Goal: Task Accomplishment & Management: Complete application form

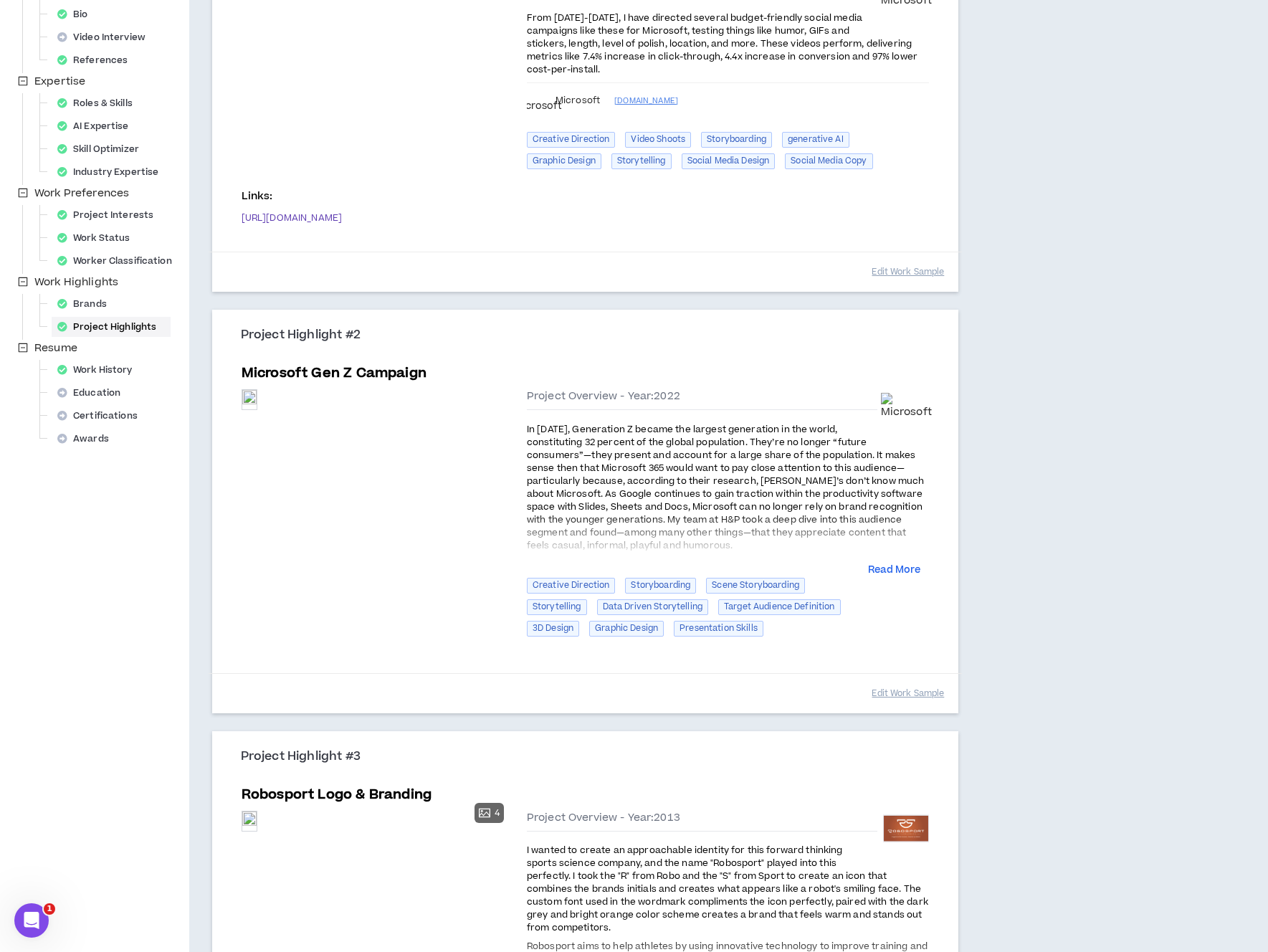
scroll to position [367, 0]
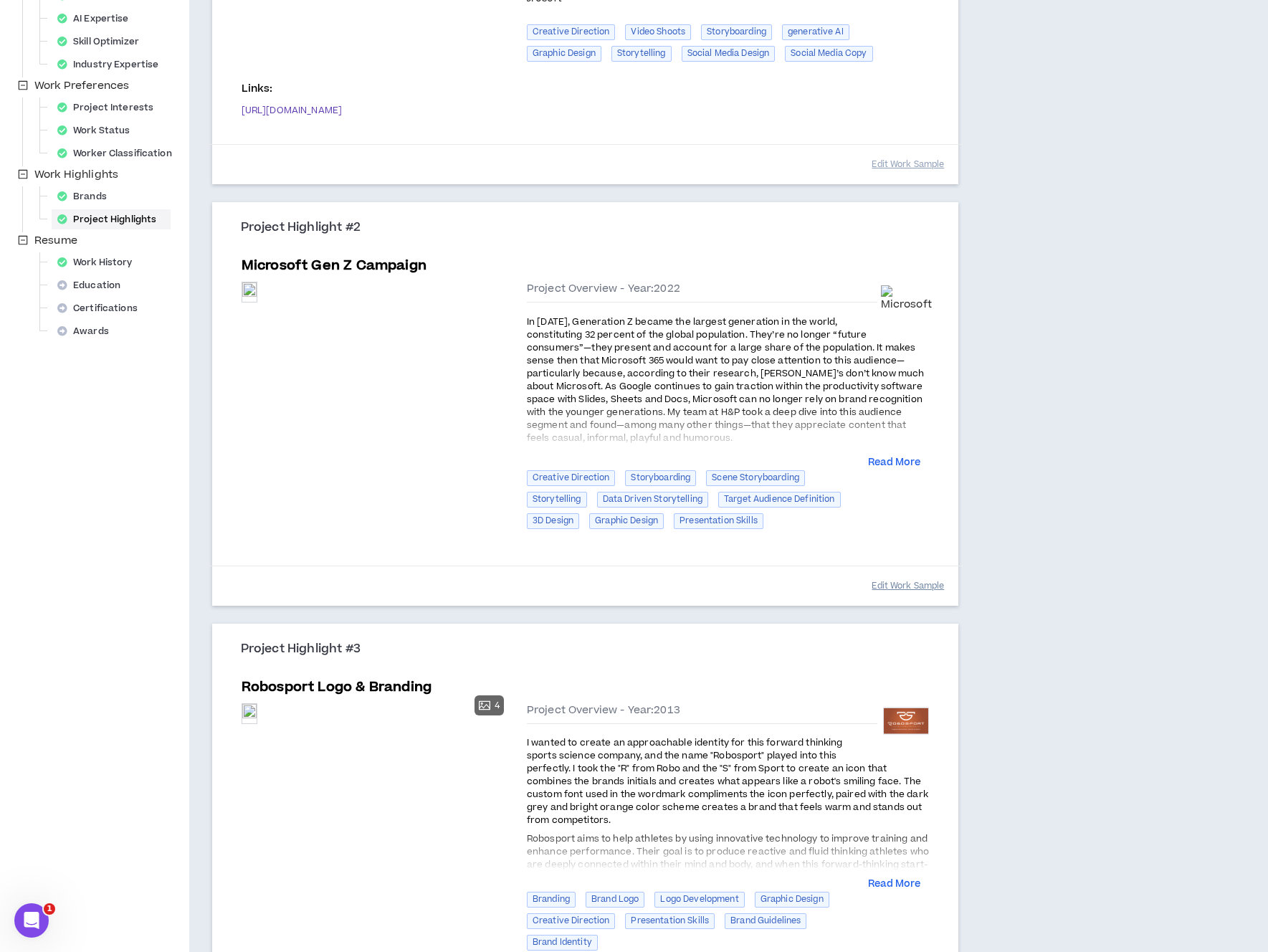
click at [918, 587] on button "Edit Work Sample" at bounding box center [907, 586] width 72 height 25
select select "****"
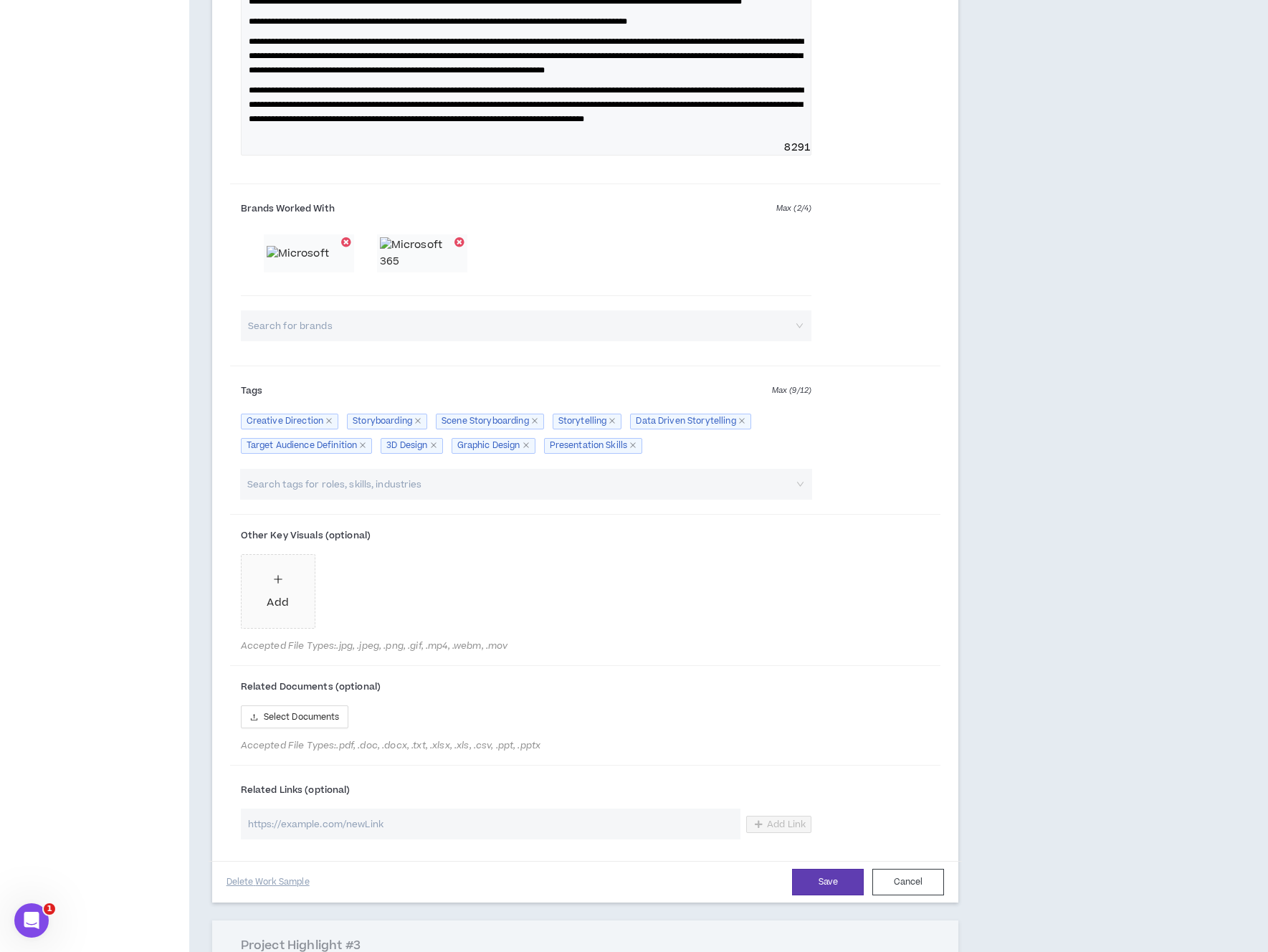
scroll to position [1077, 0]
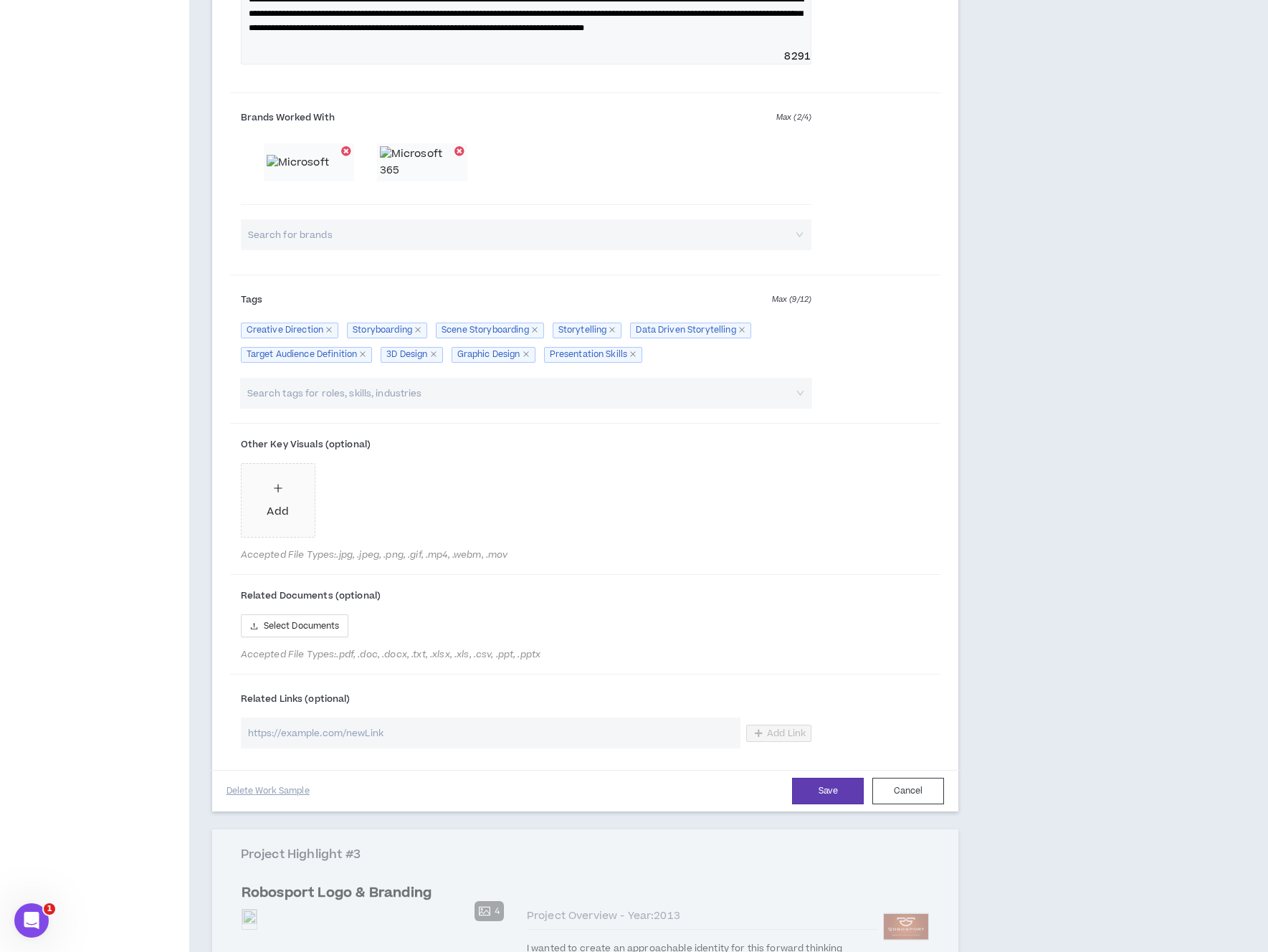
click at [403, 748] on input "url" at bounding box center [491, 733] width 500 height 30
paste input "https://chrishoenigmann.com/portfolio/microsoft-gen-z-campaign"
type input "https://chrishoenigmann.com/portfolio/microsoft-gen-z-campaign"
click at [776, 739] on span "Add Link" at bounding box center [786, 733] width 39 height 11
click at [661, 748] on input "https://chrishoenigmann.com/portfolio/microsoft-gen-z-campaign" at bounding box center [491, 733] width 500 height 30
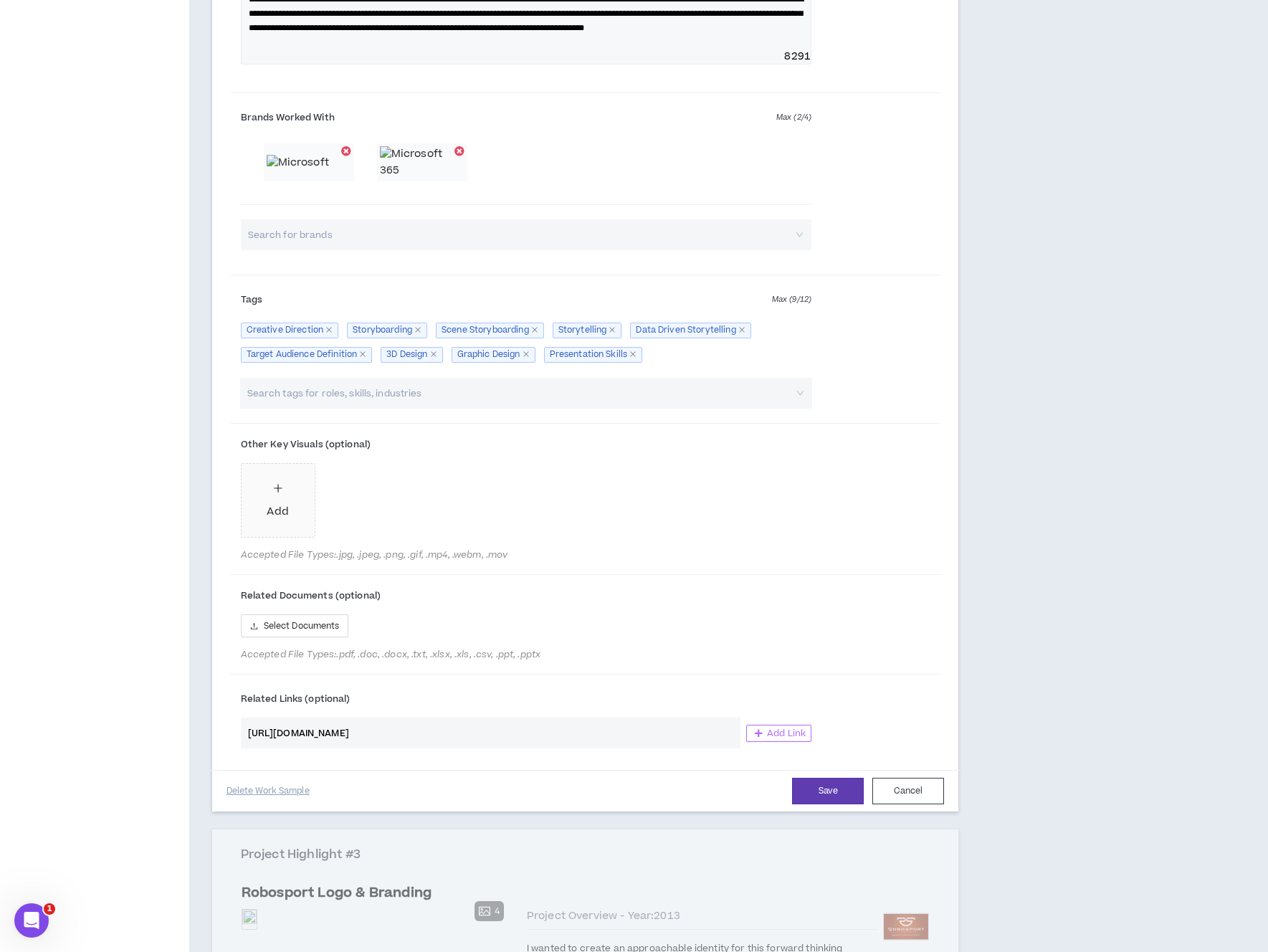
click at [789, 739] on span "Add Link" at bounding box center [786, 733] width 39 height 11
click at [781, 739] on span "Add Link" at bounding box center [786, 733] width 39 height 11
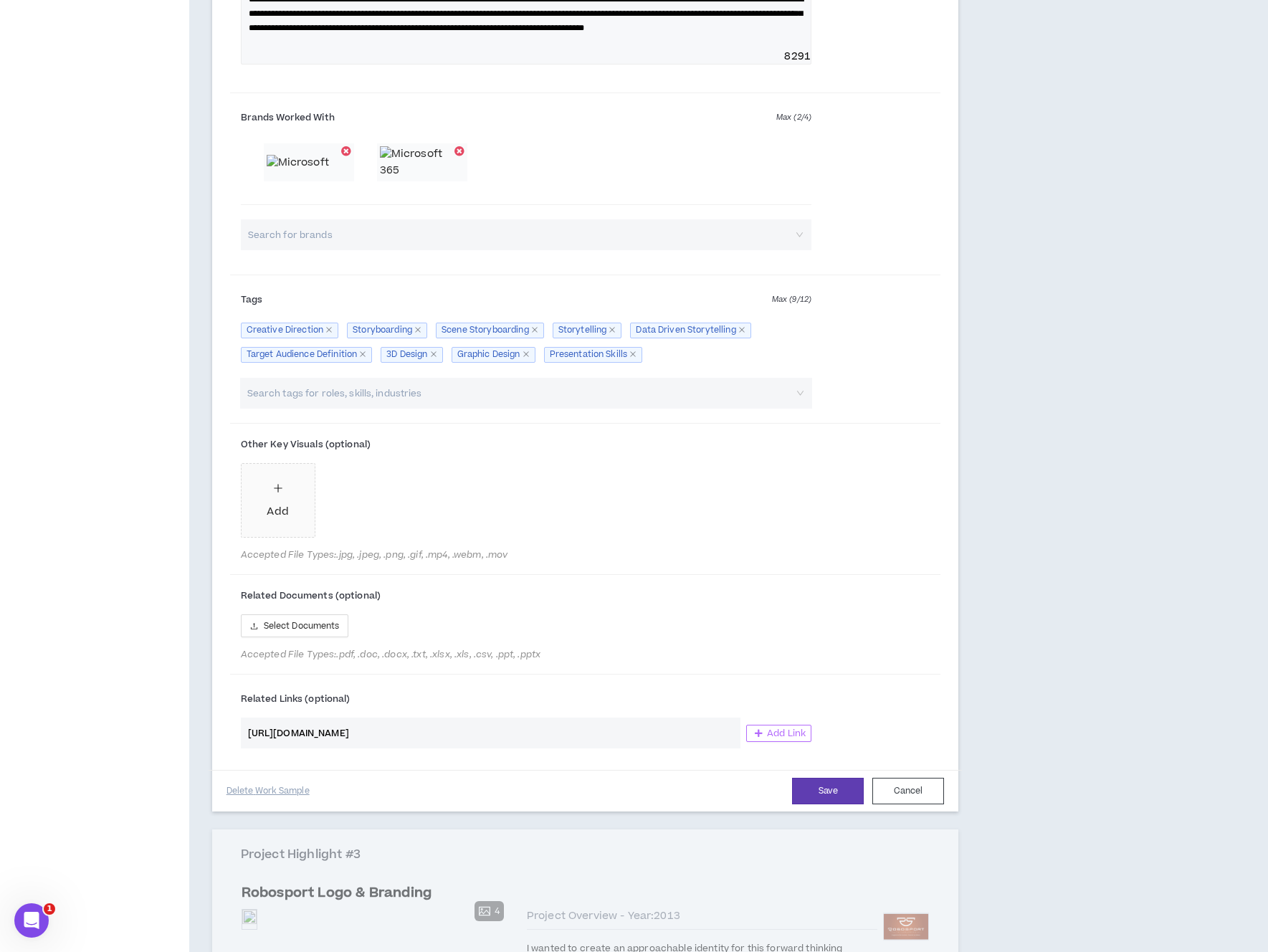
click at [781, 739] on span "Add Link" at bounding box center [786, 733] width 39 height 11
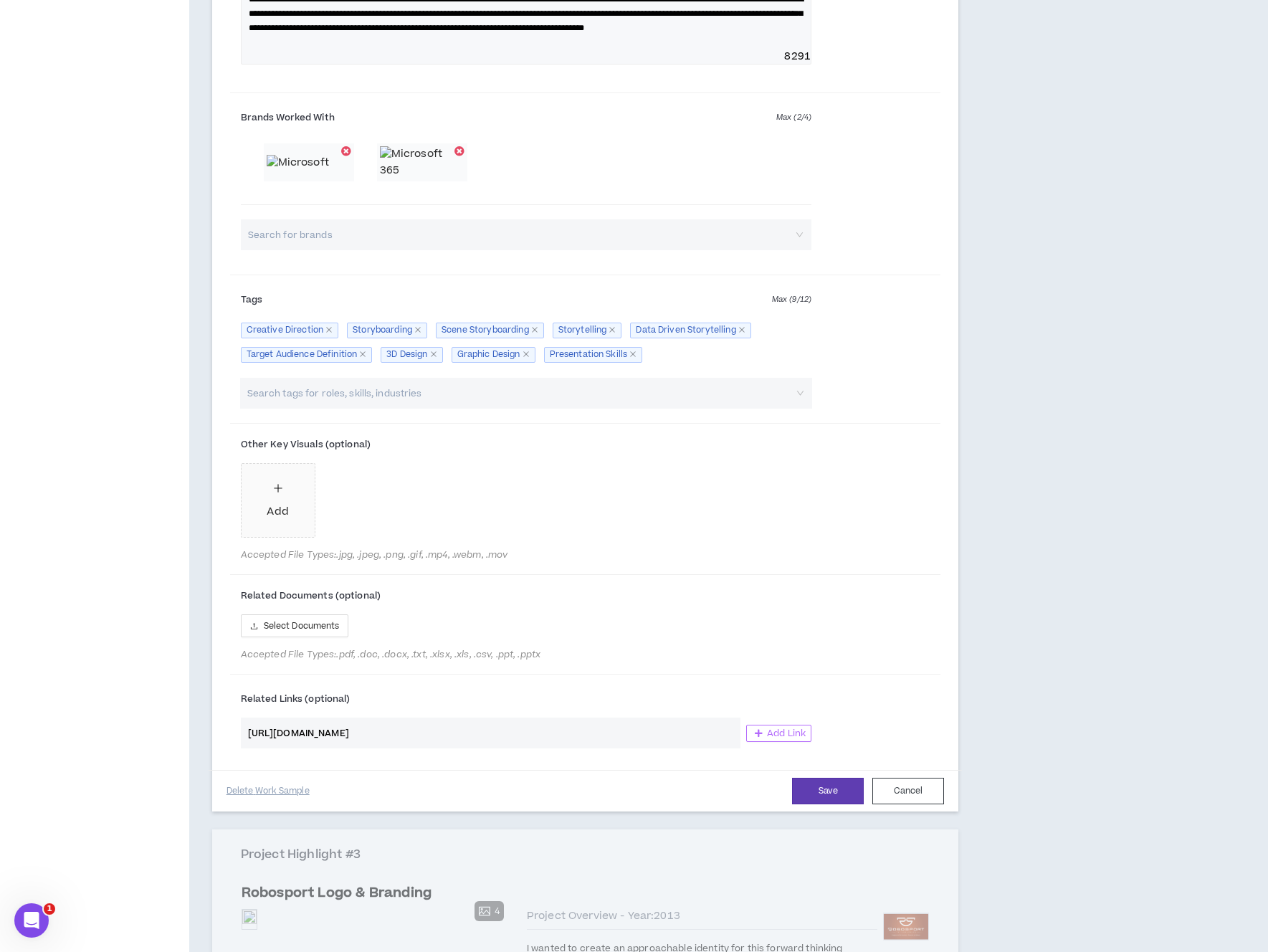
click at [781, 739] on span "Add Link" at bounding box center [786, 733] width 39 height 11
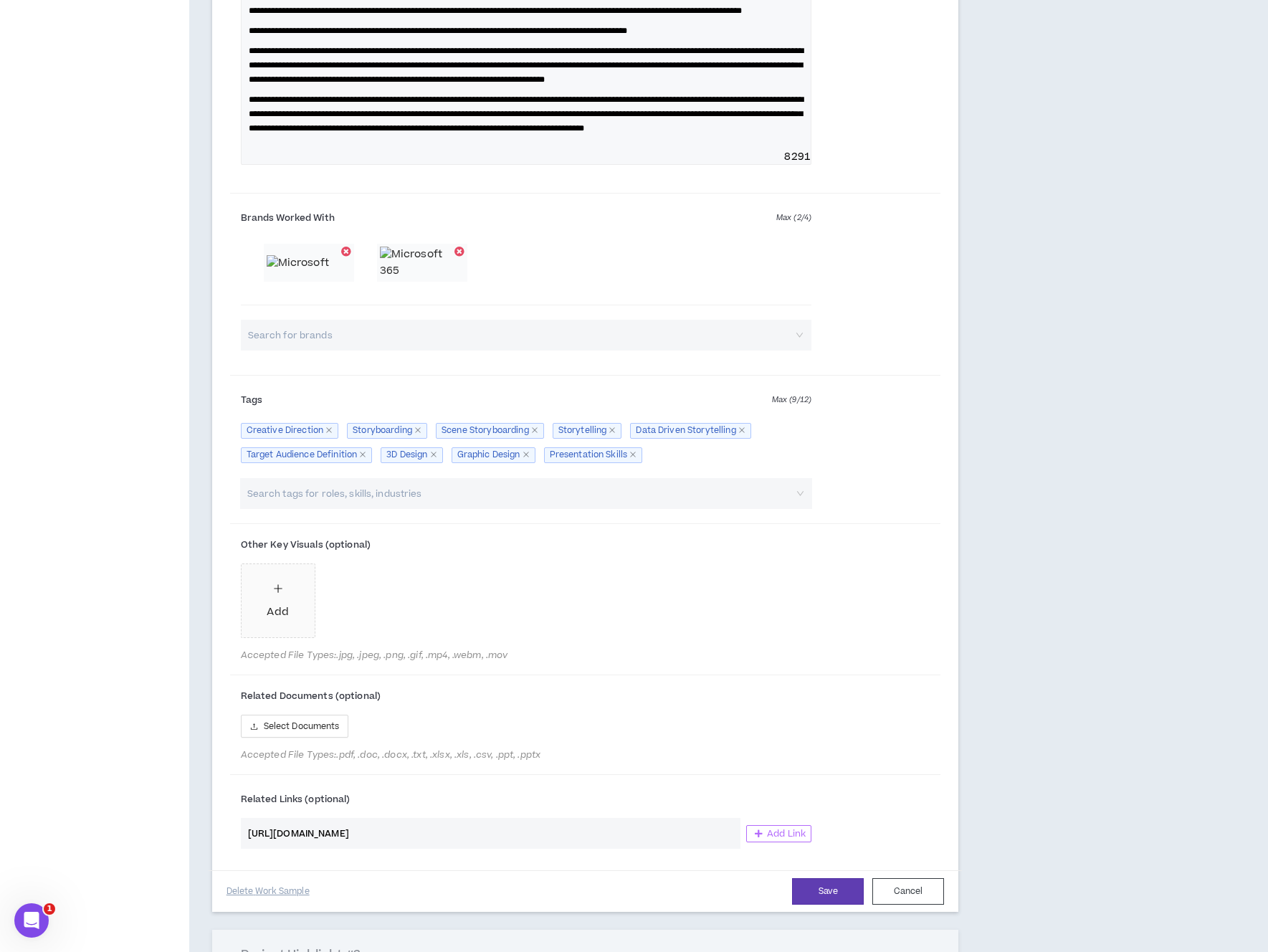
scroll to position [1095, 0]
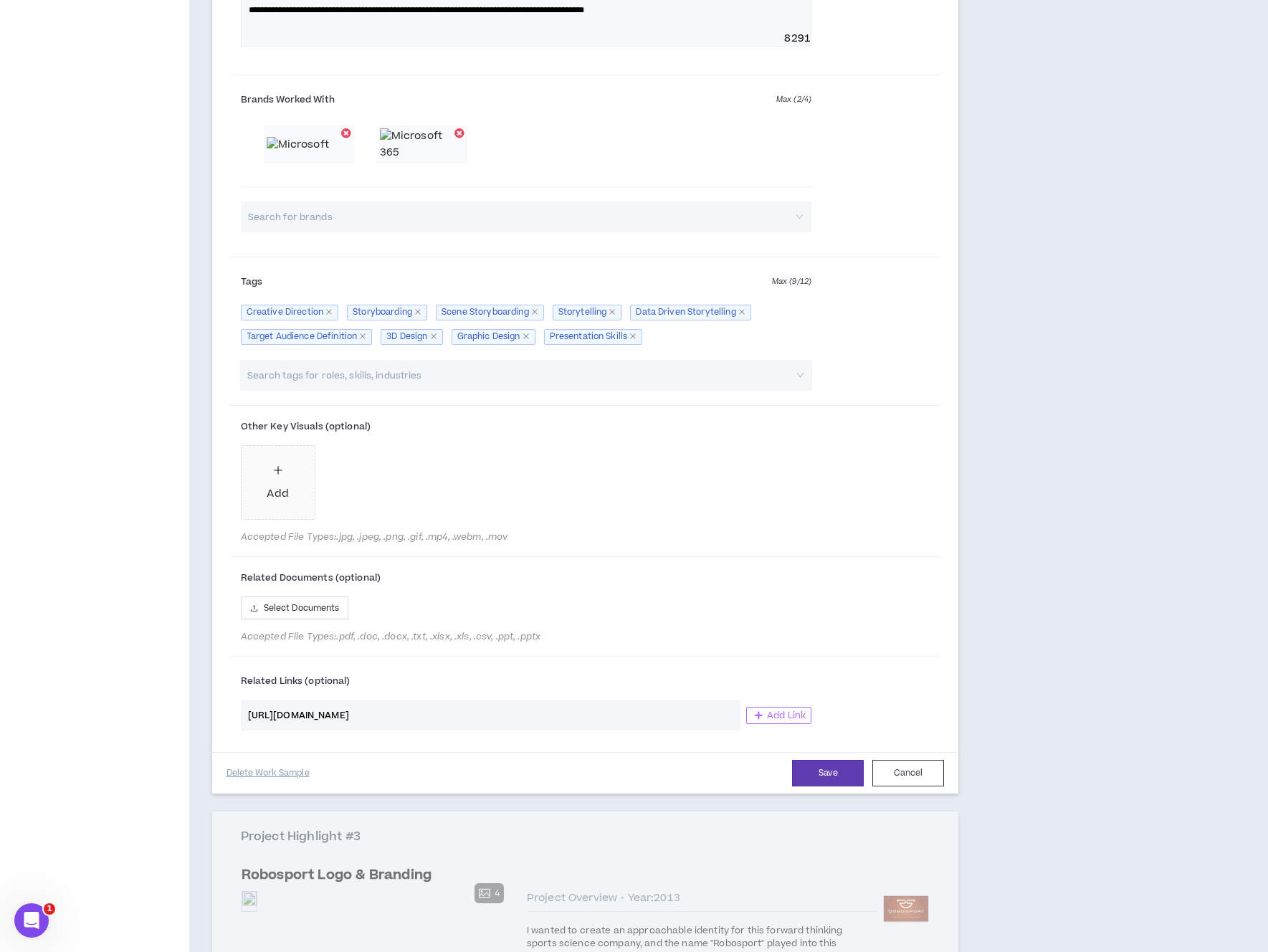
click at [784, 721] on span "Add Link" at bounding box center [786, 715] width 39 height 11
click at [756, 719] on icon "button" at bounding box center [759, 715] width 8 height 9
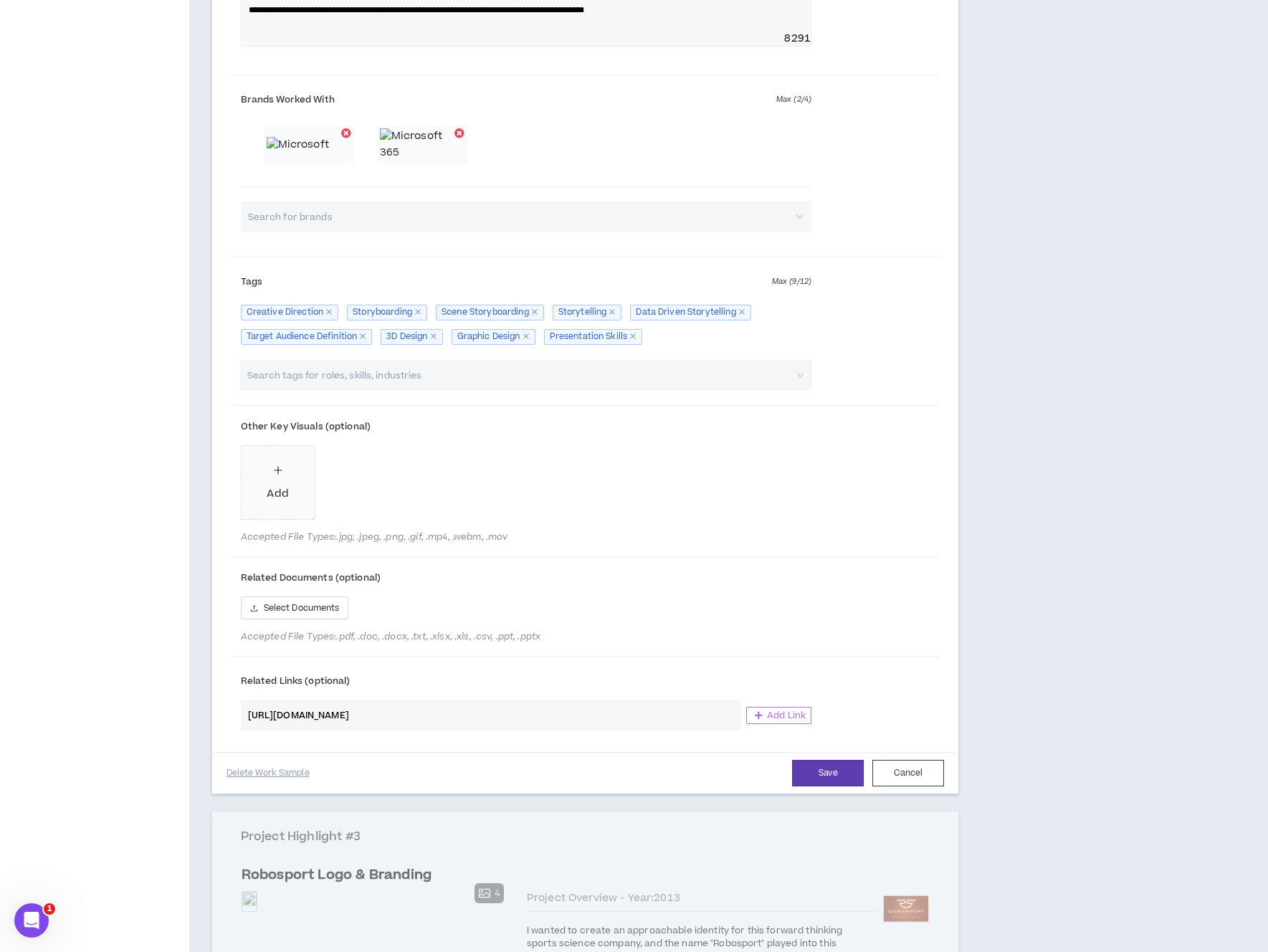
click at [776, 721] on span "Add Link" at bounding box center [786, 715] width 39 height 11
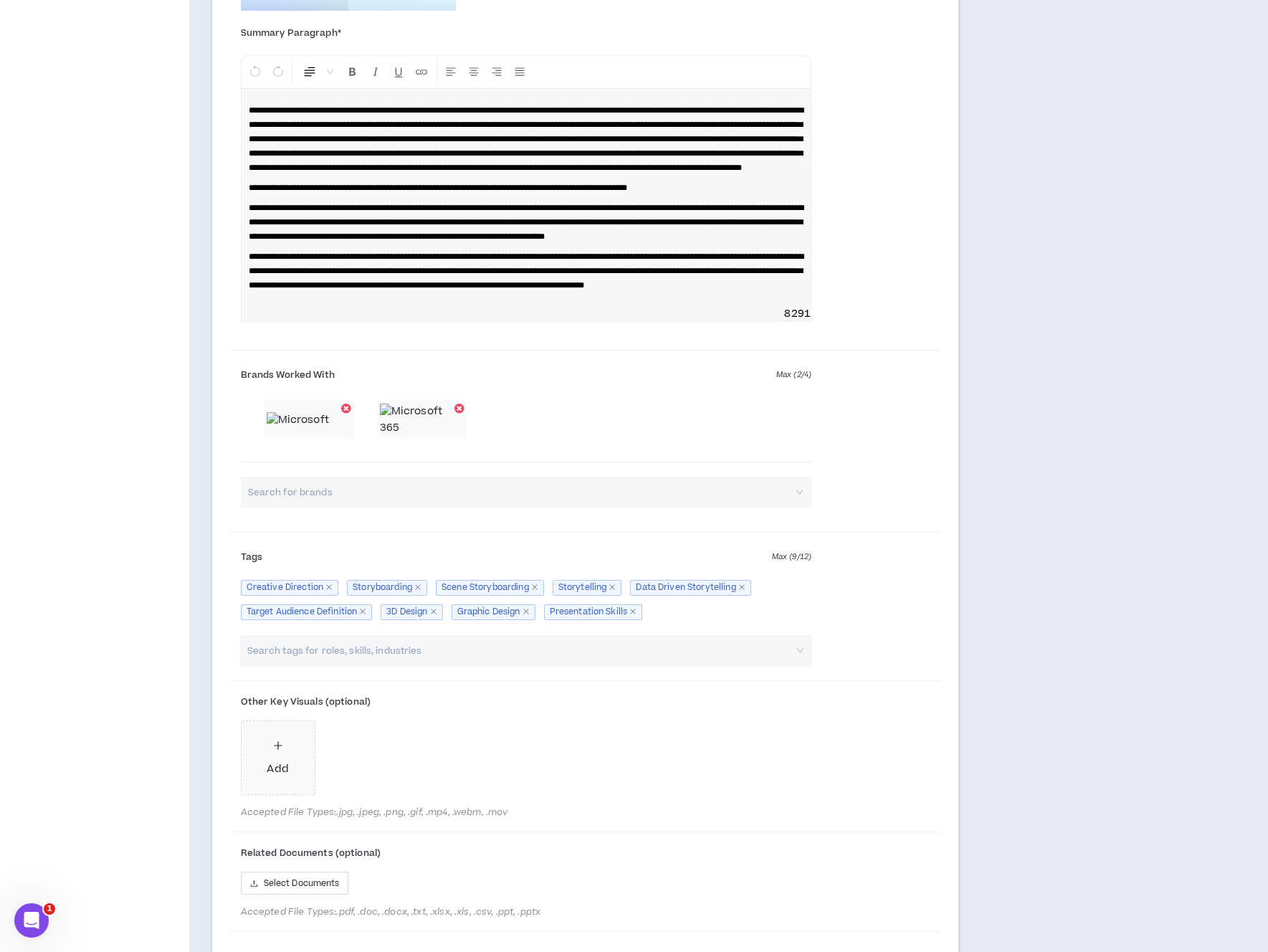
scroll to position [794, 0]
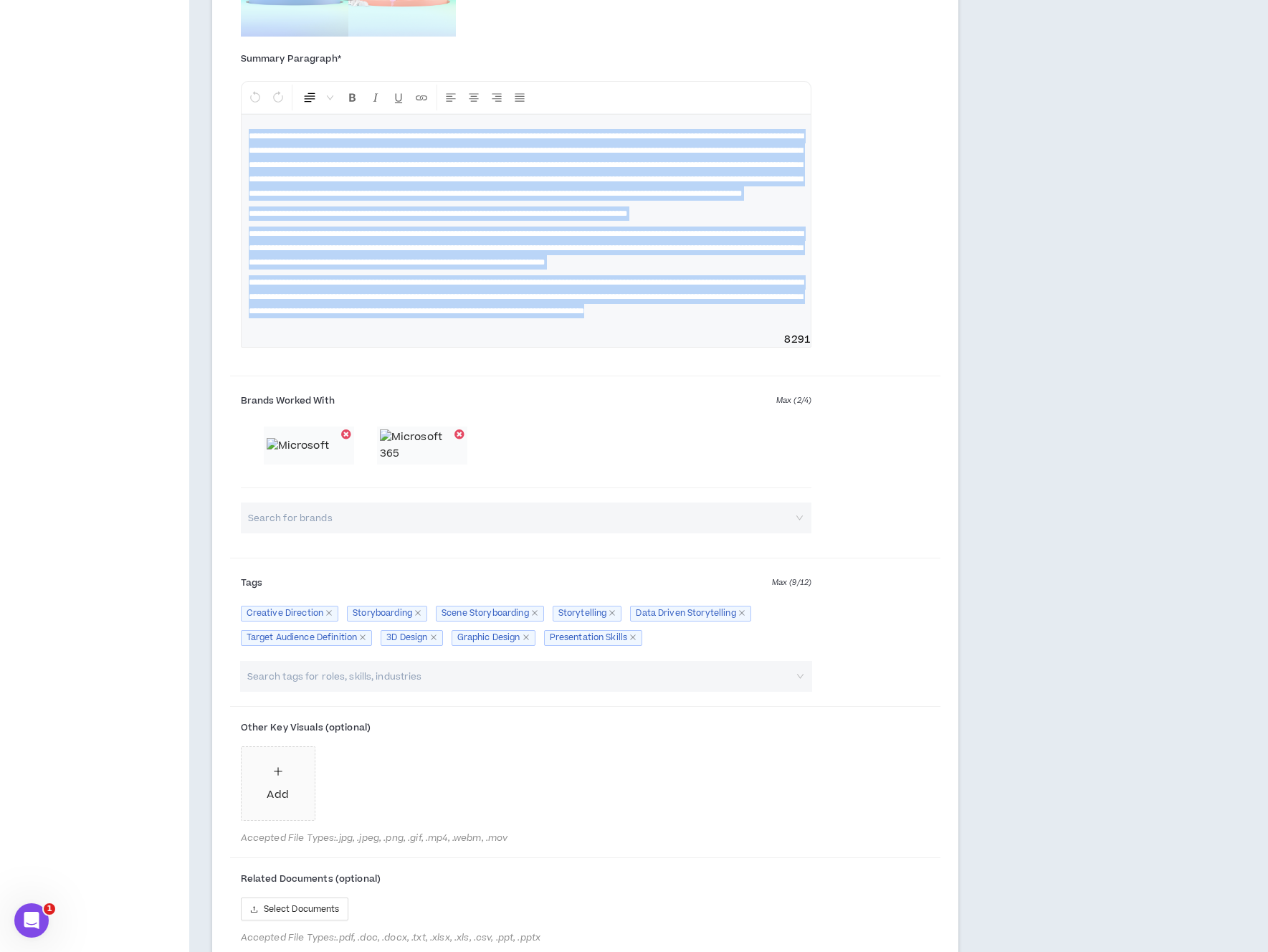
drag, startPoint x: 528, startPoint y: 374, endPoint x: 221, endPoint y: 126, distance: 394.7
click at [220, 123] on div "**********" at bounding box center [585, 437] width 747 height 1315
copy div "**********"
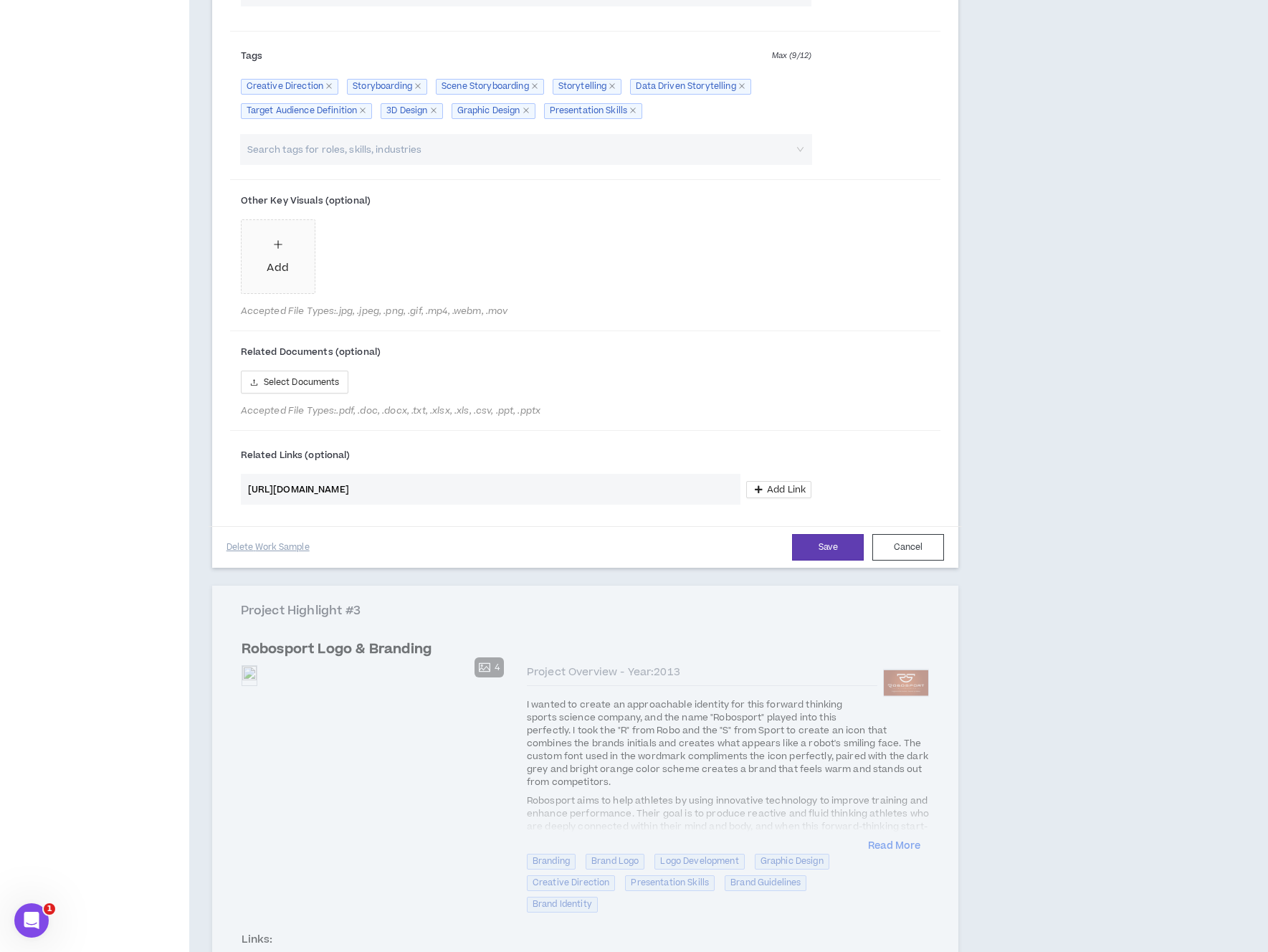
scroll to position [1325, 0]
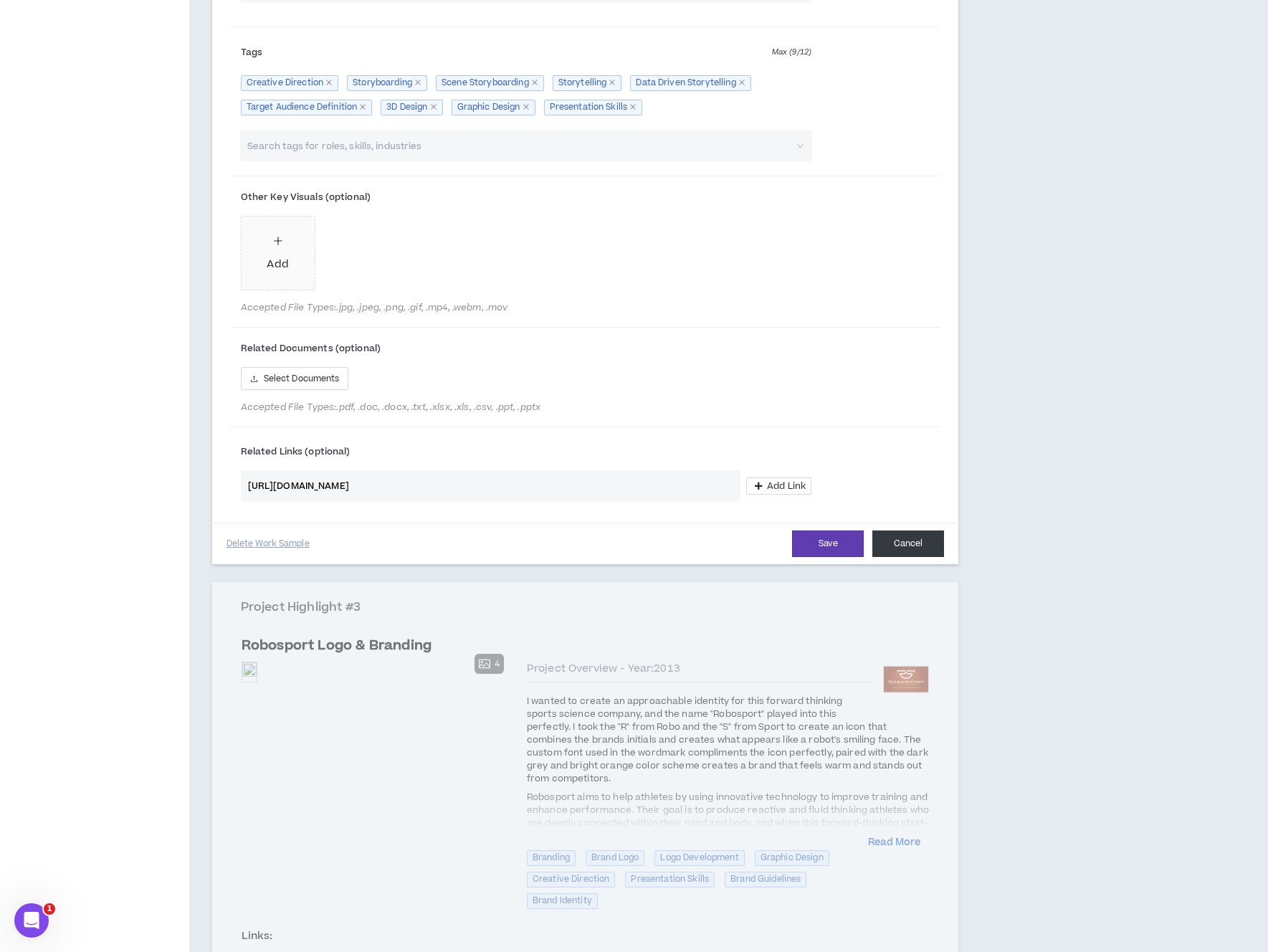
click at [921, 557] on button "Cancel" at bounding box center [908, 544] width 71 height 27
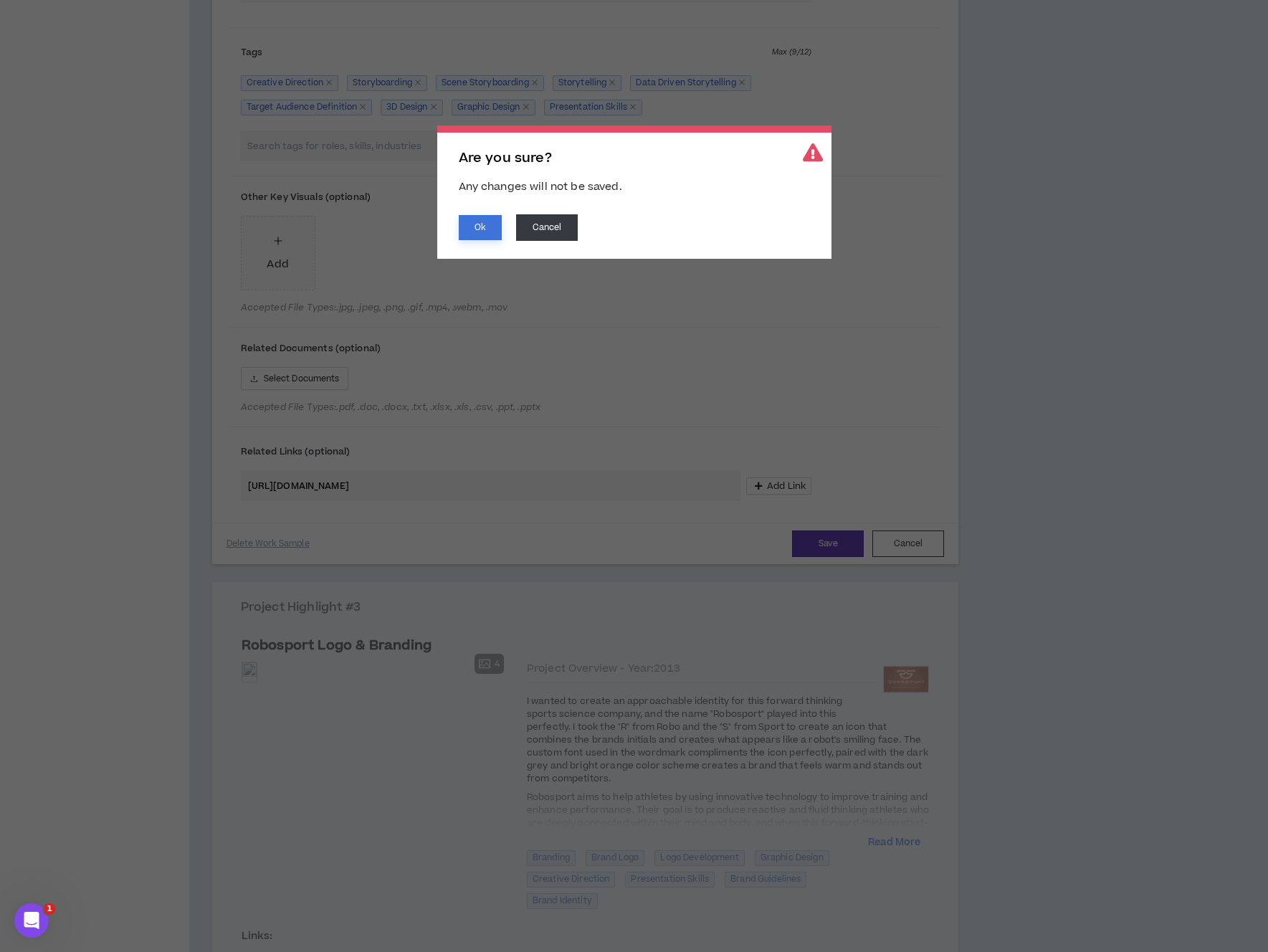
click at [475, 224] on button "Ok" at bounding box center [480, 228] width 43 height 25
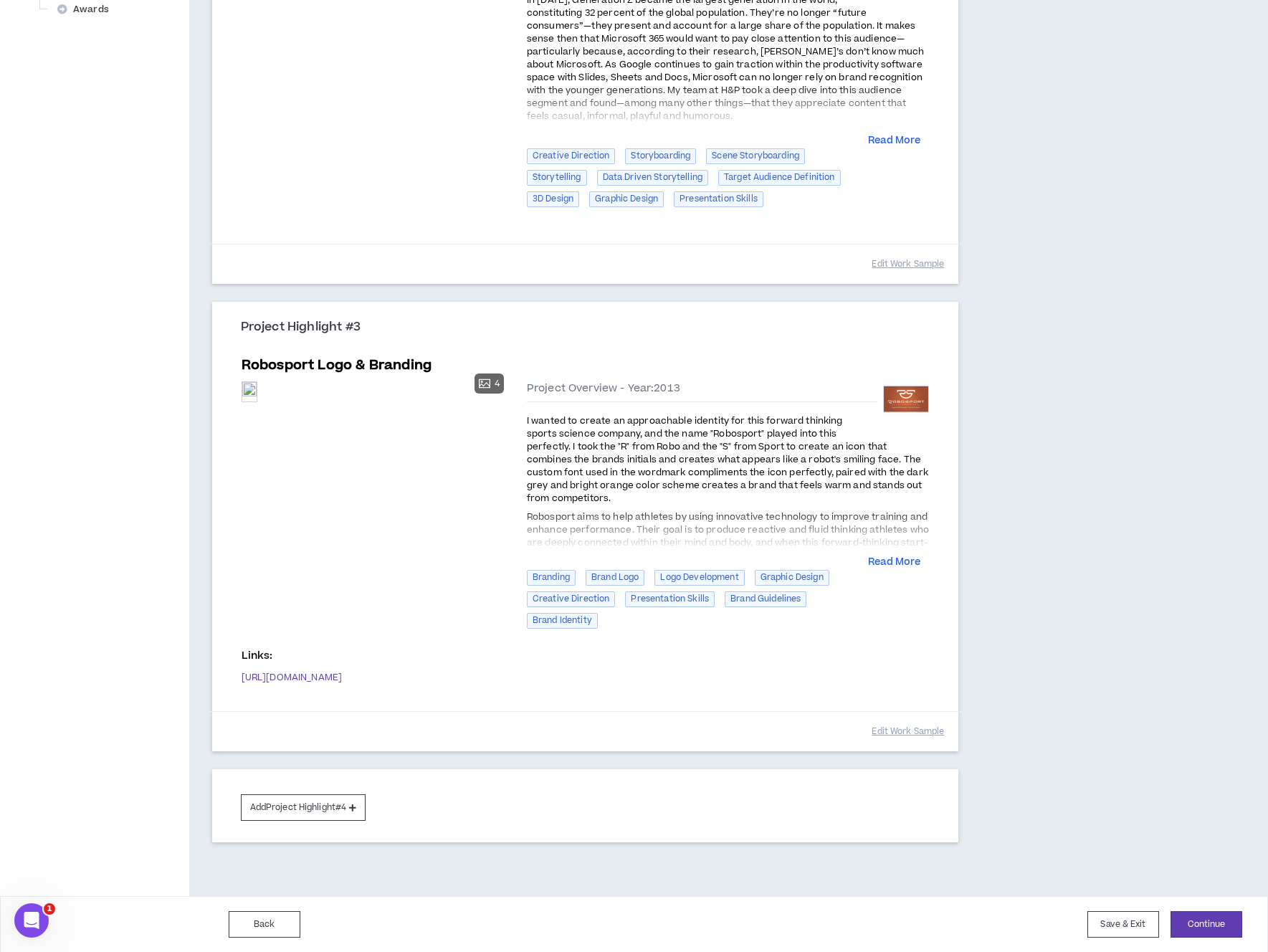
click at [335, 792] on div "Add Project Highlight #4" at bounding box center [585, 805] width 747 height 73
click at [336, 805] on button "Add Project Highlight #4" at bounding box center [303, 808] width 126 height 27
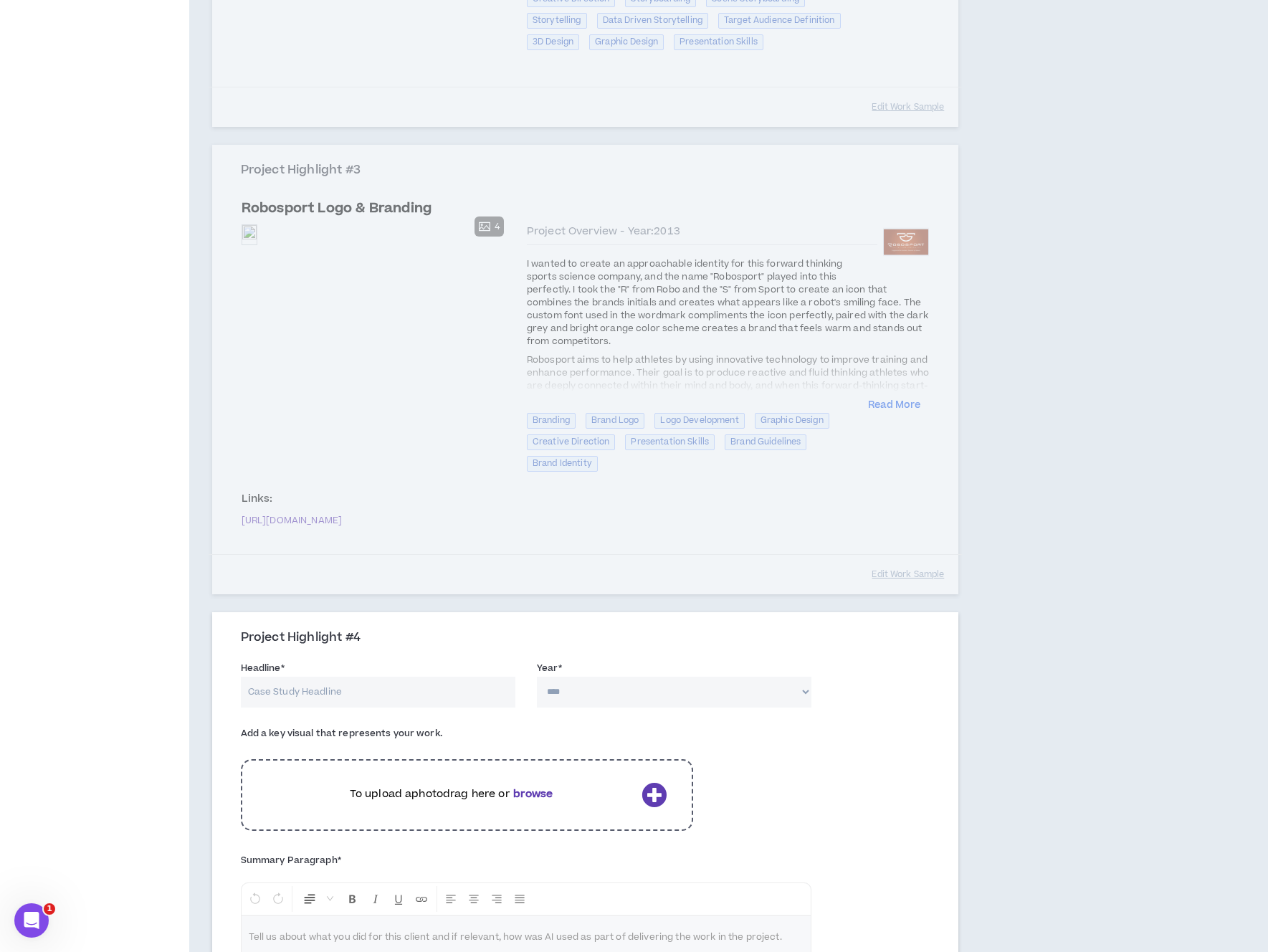
scroll to position [1016, 0]
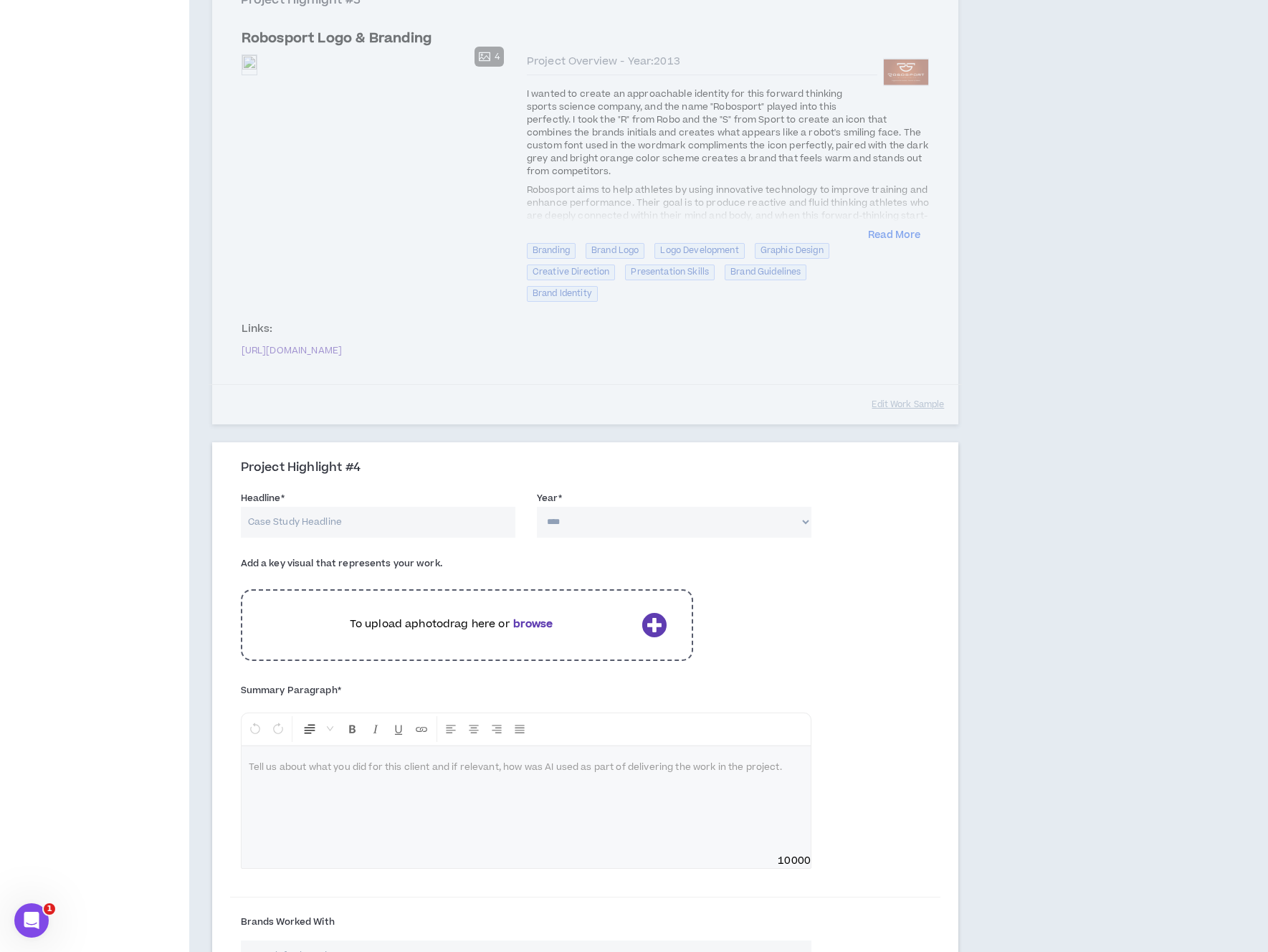
click at [406, 818] on div at bounding box center [526, 800] width 569 height 108
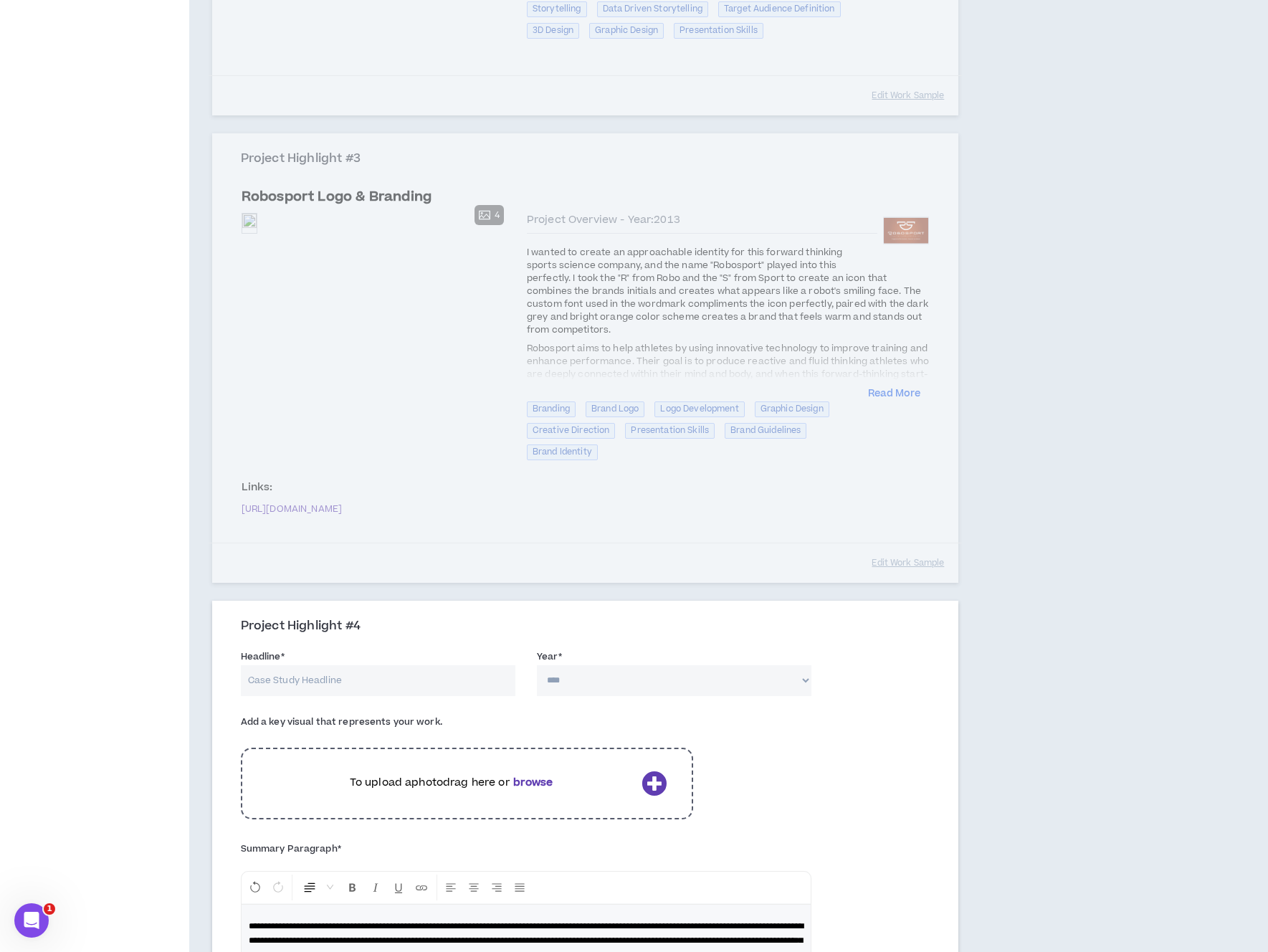
scroll to position [746, 0]
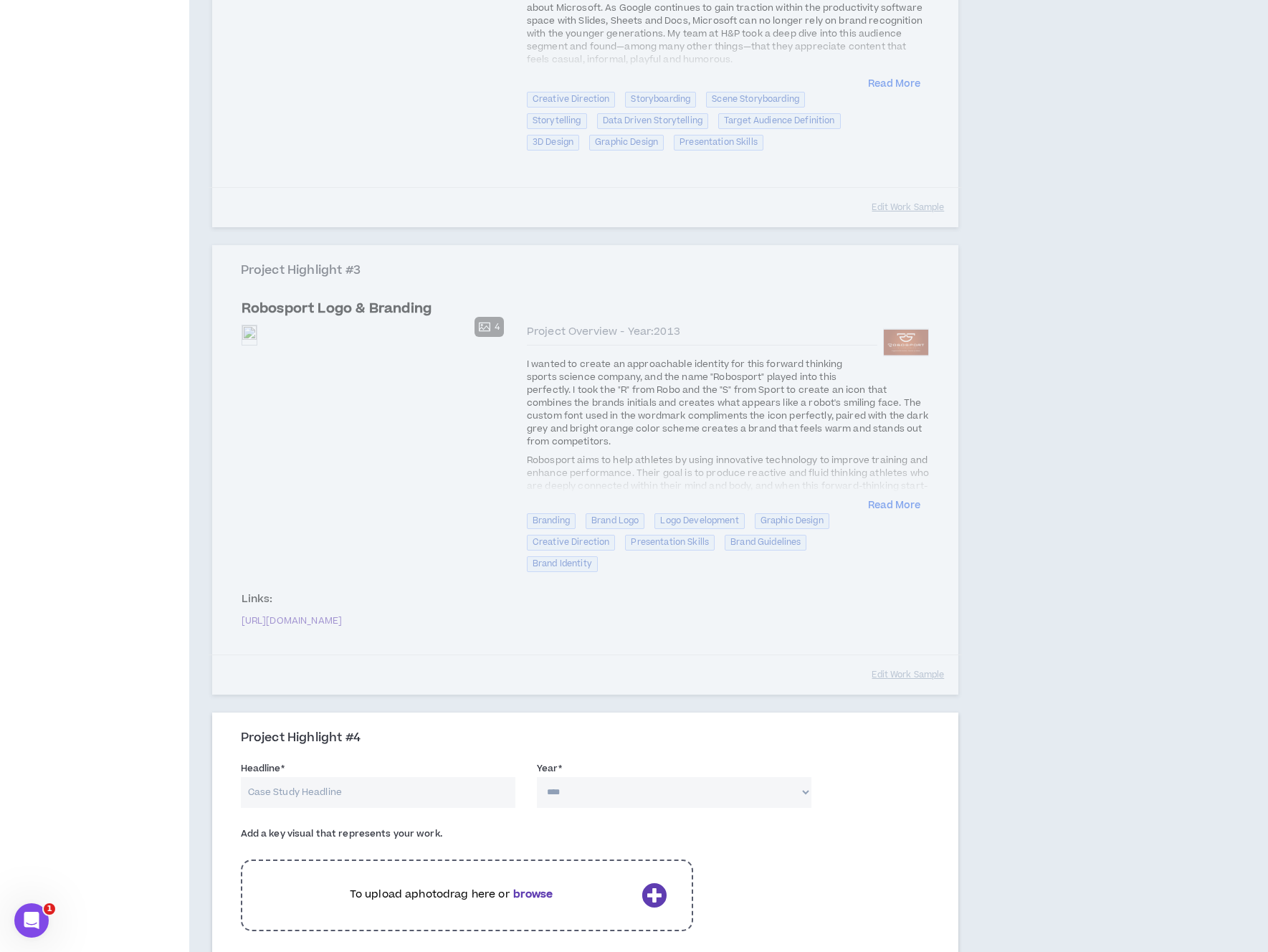
click at [342, 792] on input "Headline *" at bounding box center [378, 791] width 274 height 30
type input "Microsoft Gen Z Campaign"
select select "****"
click at [644, 893] on icon at bounding box center [654, 895] width 25 height 25
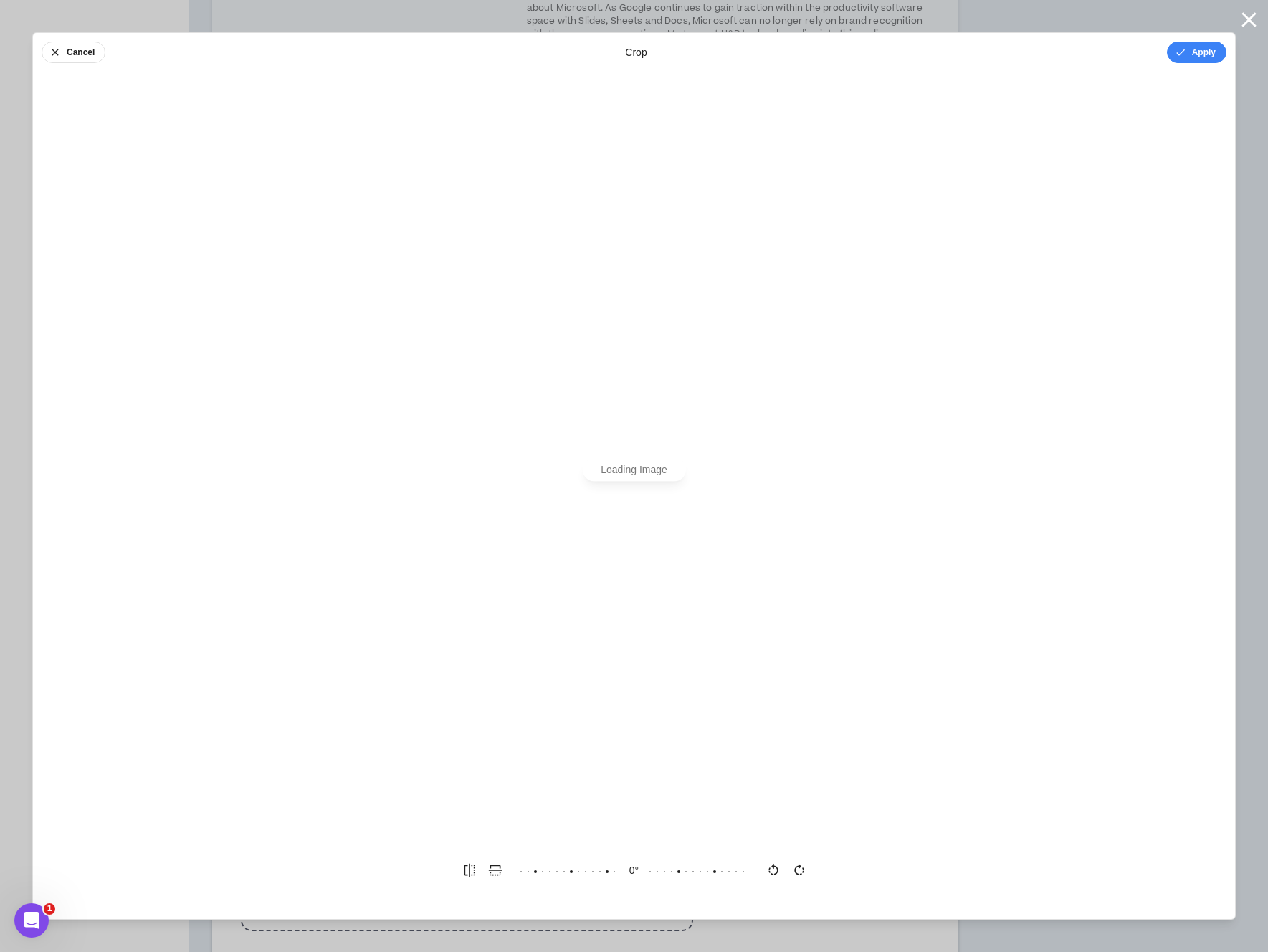
scroll to position [0, 0]
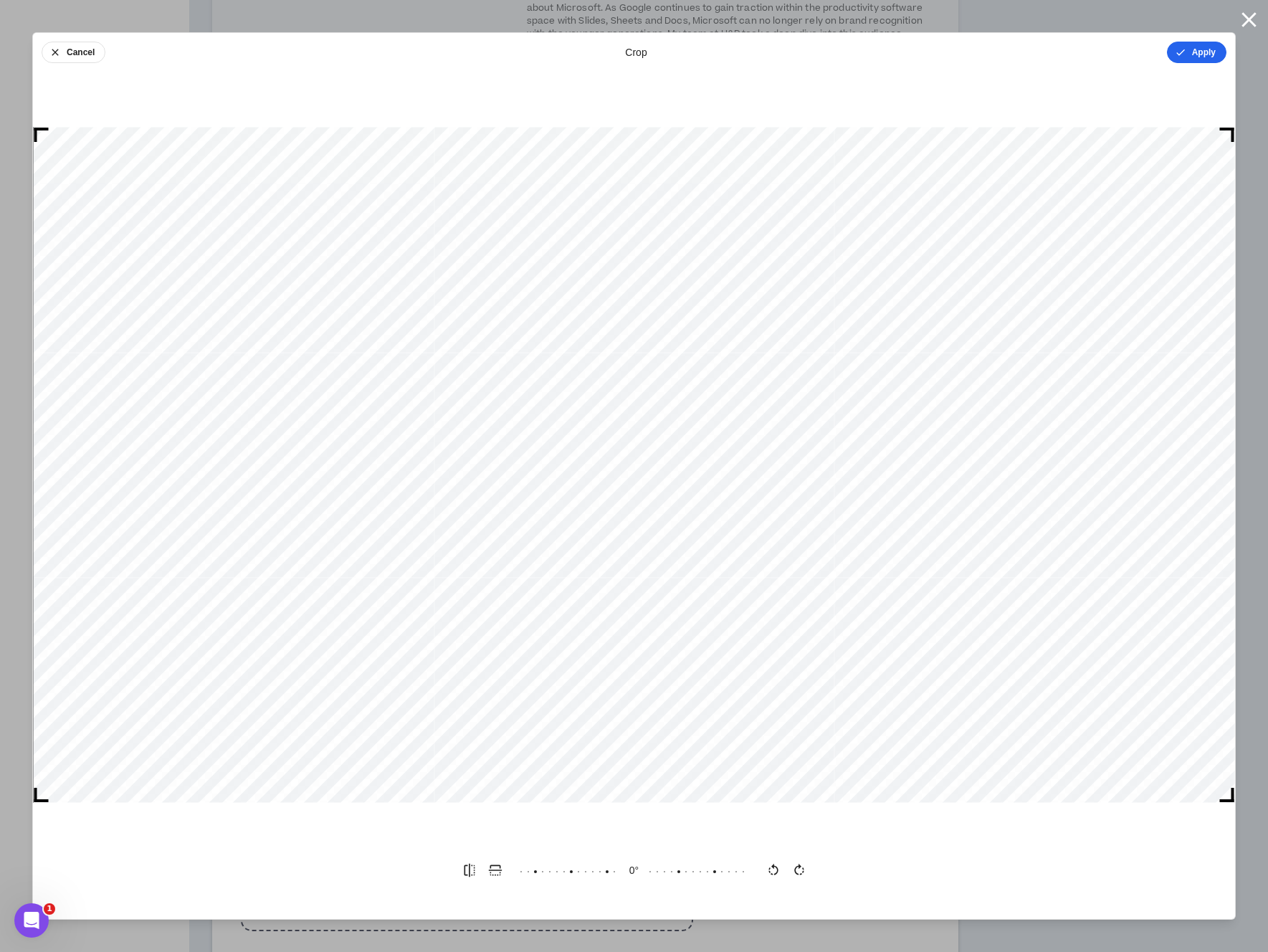
click at [1211, 54] on button "Apply" at bounding box center [1197, 52] width 59 height 22
click at [1208, 54] on button "Done" at bounding box center [1205, 52] width 43 height 22
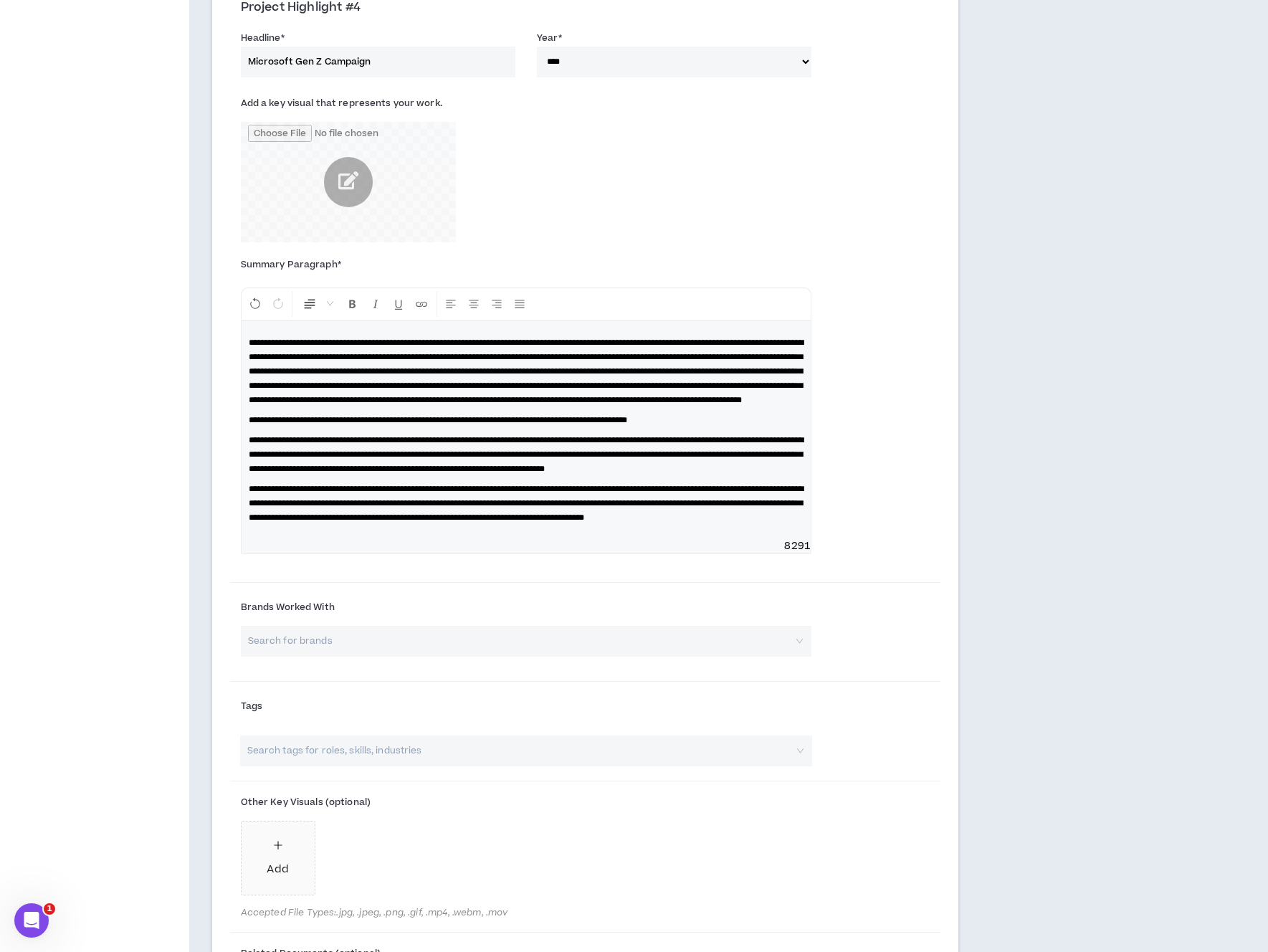
scroll to position [1502, 0]
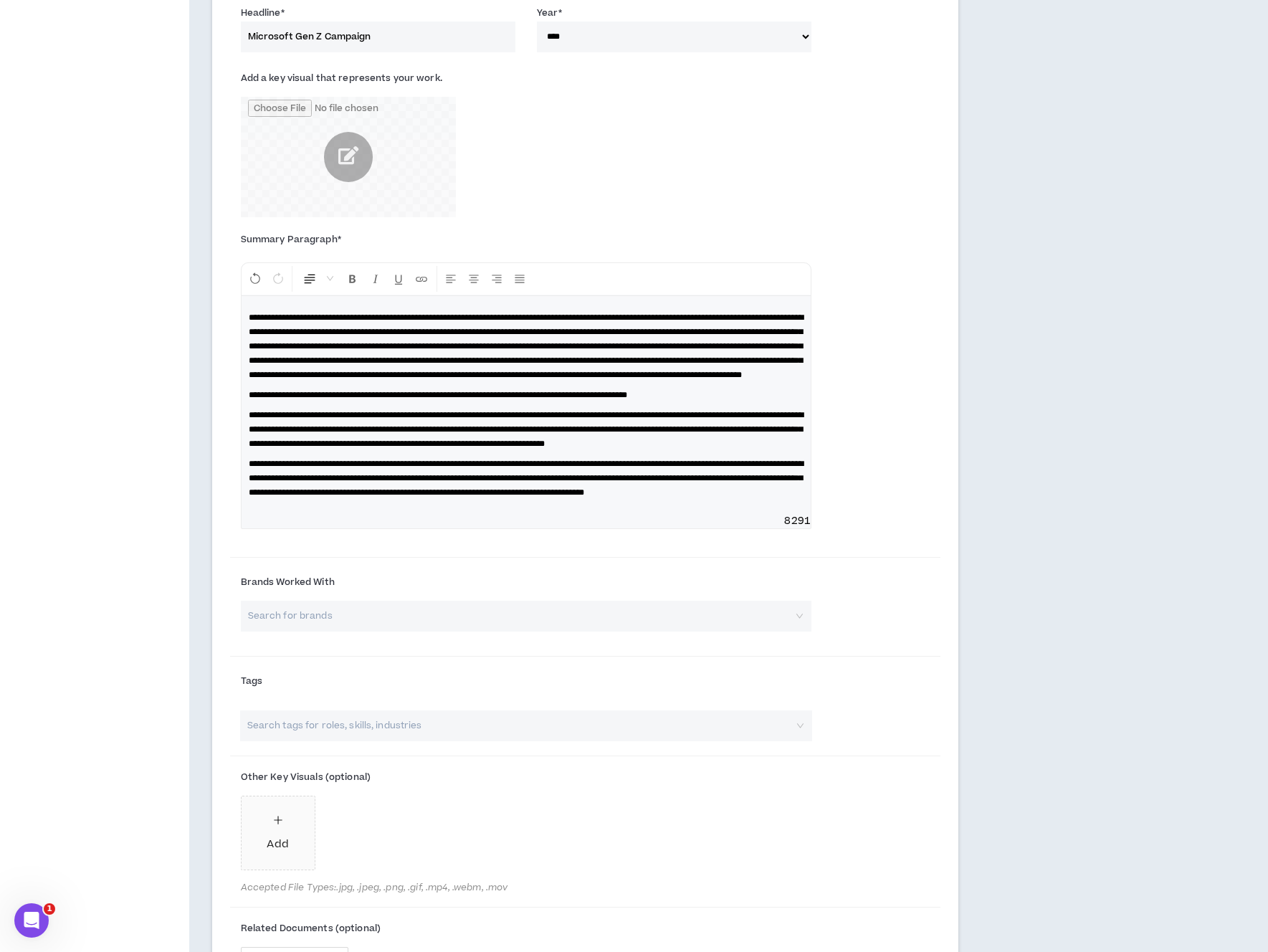
drag, startPoint x: 607, startPoint y: 669, endPoint x: 617, endPoint y: 667, distance: 10.2
click at [607, 631] on input "search" at bounding box center [521, 615] width 544 height 30
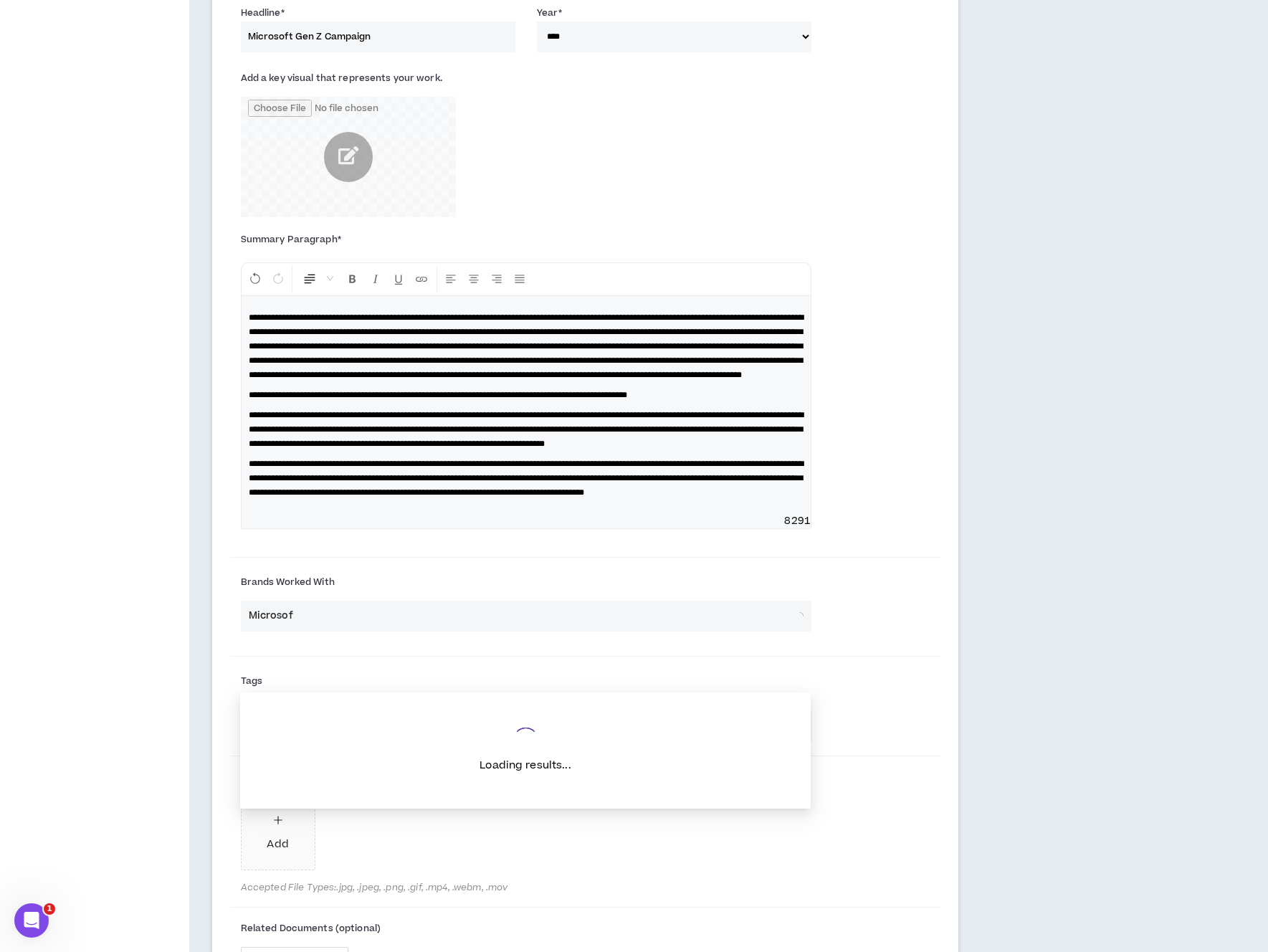
type input "Microsoft"
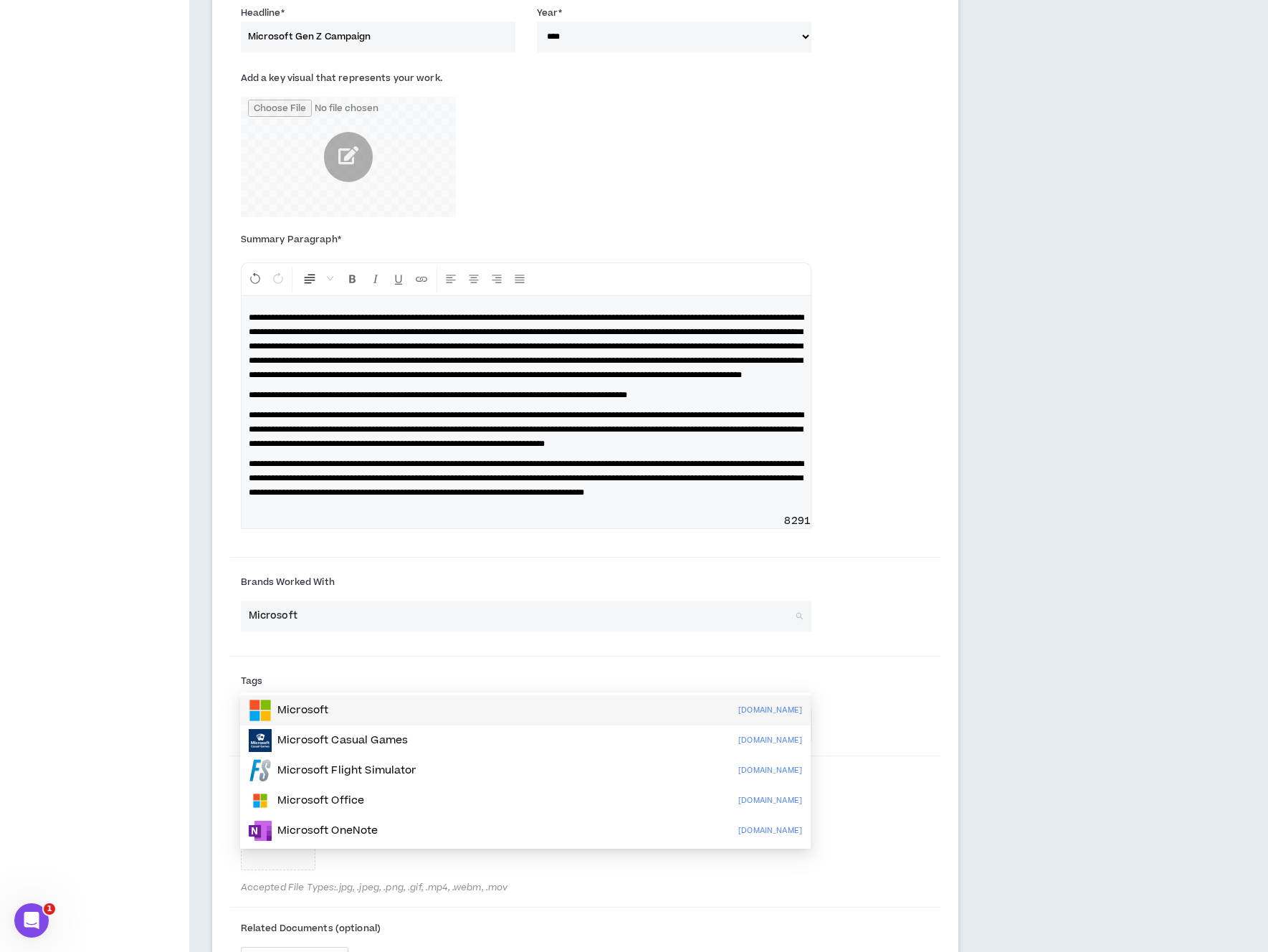
click at [611, 714] on div "Microsoft microsoft.com" at bounding box center [525, 710] width 553 height 23
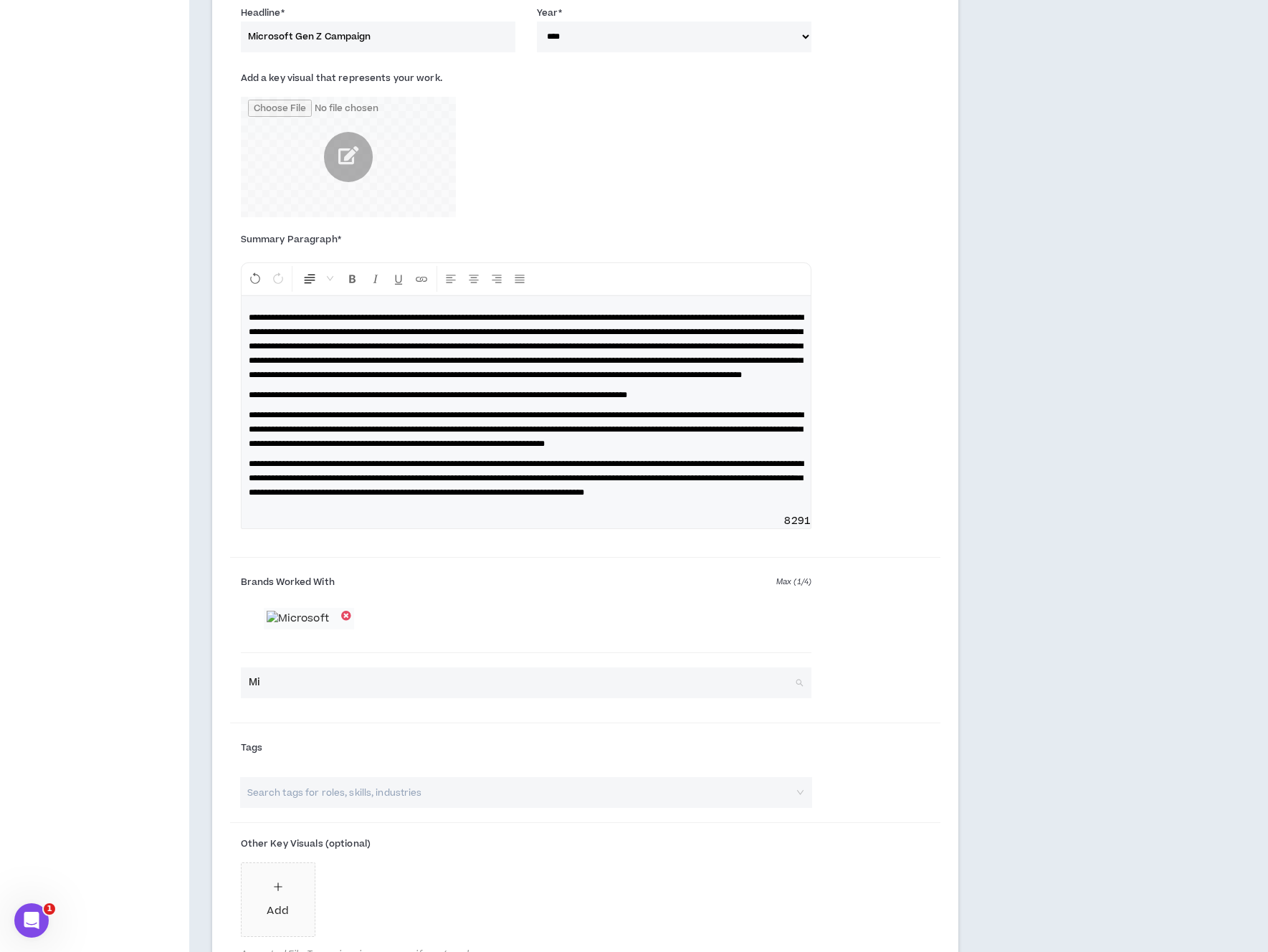
type input "Mic"
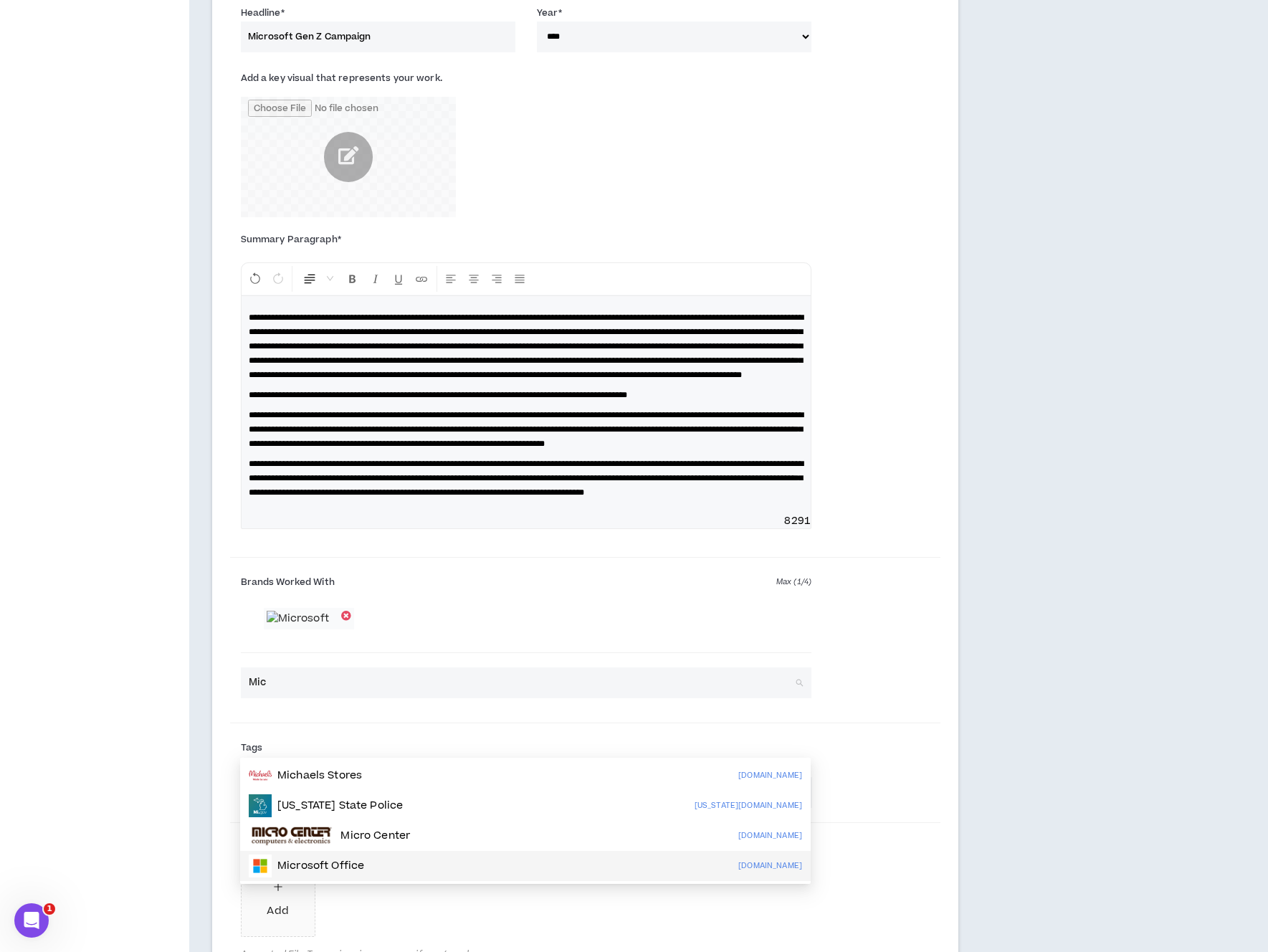
click at [567, 860] on div "Microsoft Office office.com" at bounding box center [525, 866] width 553 height 23
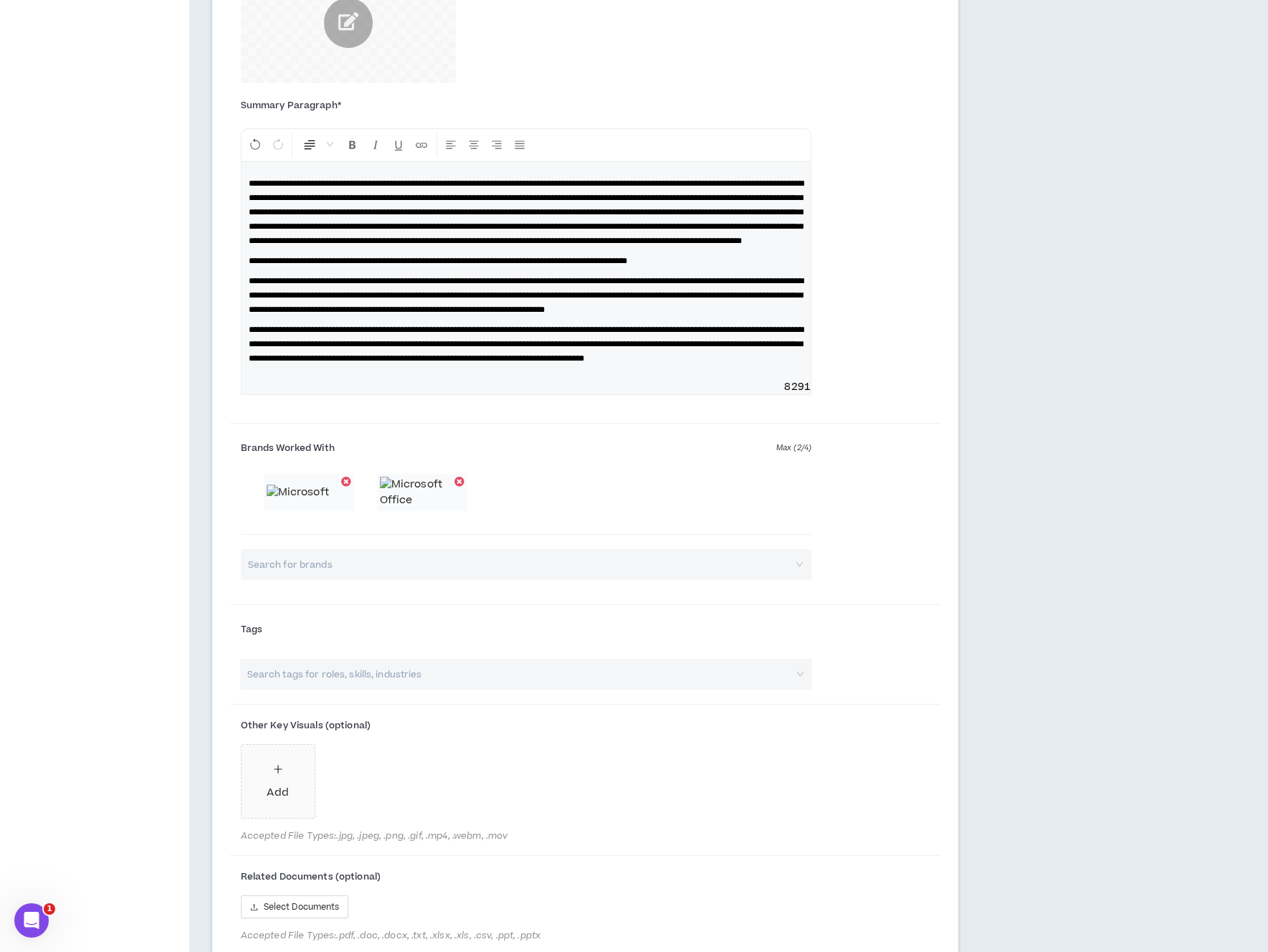
scroll to position [1643, 0]
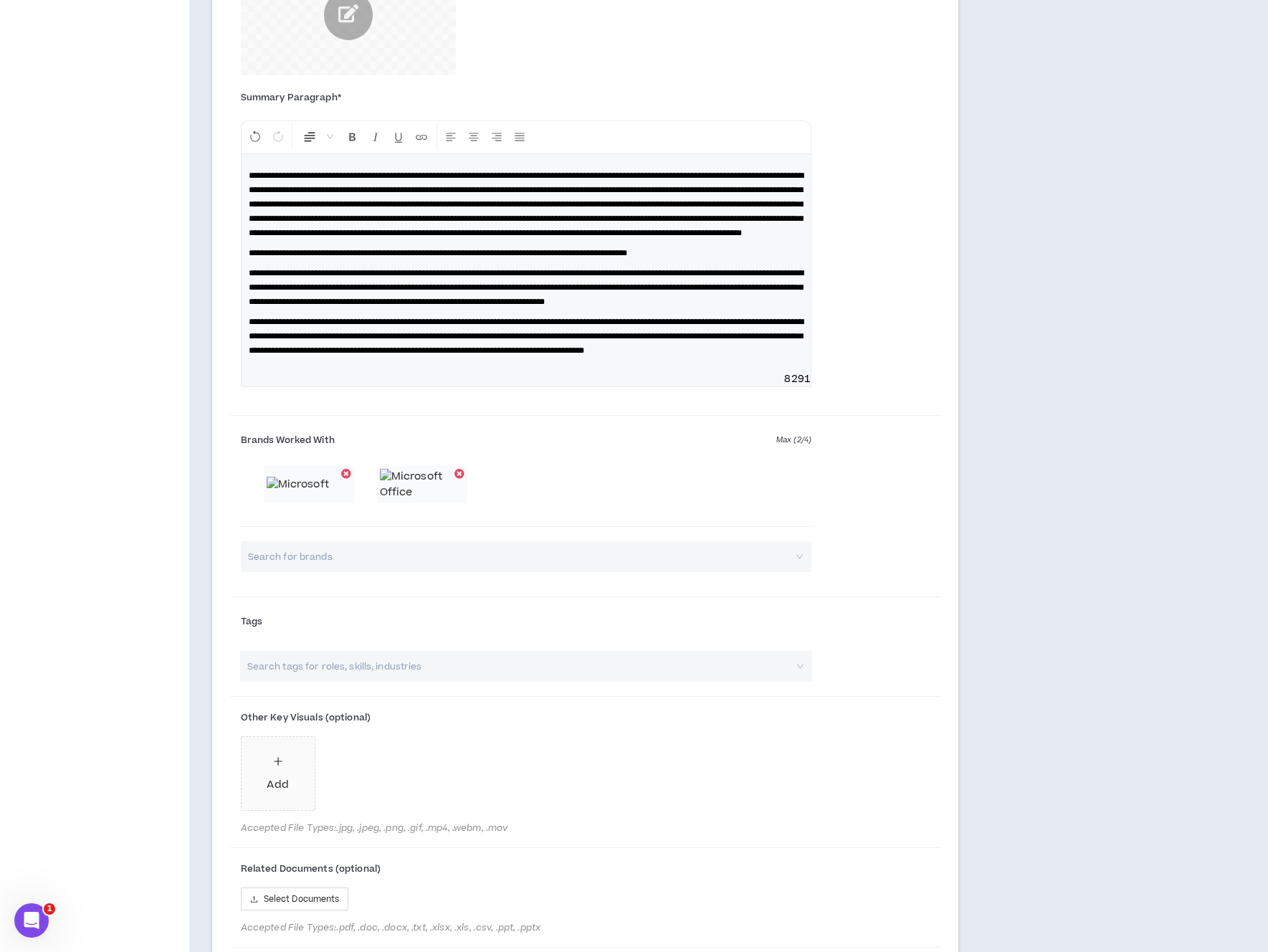
click at [622, 687] on div "Search tags for roles, skills, industries" at bounding box center [526, 669] width 592 height 36
click at [637, 681] on input "search" at bounding box center [518, 666] width 547 height 30
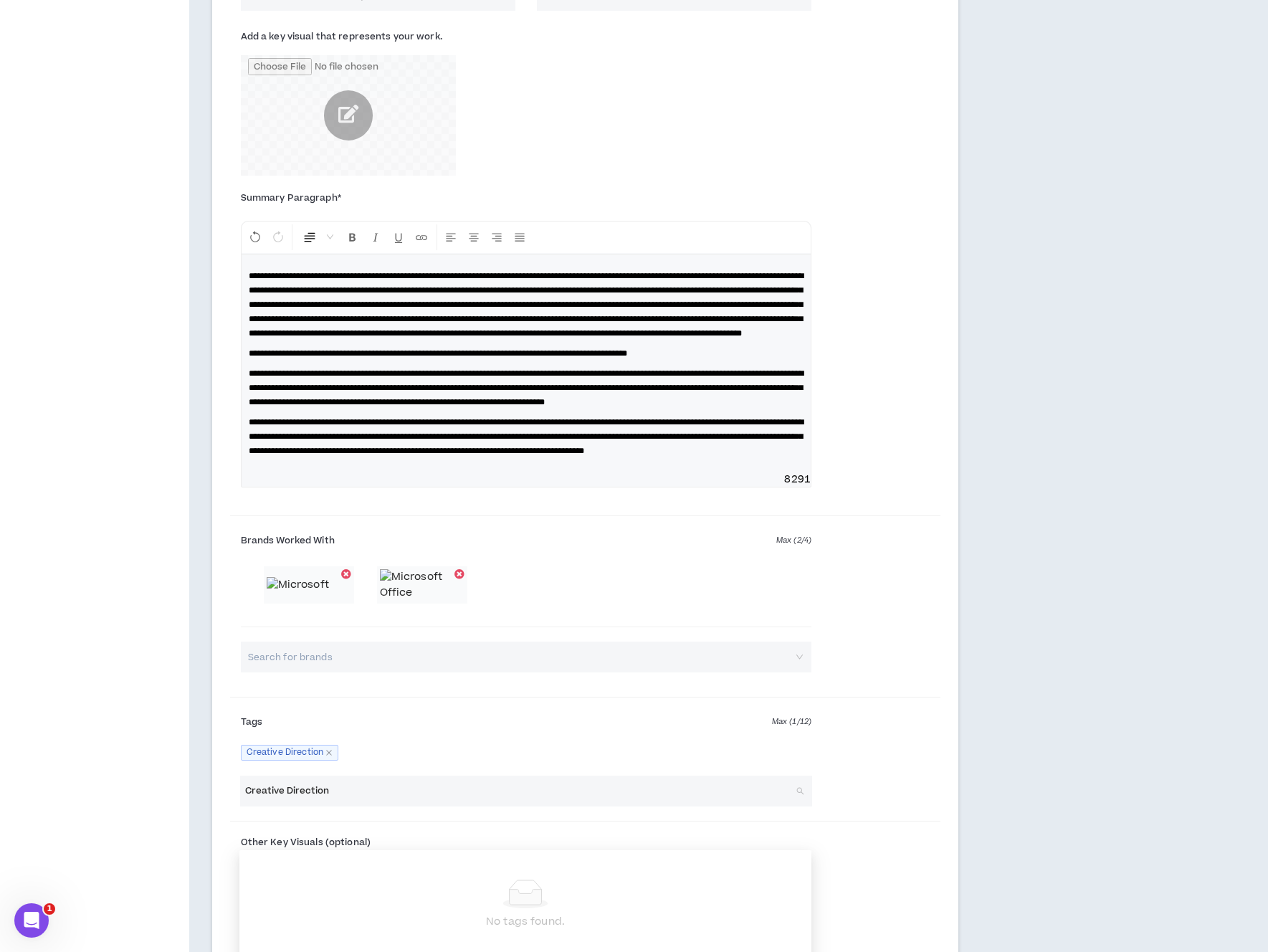
scroll to position [1591, 0]
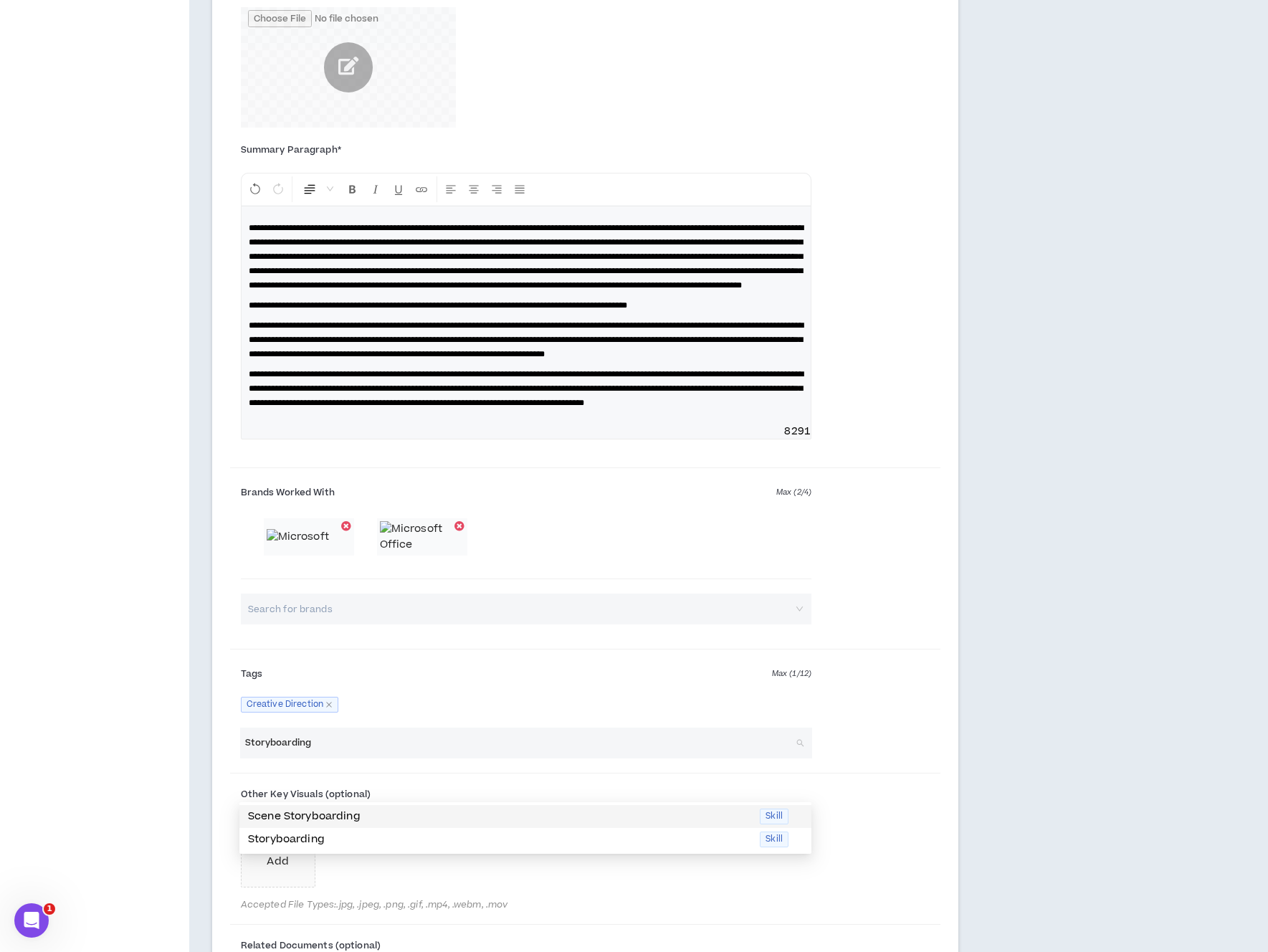
click at [416, 813] on p "Scene Storyboarding" at bounding box center [499, 816] width 503 height 16
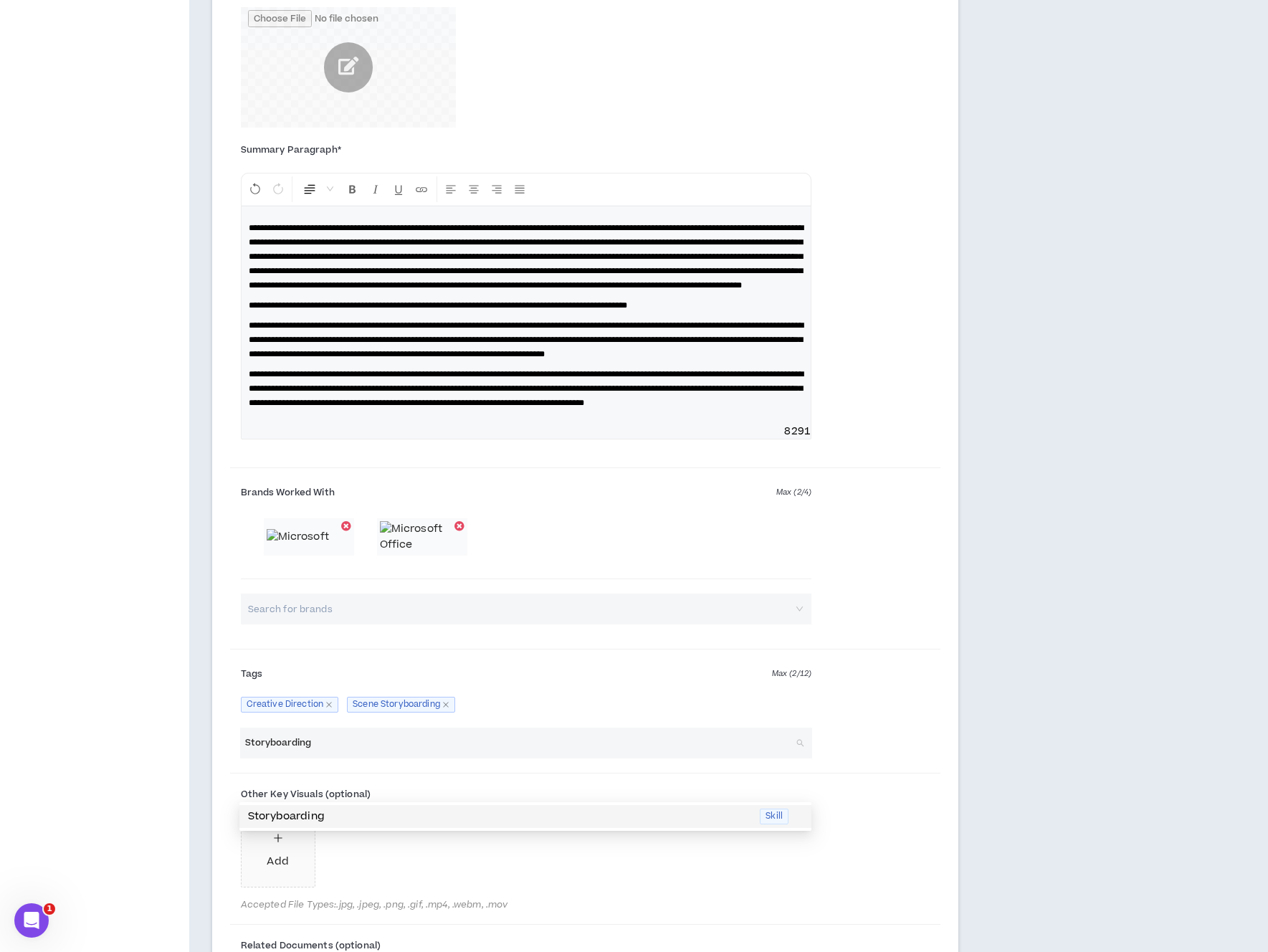
type input "Storyboarding"
click at [430, 805] on label "Other Key Visuals (optional)" at bounding box center [526, 794] width 570 height 23
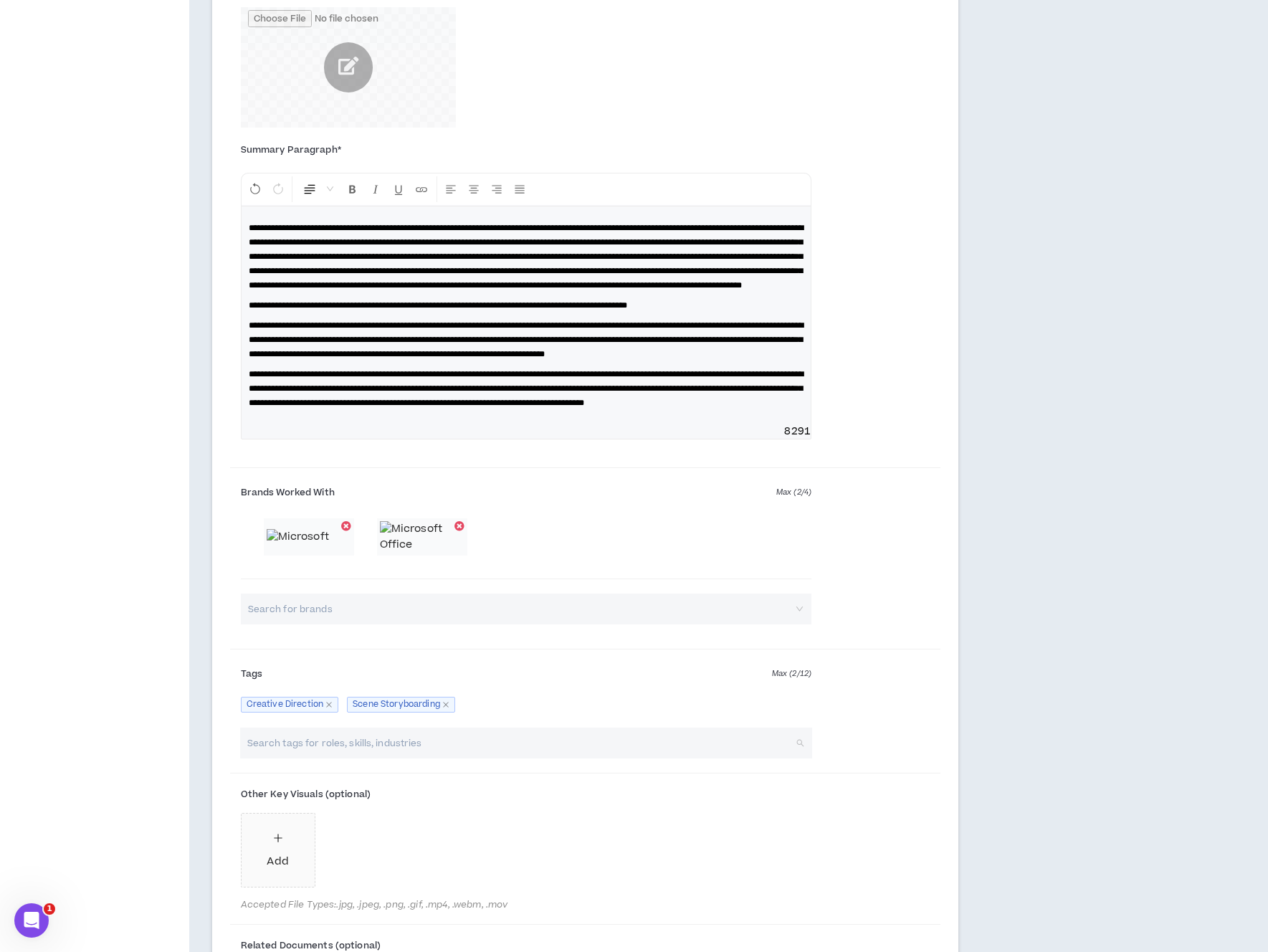
click at [452, 758] on input "search" at bounding box center [518, 742] width 547 height 30
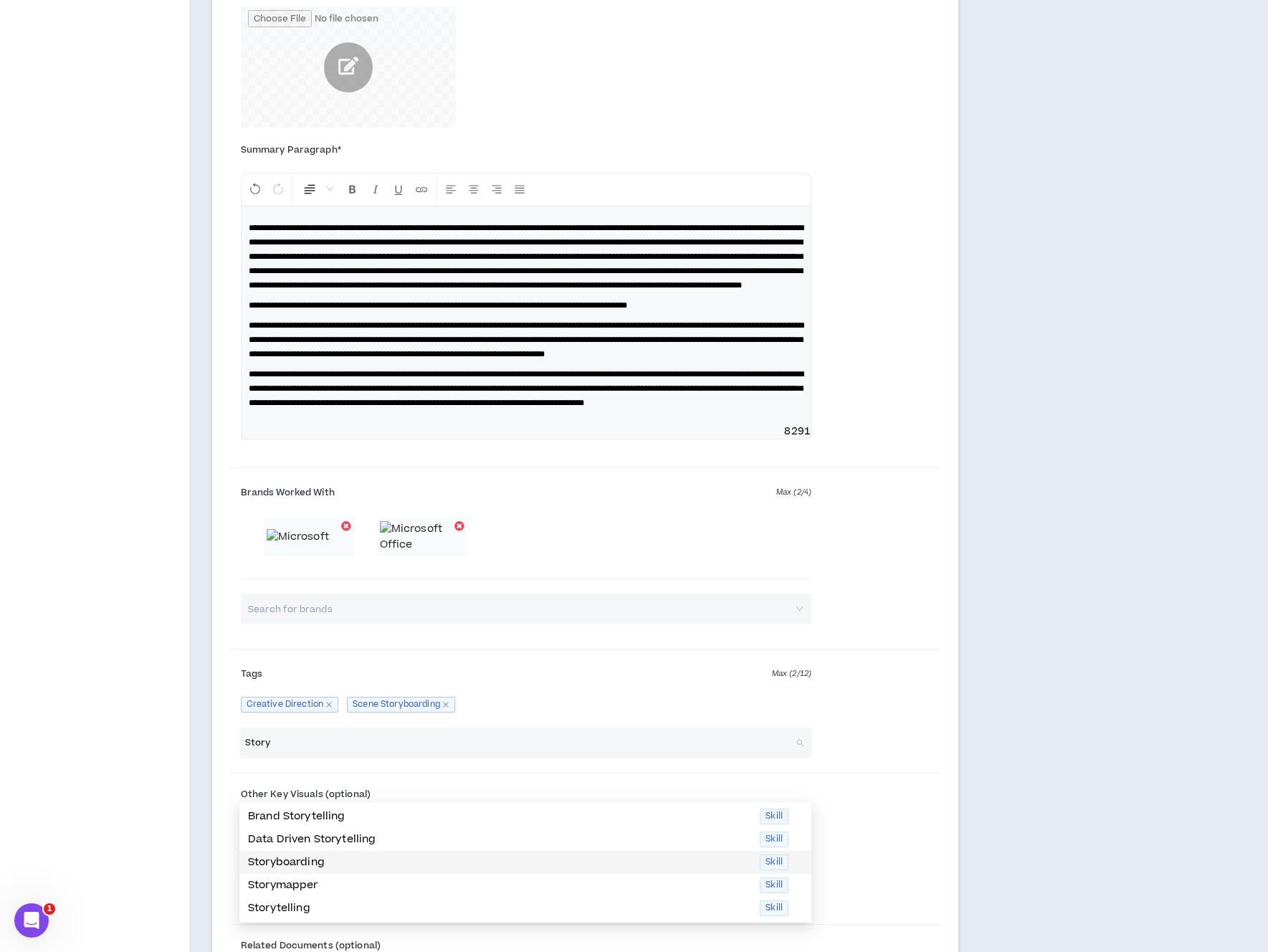
click at [387, 855] on p "Storyboarding" at bounding box center [499, 862] width 503 height 16
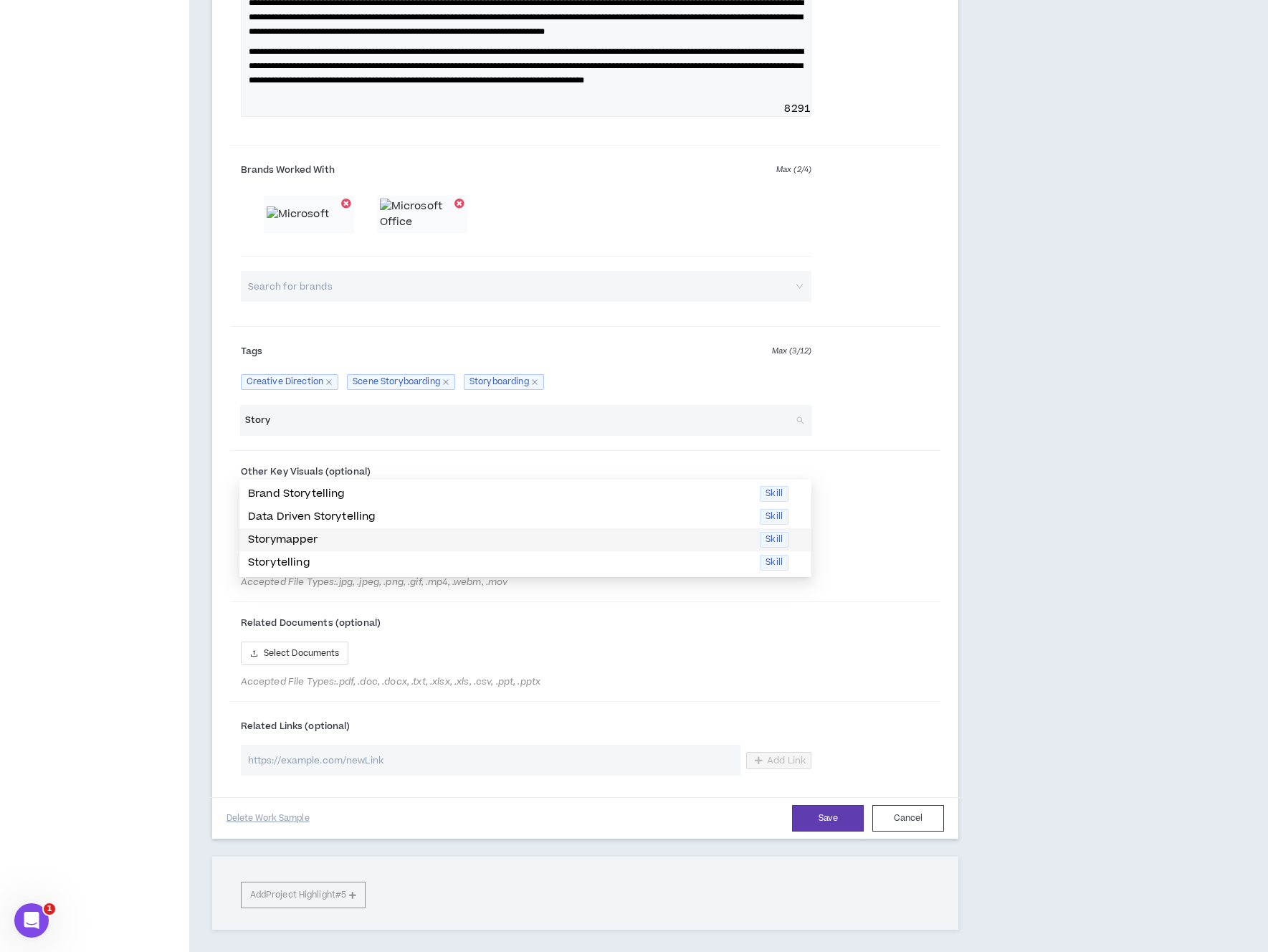
scroll to position [1925, 0]
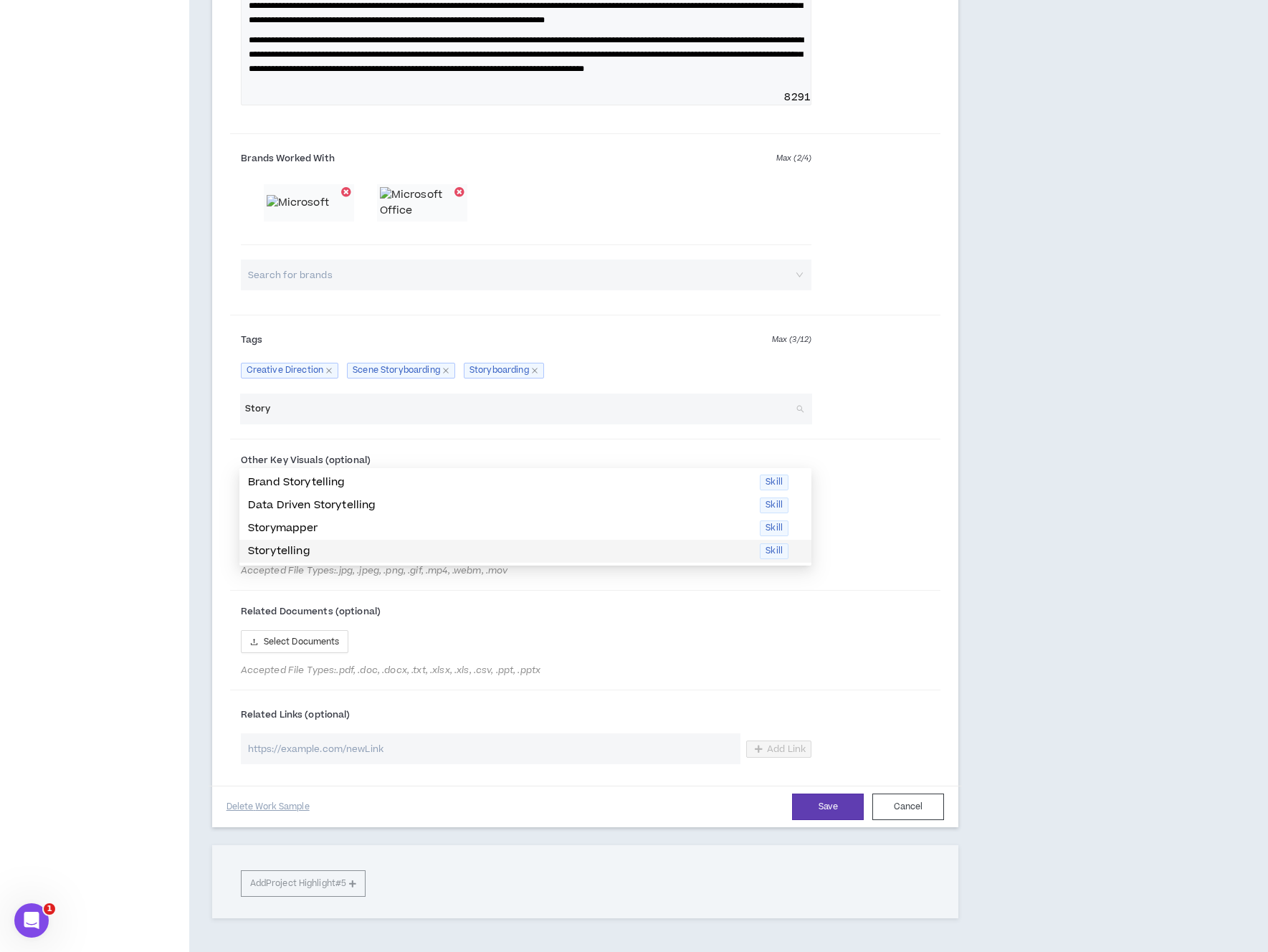
click at [320, 551] on p "Storytelling" at bounding box center [499, 550] width 503 height 16
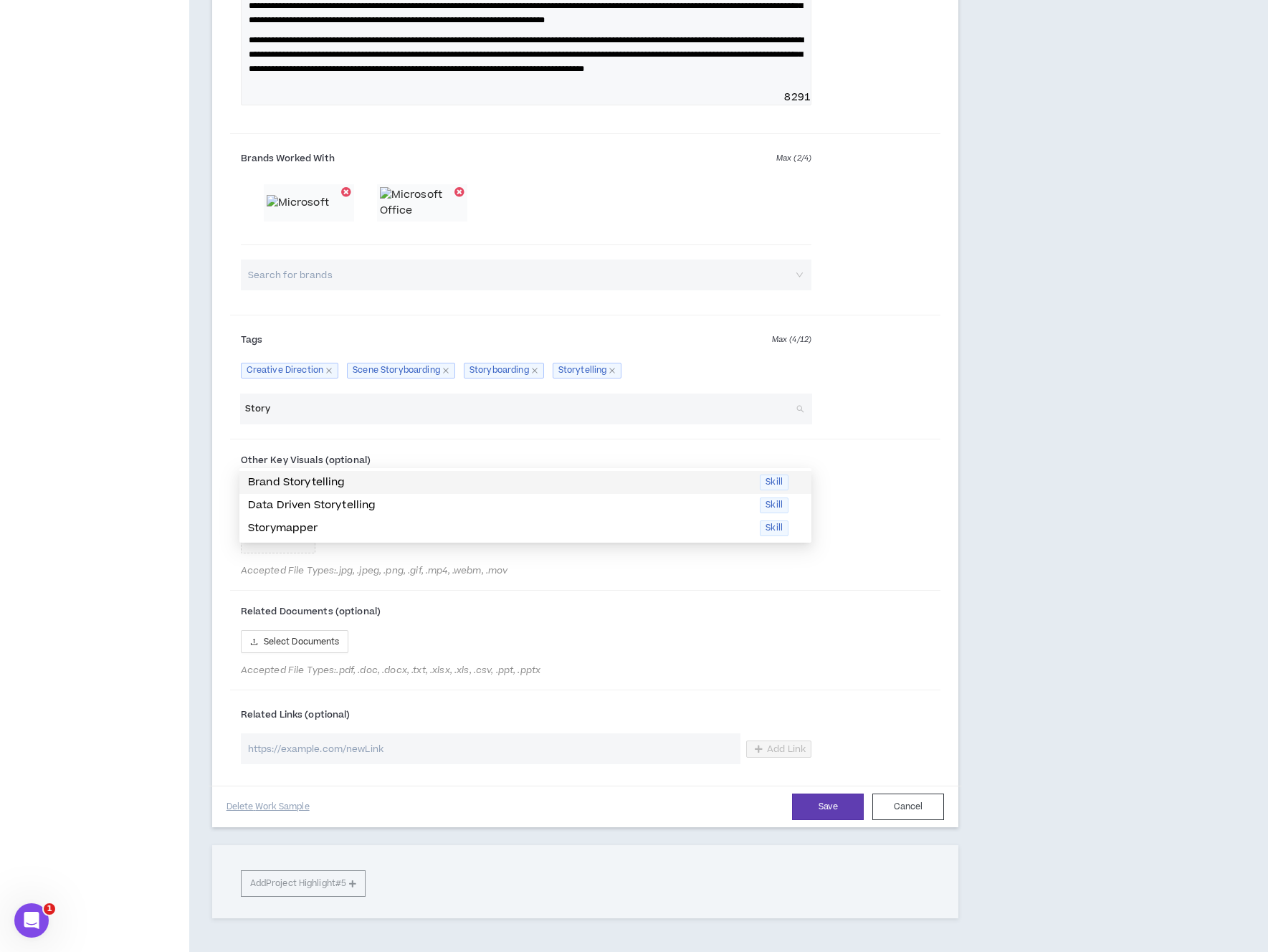
type input "Story"
click at [560, 764] on input "url" at bounding box center [491, 748] width 500 height 30
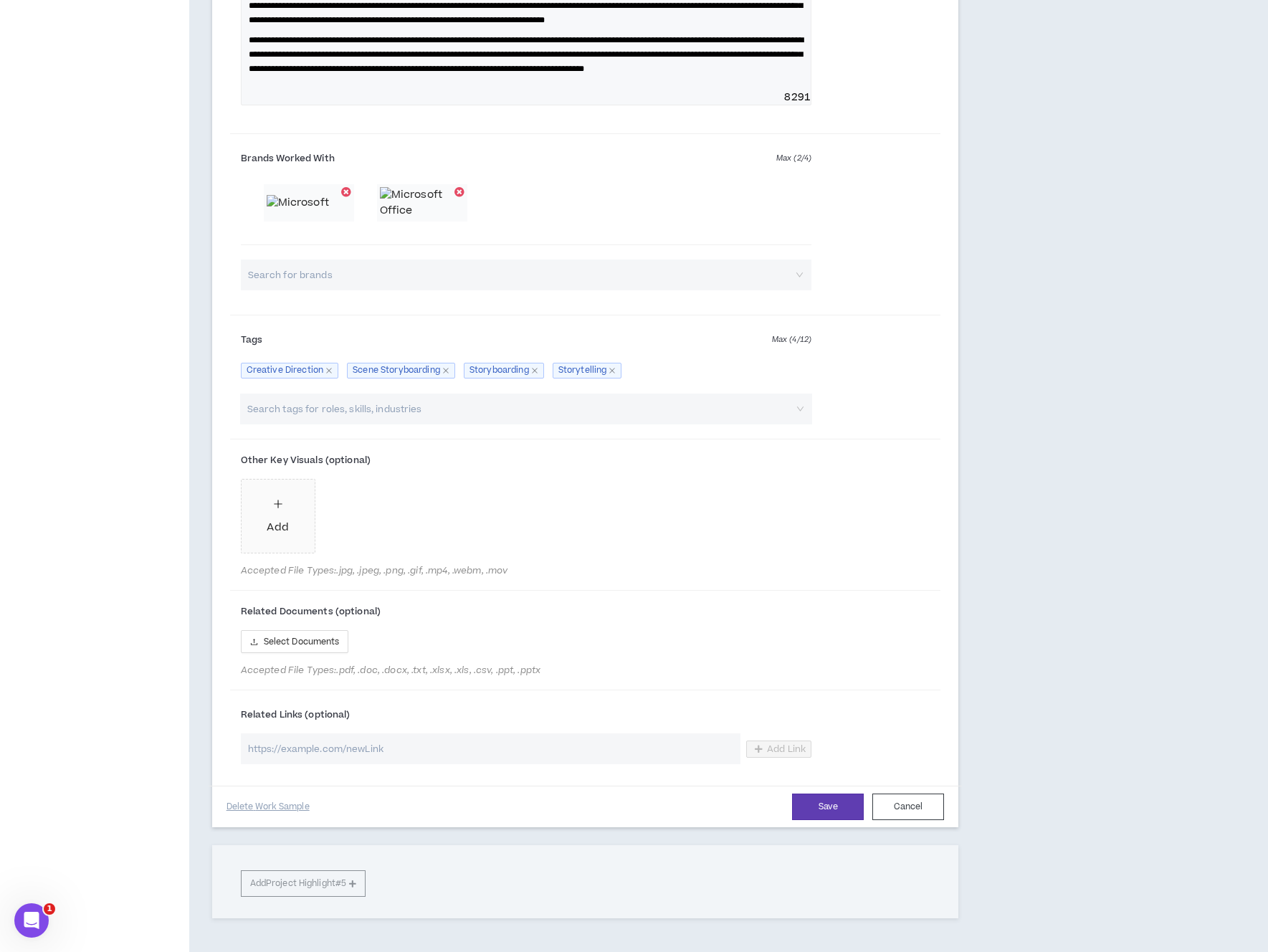
paste input "In 2021, Generation Z became the largest generation in the world, constituting …"
type input "In 2021, Generation Z became the largest generation in the world, constituting …"
paste input "https://chrishoenigmann.com/portfolio/microsoft-gen-z-campaign"
type input "https://chrishoenigmann.com/portfolio/microsoft-gen-z-campaign"
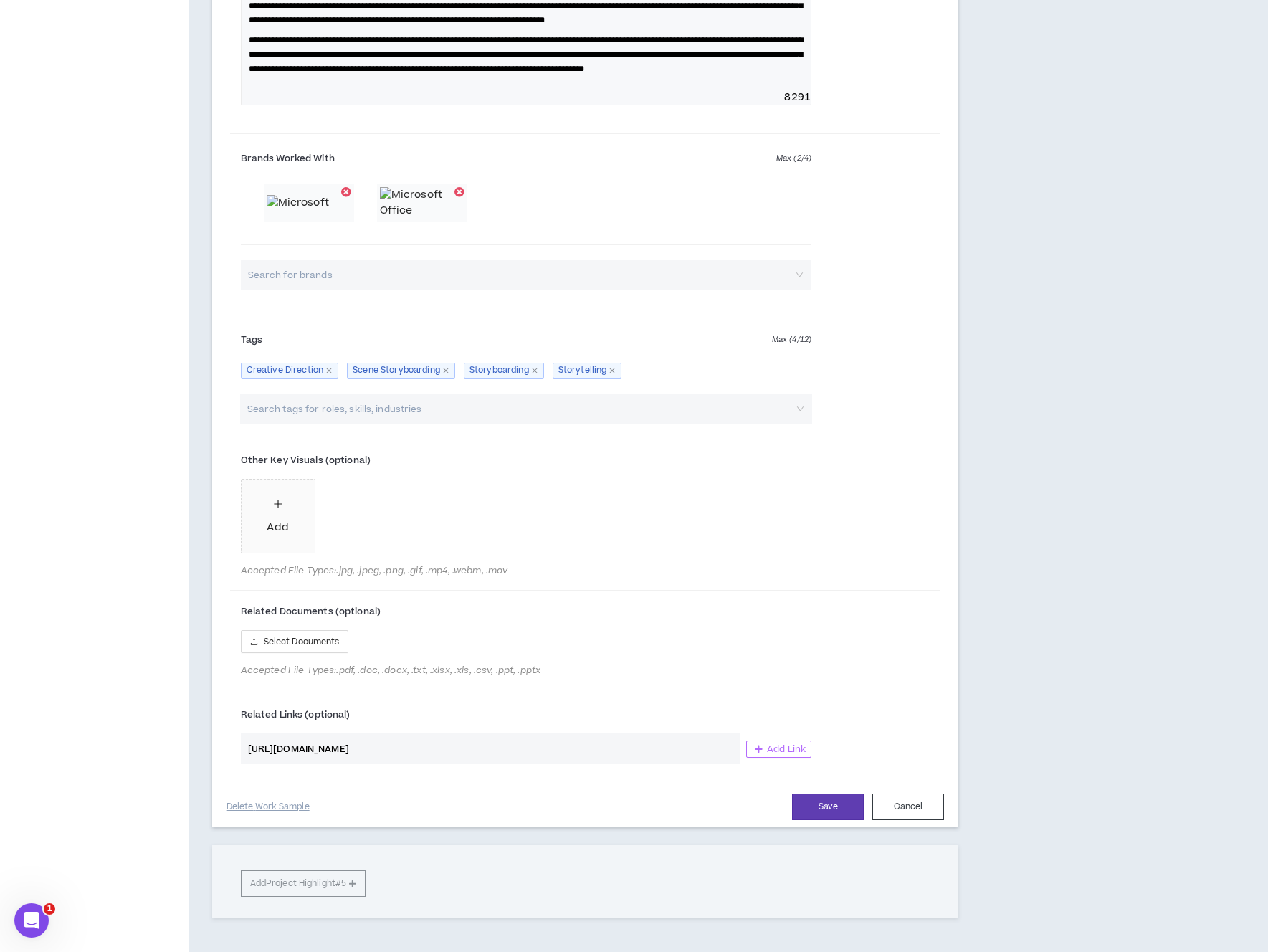
click at [776, 755] on span "Add Link" at bounding box center [786, 748] width 39 height 11
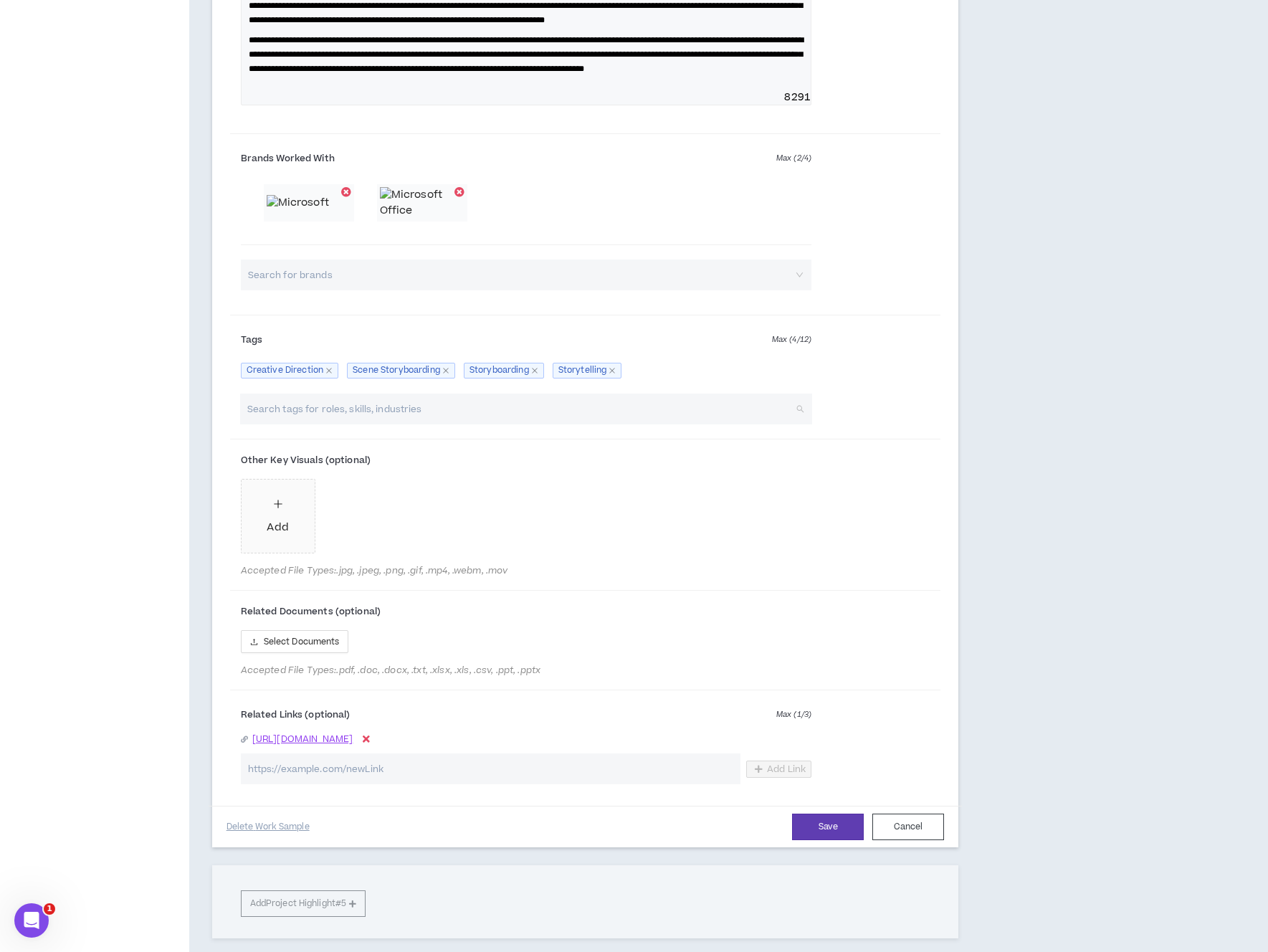
click at [513, 424] on input "search" at bounding box center [518, 408] width 547 height 30
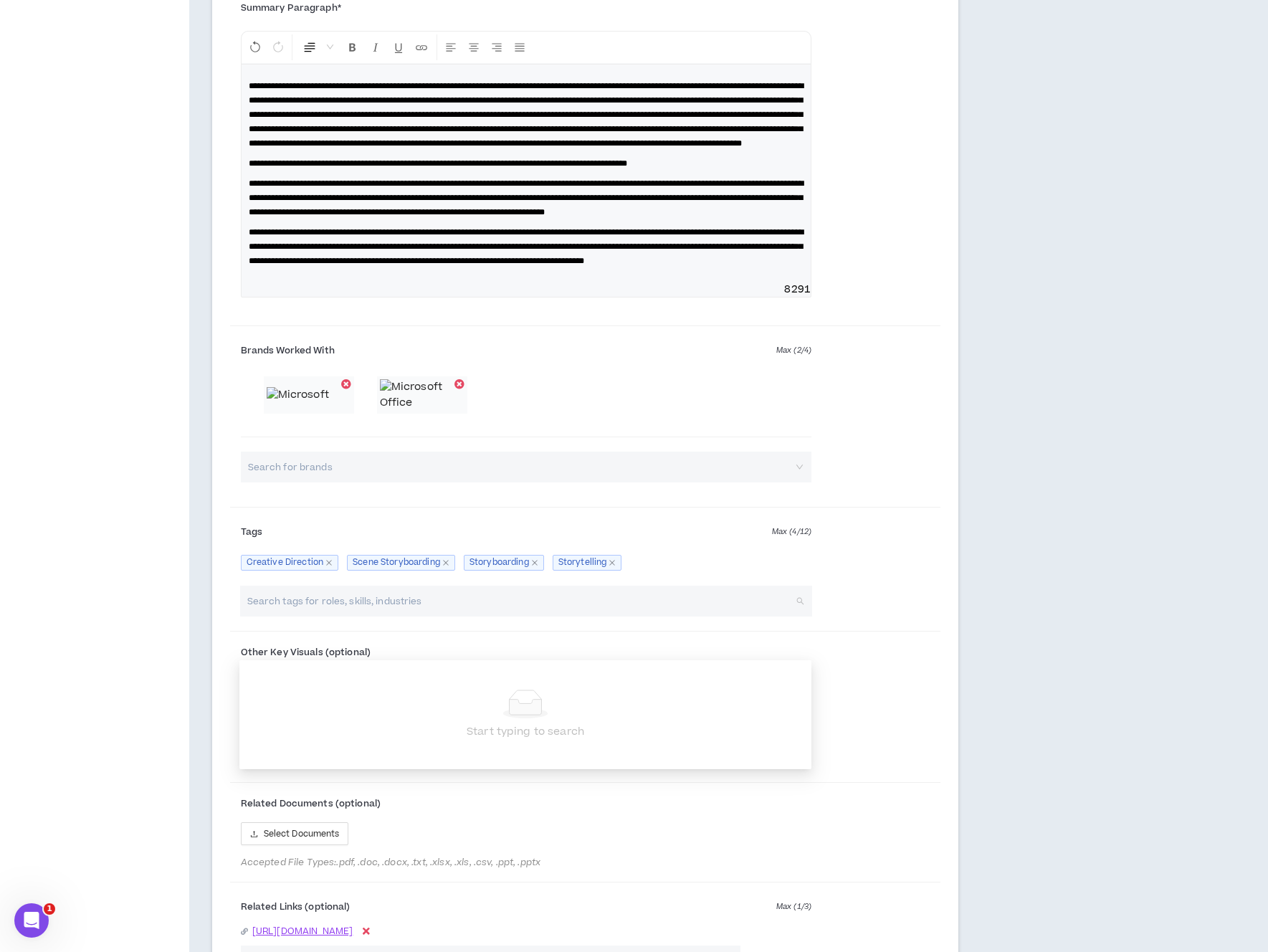
scroll to position [1836, 0]
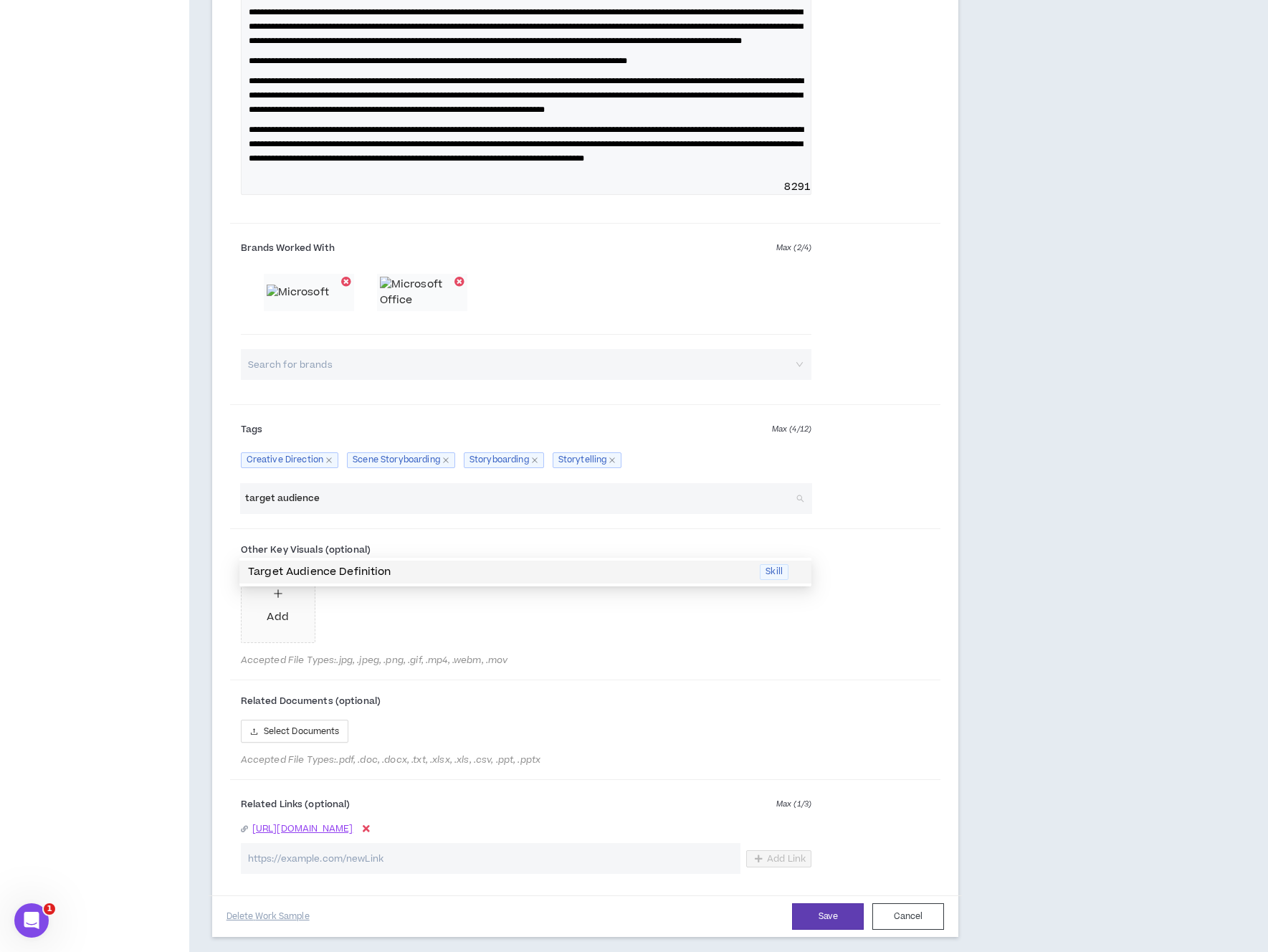
click at [477, 580] on div "Target Audience Definition Skill" at bounding box center [525, 571] width 572 height 23
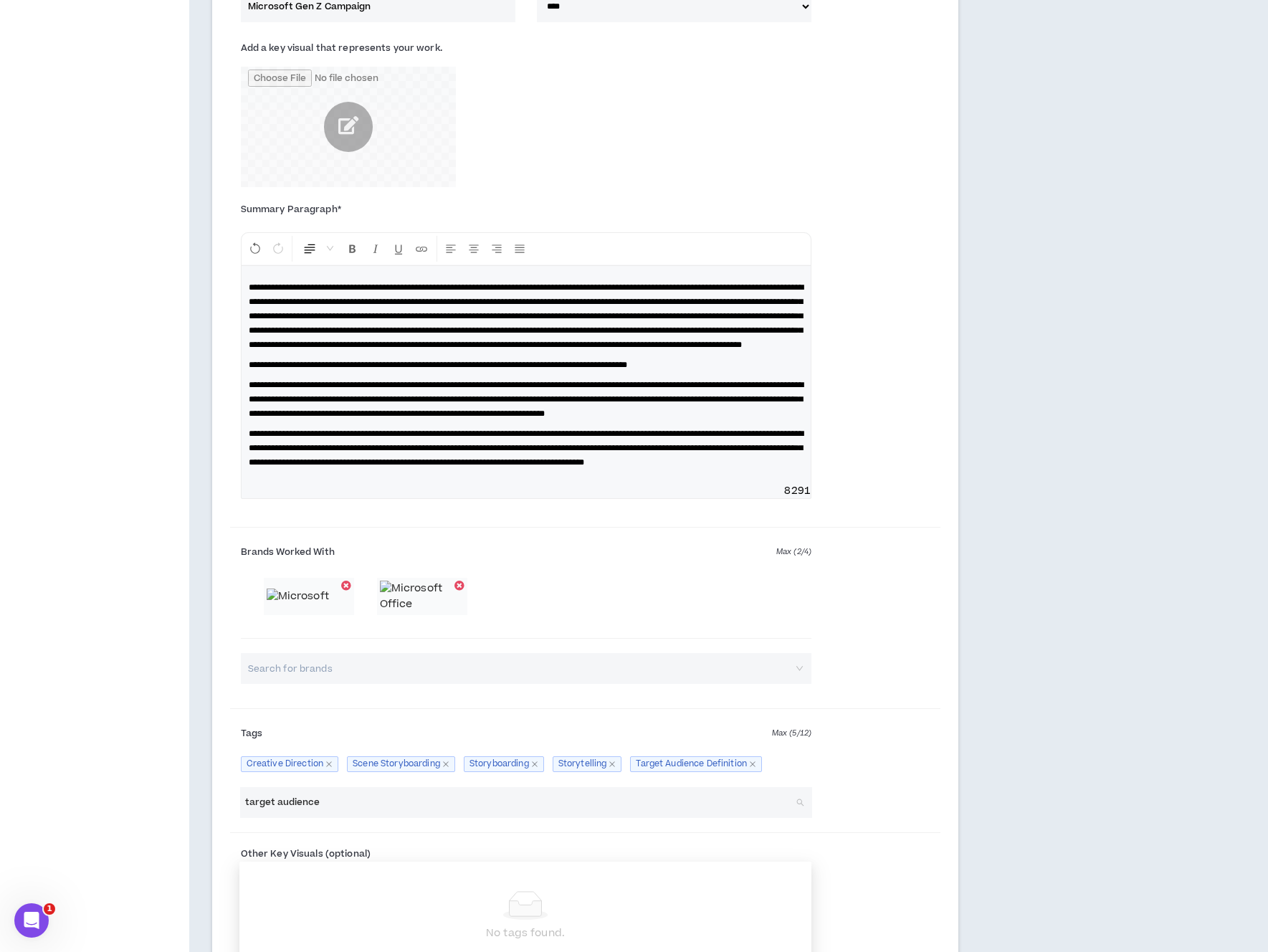
scroll to position [1684, 0]
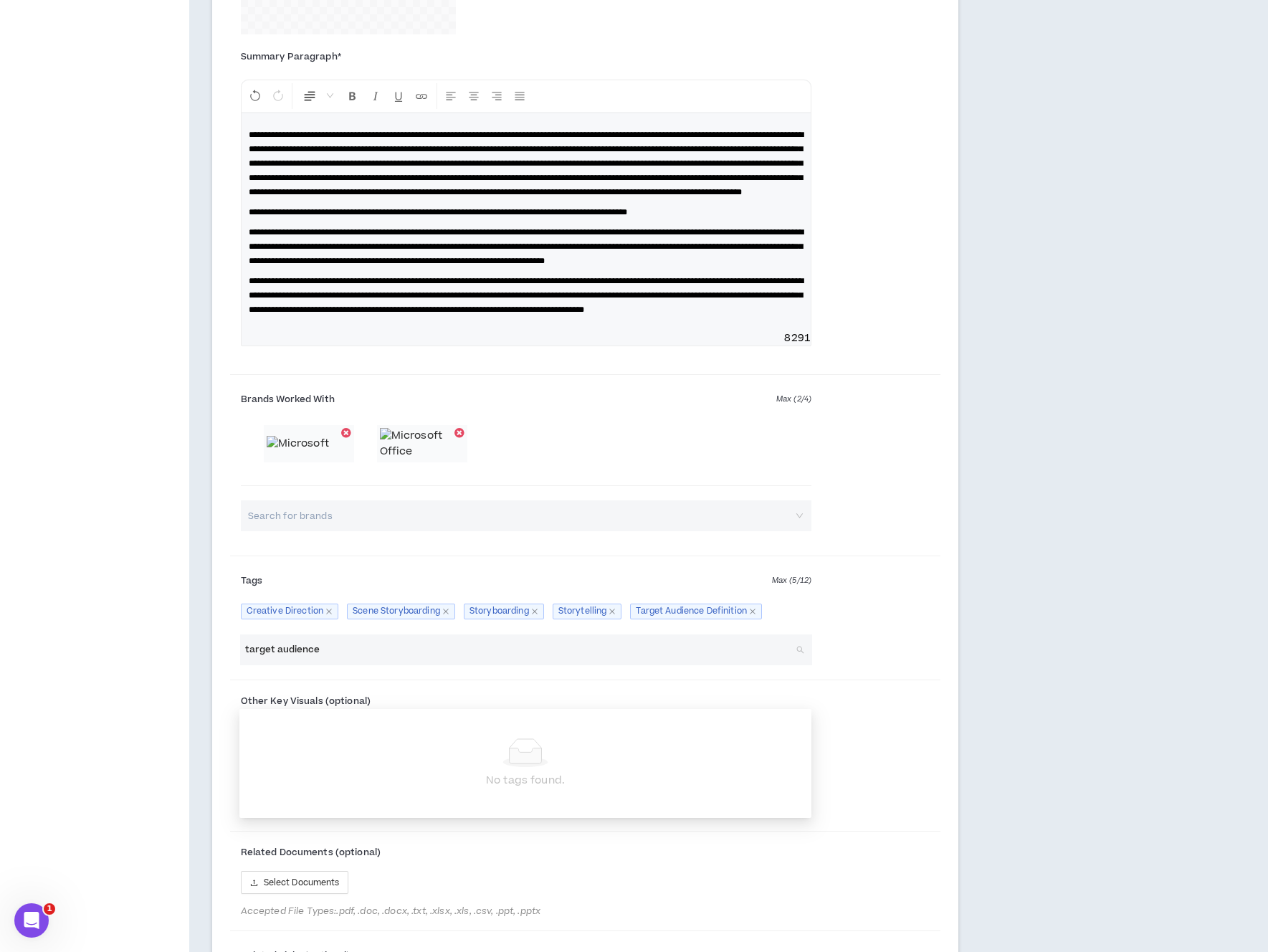
drag, startPoint x: 346, startPoint y: 690, endPoint x: 210, endPoint y: 666, distance: 138.1
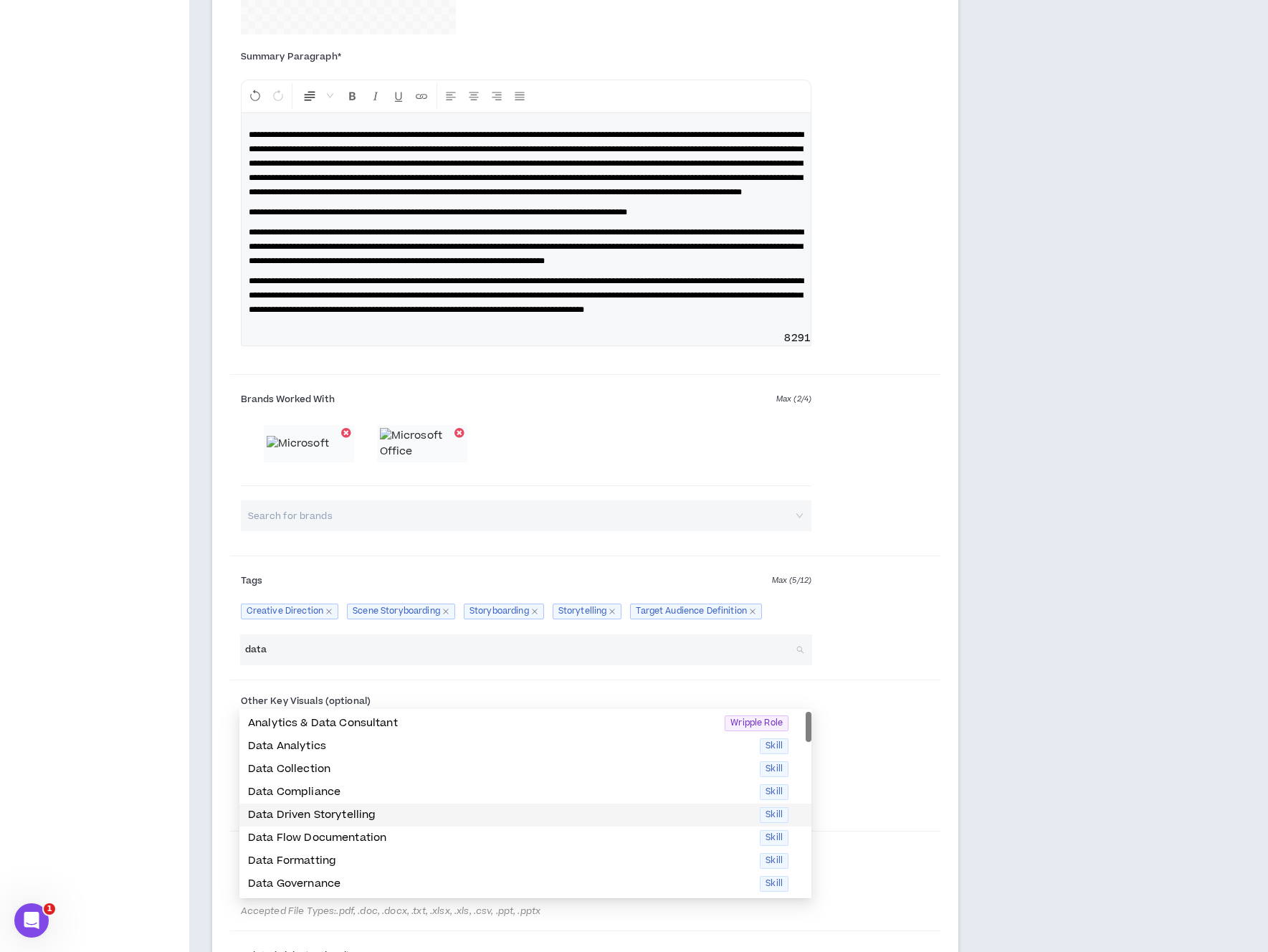
click at [299, 808] on p "Data Driven Storytelling" at bounding box center [499, 814] width 503 height 16
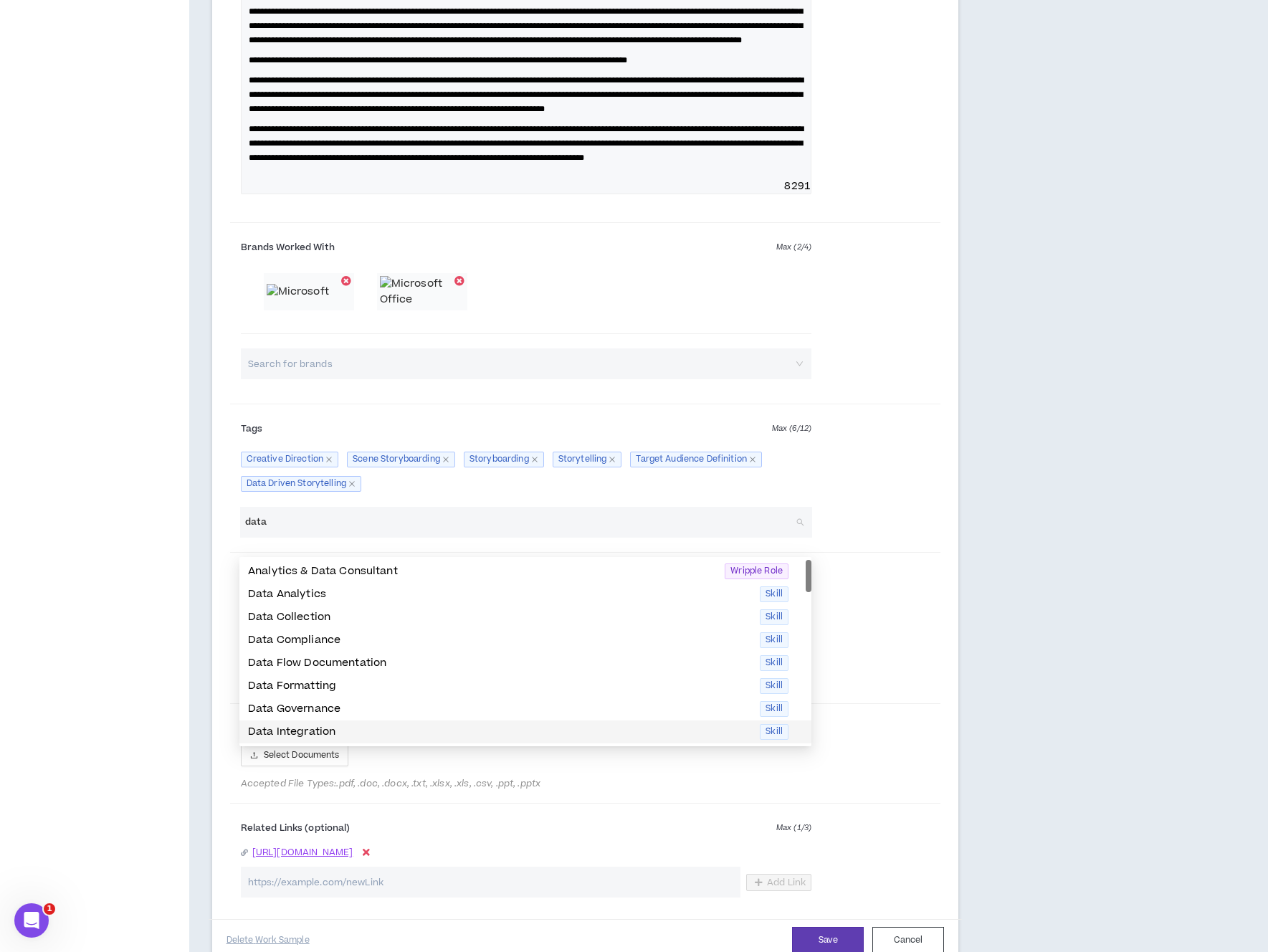
scroll to position [1916, 0]
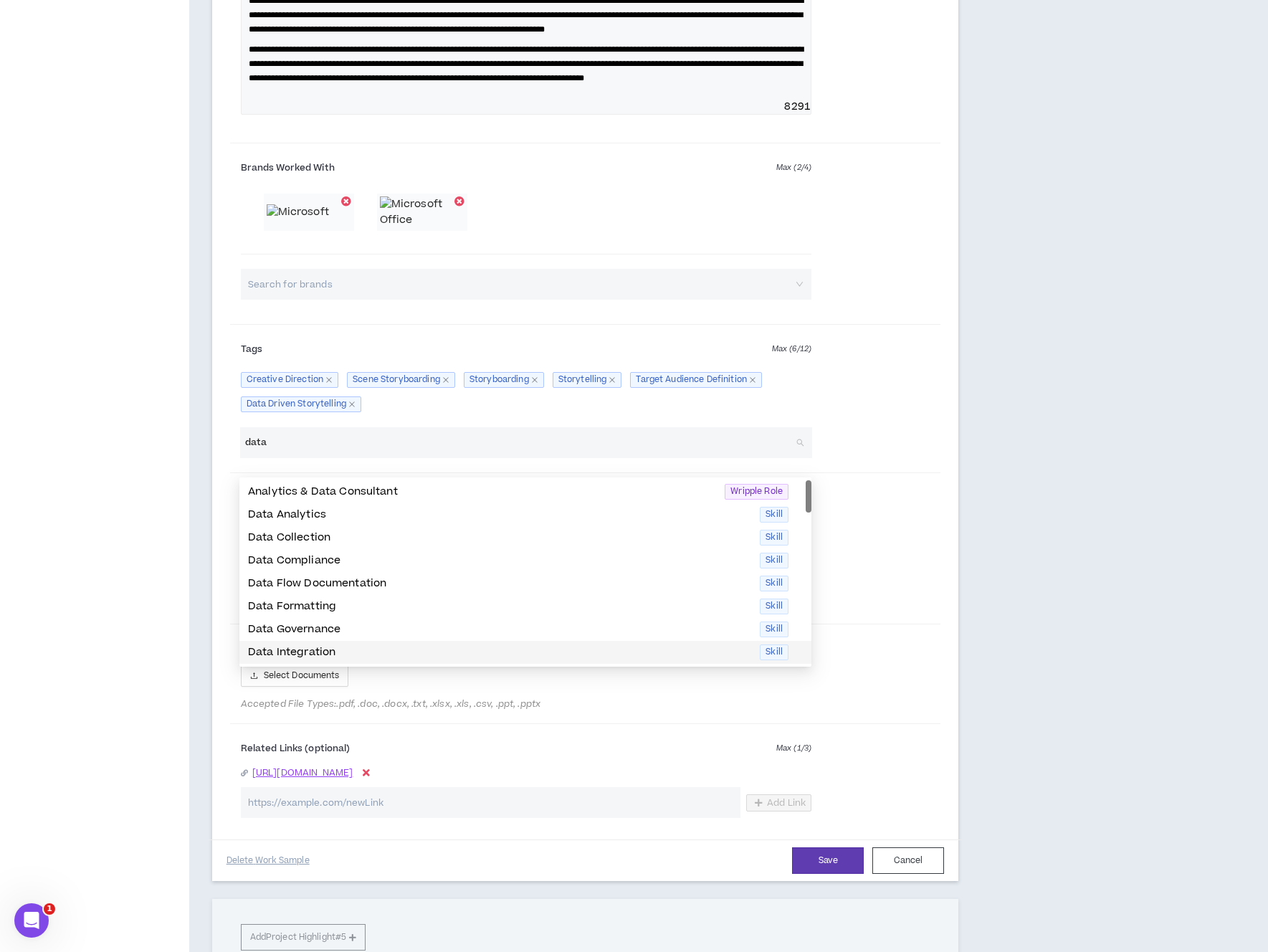
type input "data"
click at [849, 620] on div "Other Key Visuals (optional) Add Accepted File Types: .jpg, .jpeg, .png, .gif, …" at bounding box center [585, 550] width 711 height 142
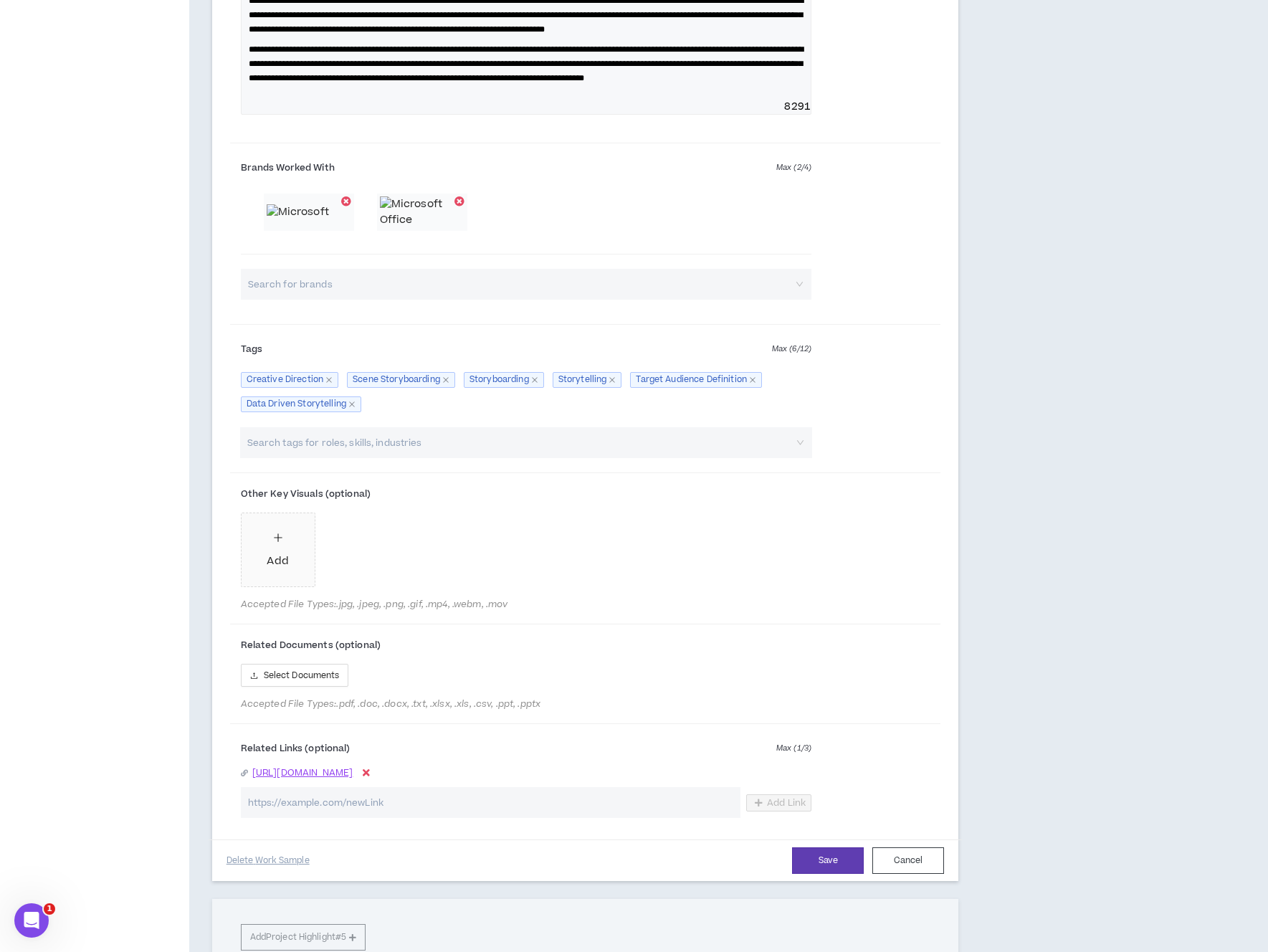
click at [342, 458] on input "search" at bounding box center [518, 442] width 547 height 30
click at [248, 516] on p "3D Design" at bounding box center [499, 515] width 503 height 16
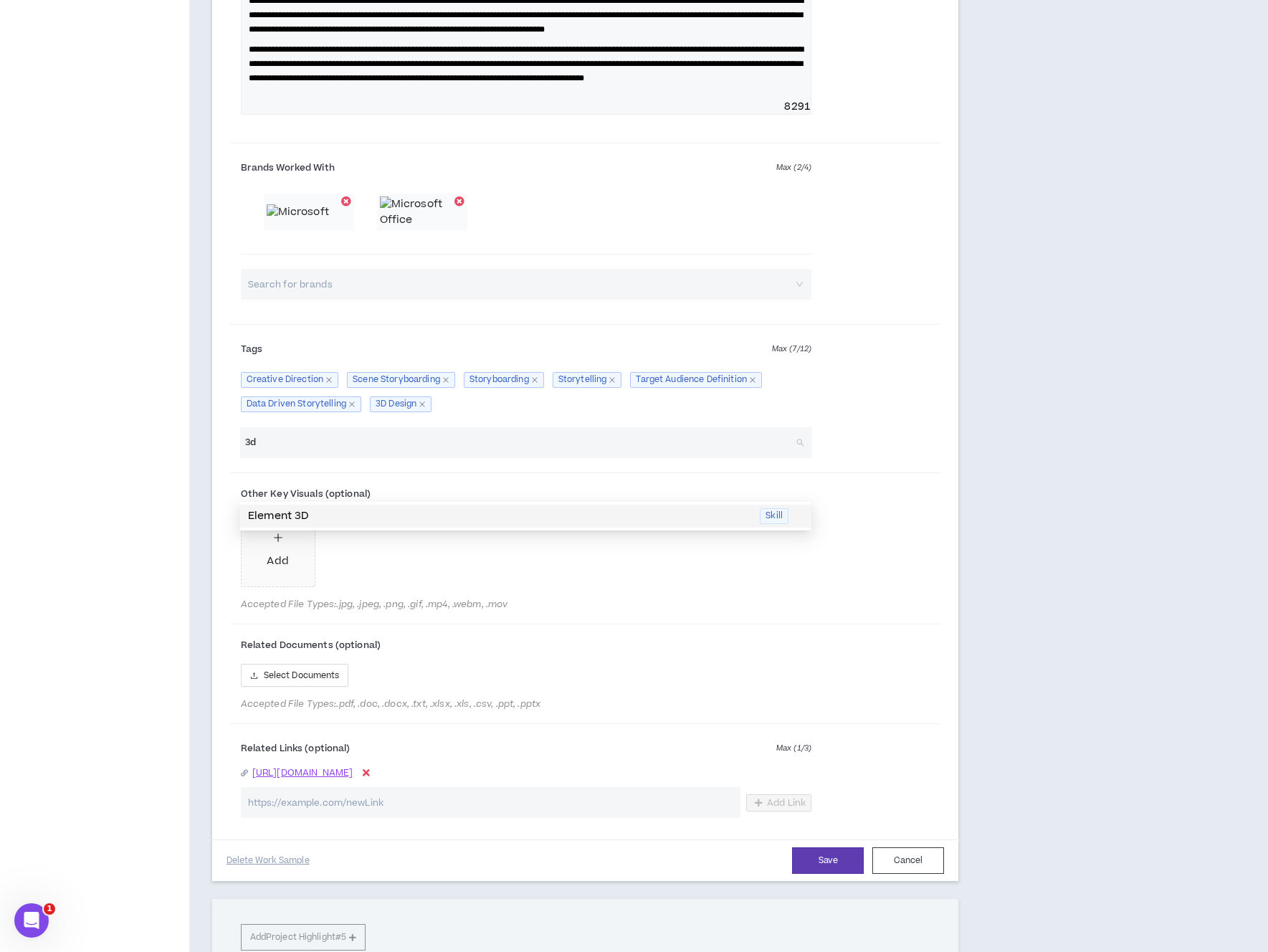
drag, startPoint x: 286, startPoint y: 483, endPoint x: 194, endPoint y: 482, distance: 92.0
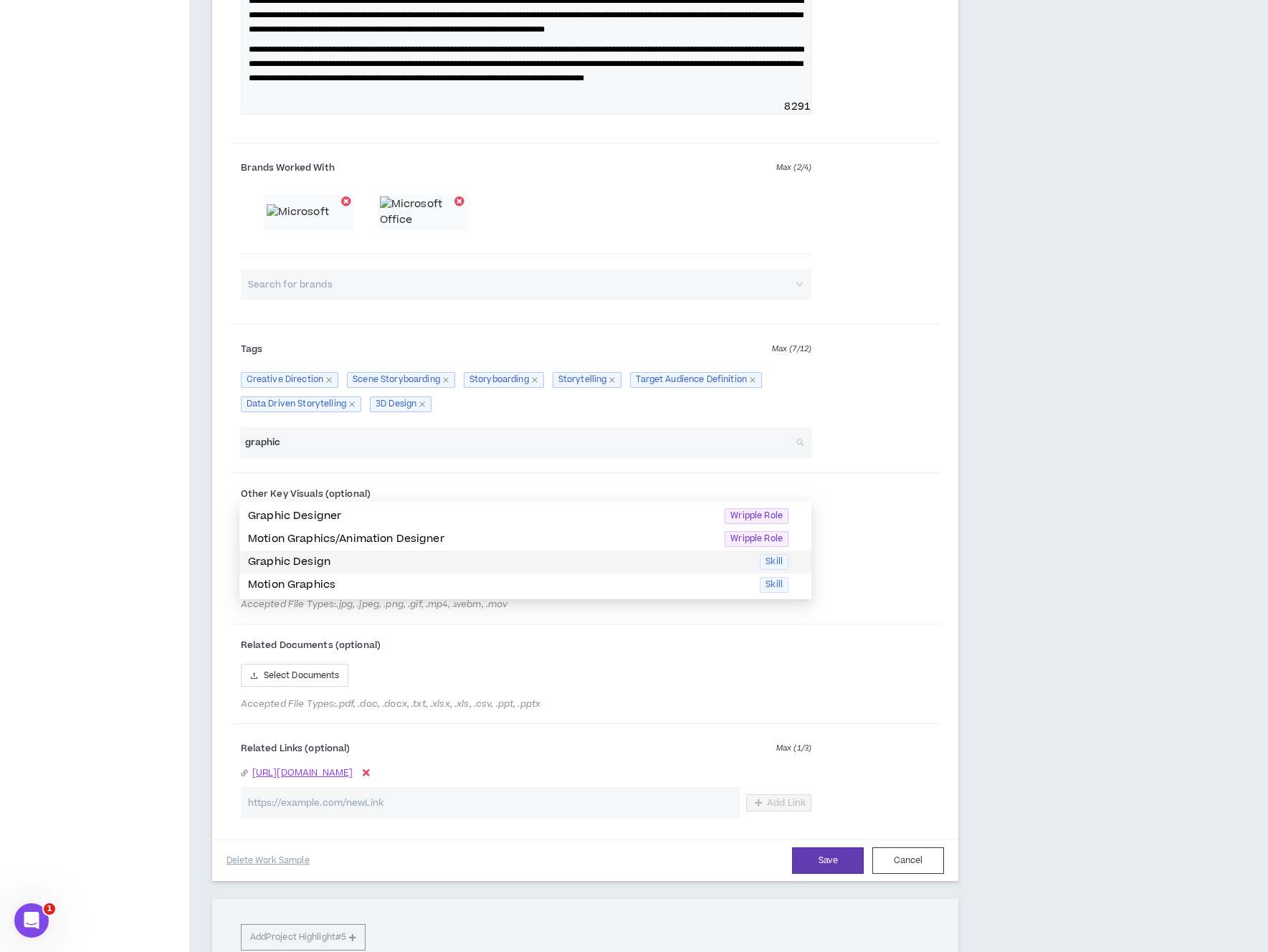
click at [289, 557] on p "Graphic Design" at bounding box center [499, 562] width 503 height 16
drag, startPoint x: 284, startPoint y: 478, endPoint x: 223, endPoint y: 480, distance: 61.0
click at [223, 480] on div "**********" at bounding box center [585, 213] width 747 height 1335
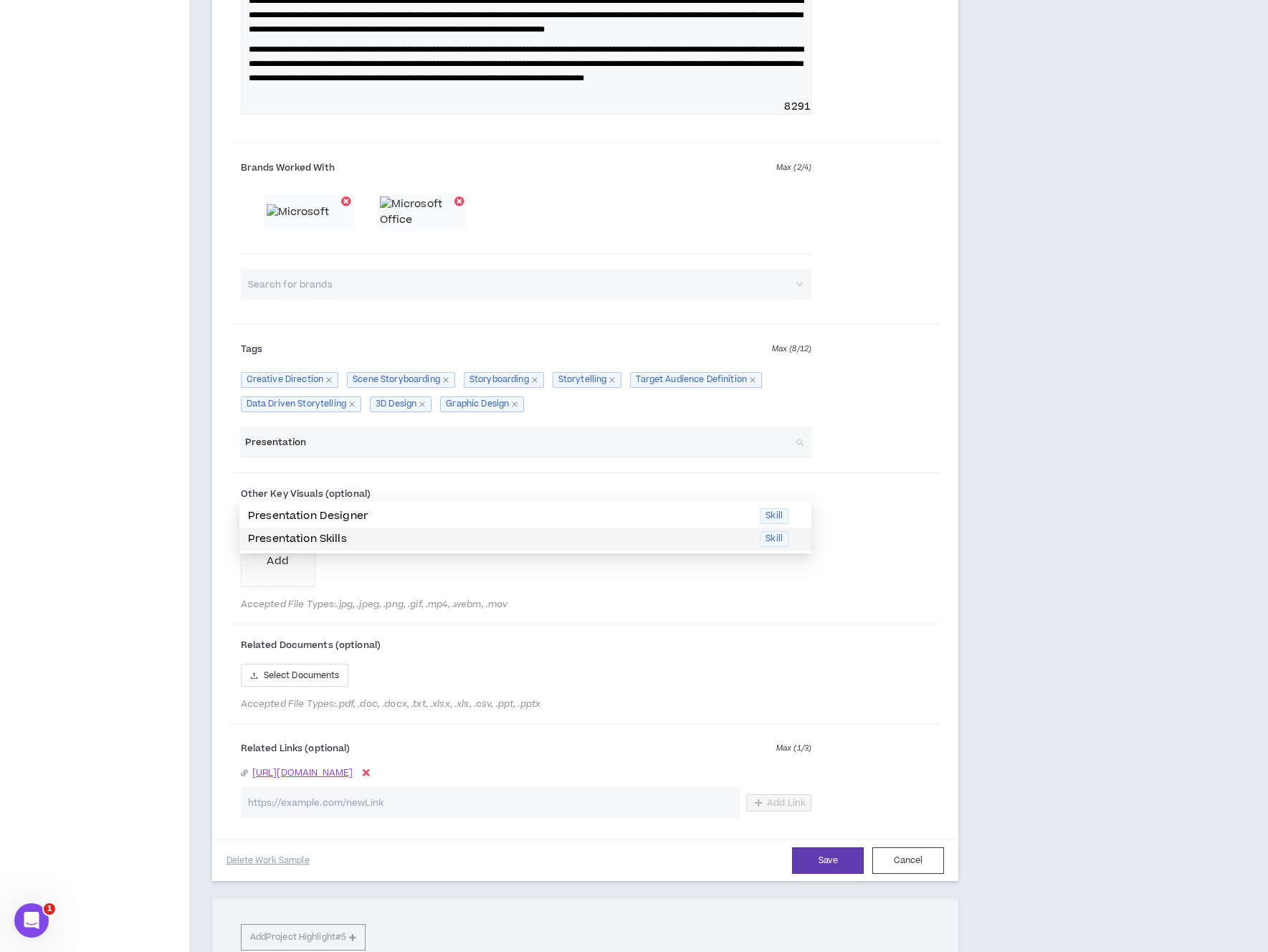
click at [285, 541] on p "Presentation Skills" at bounding box center [499, 538] width 503 height 16
type input "Presentation"
click at [956, 477] on div "**********" at bounding box center [585, 213] width 747 height 1335
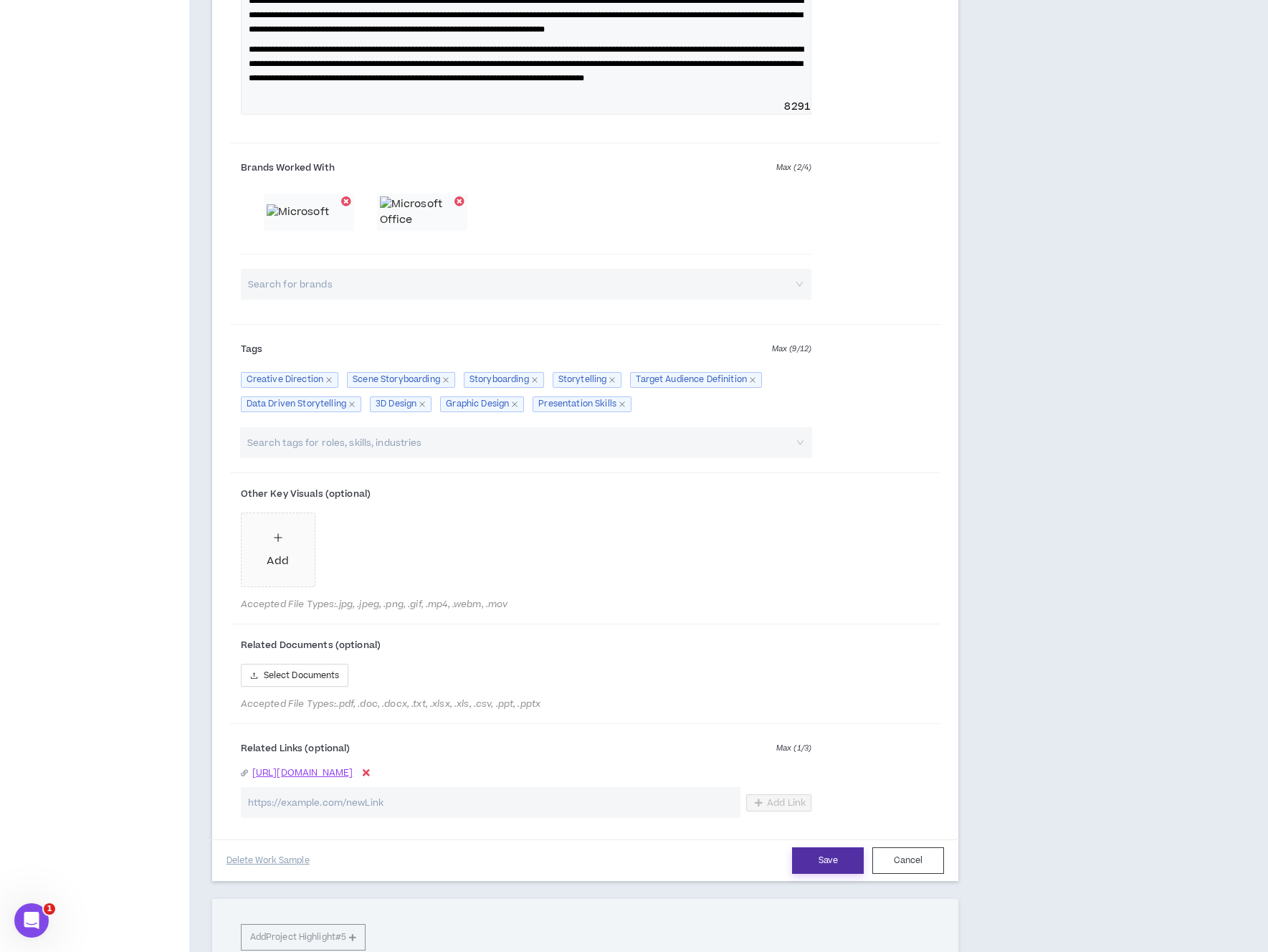
click at [831, 874] on button "Save" at bounding box center [828, 861] width 71 height 27
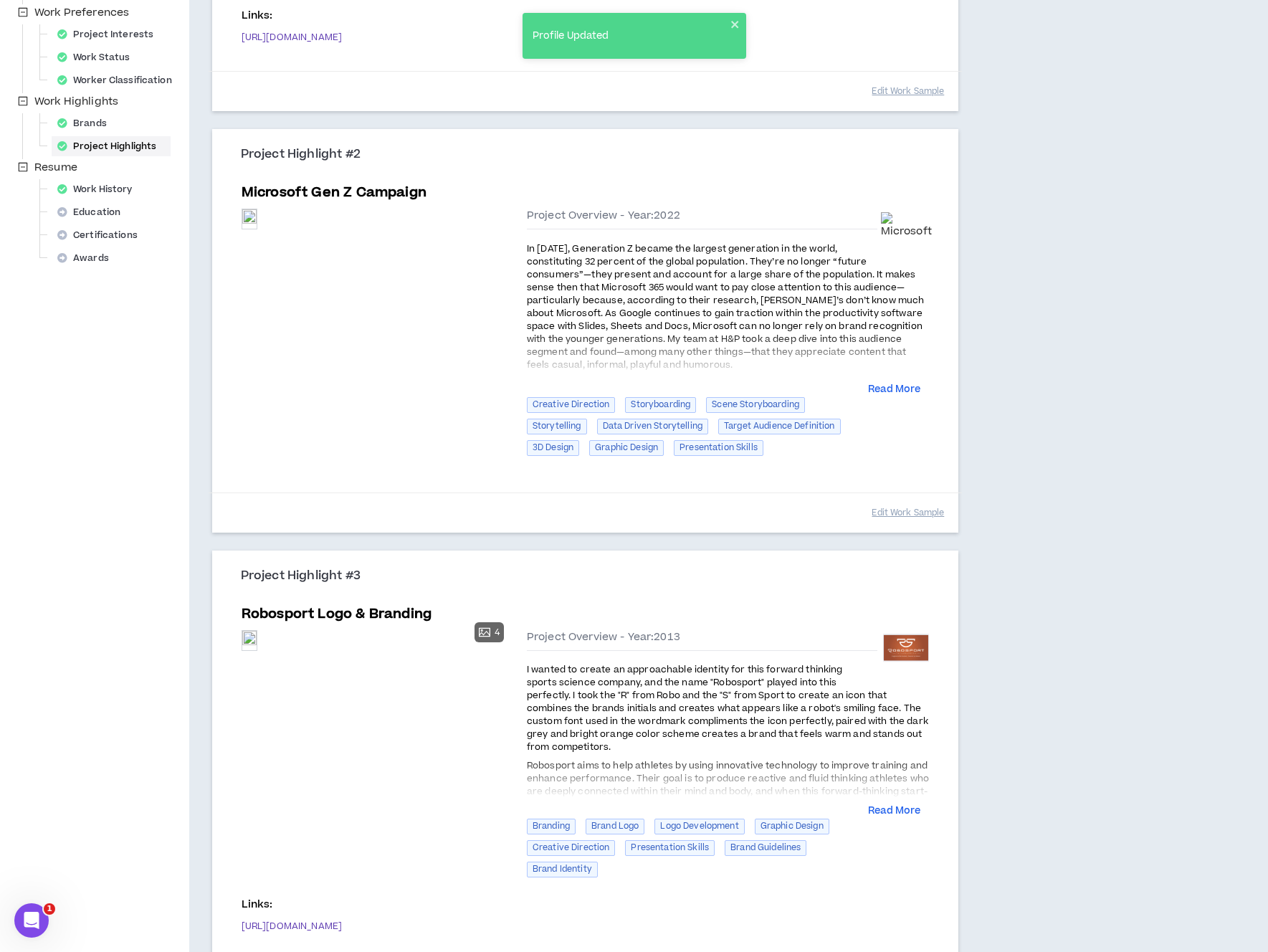
scroll to position [434, 0]
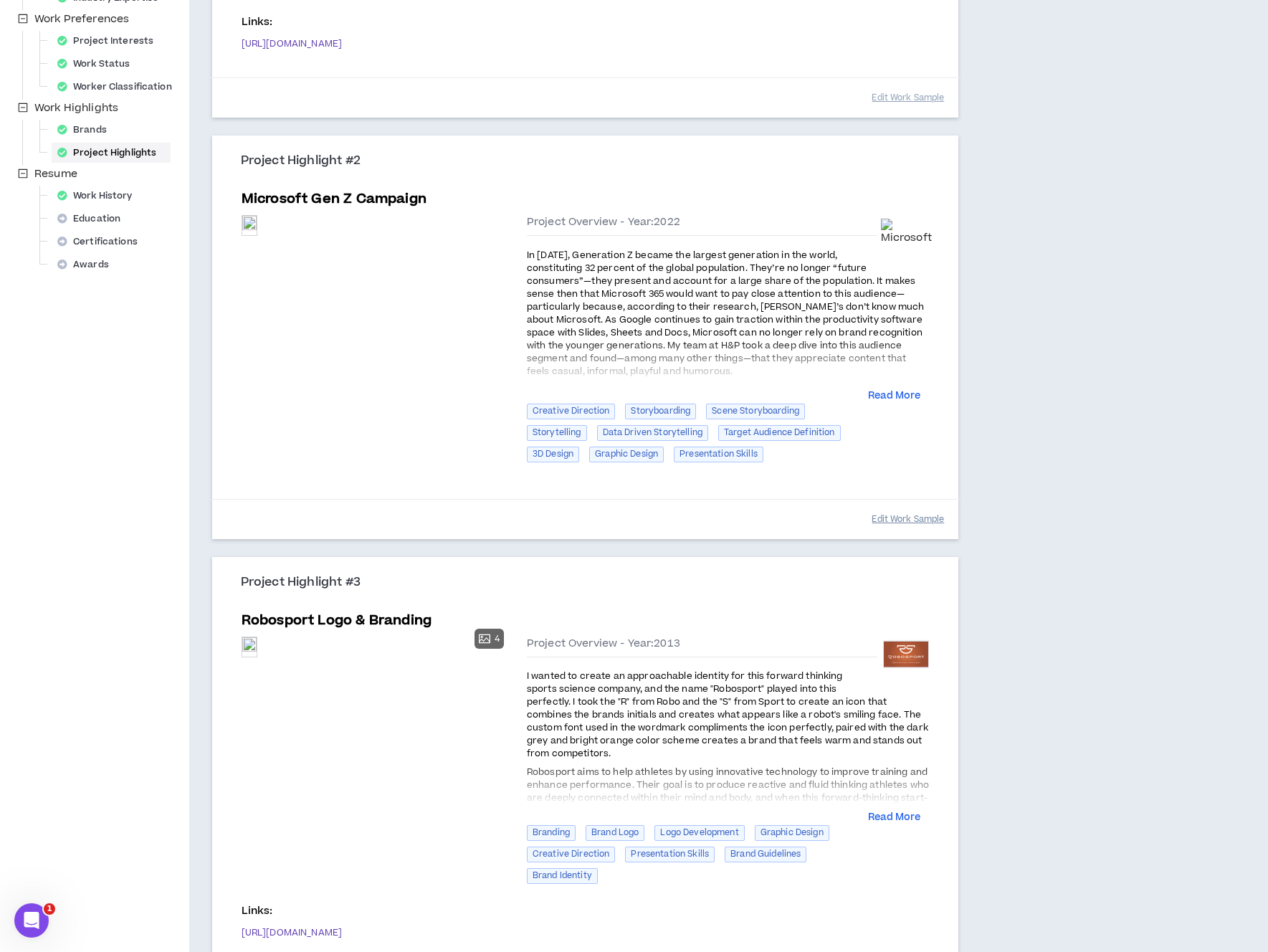
click at [893, 512] on button "Edit Work Sample" at bounding box center [907, 519] width 72 height 25
select select "****"
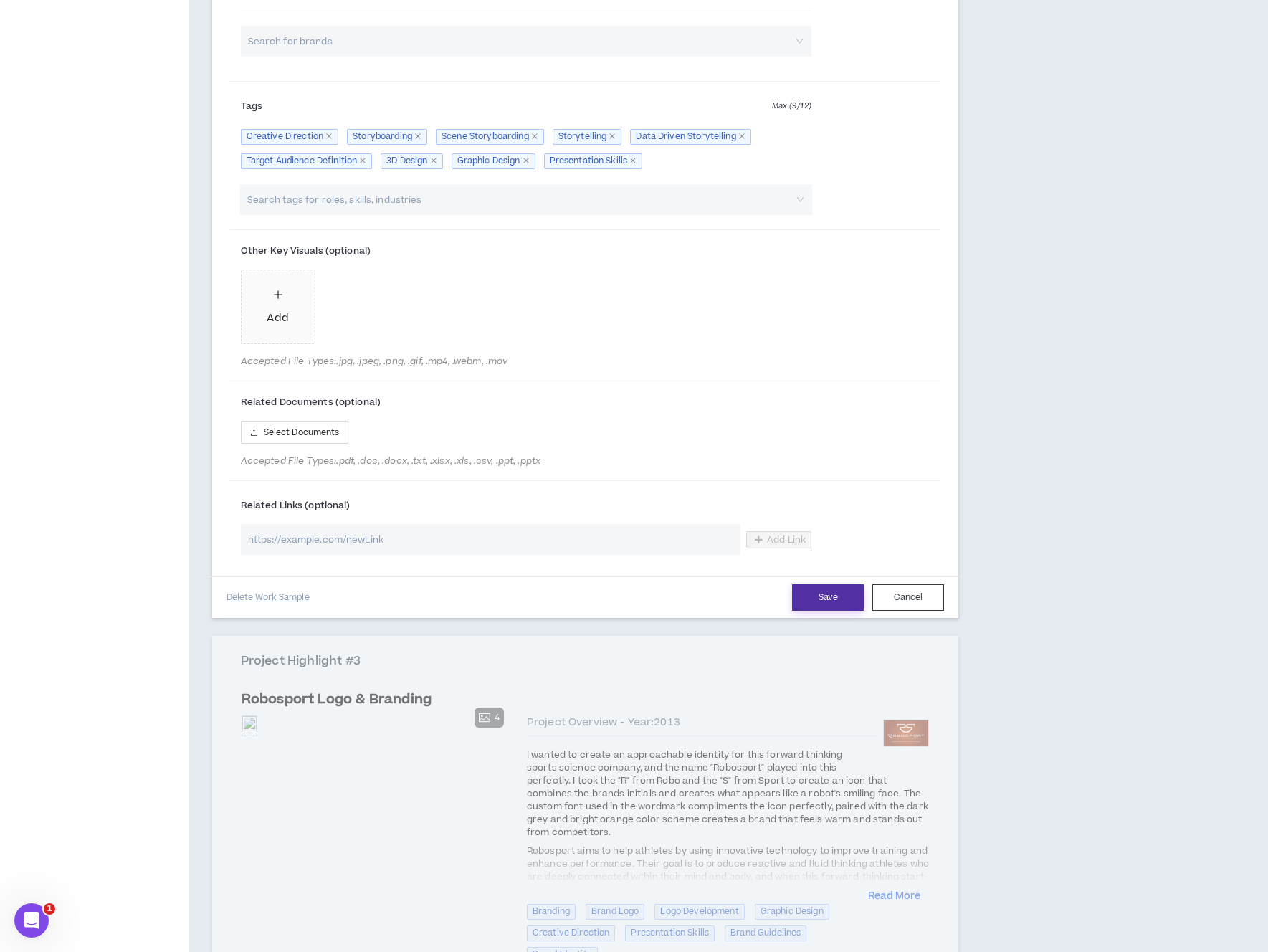
scroll to position [1263, 0]
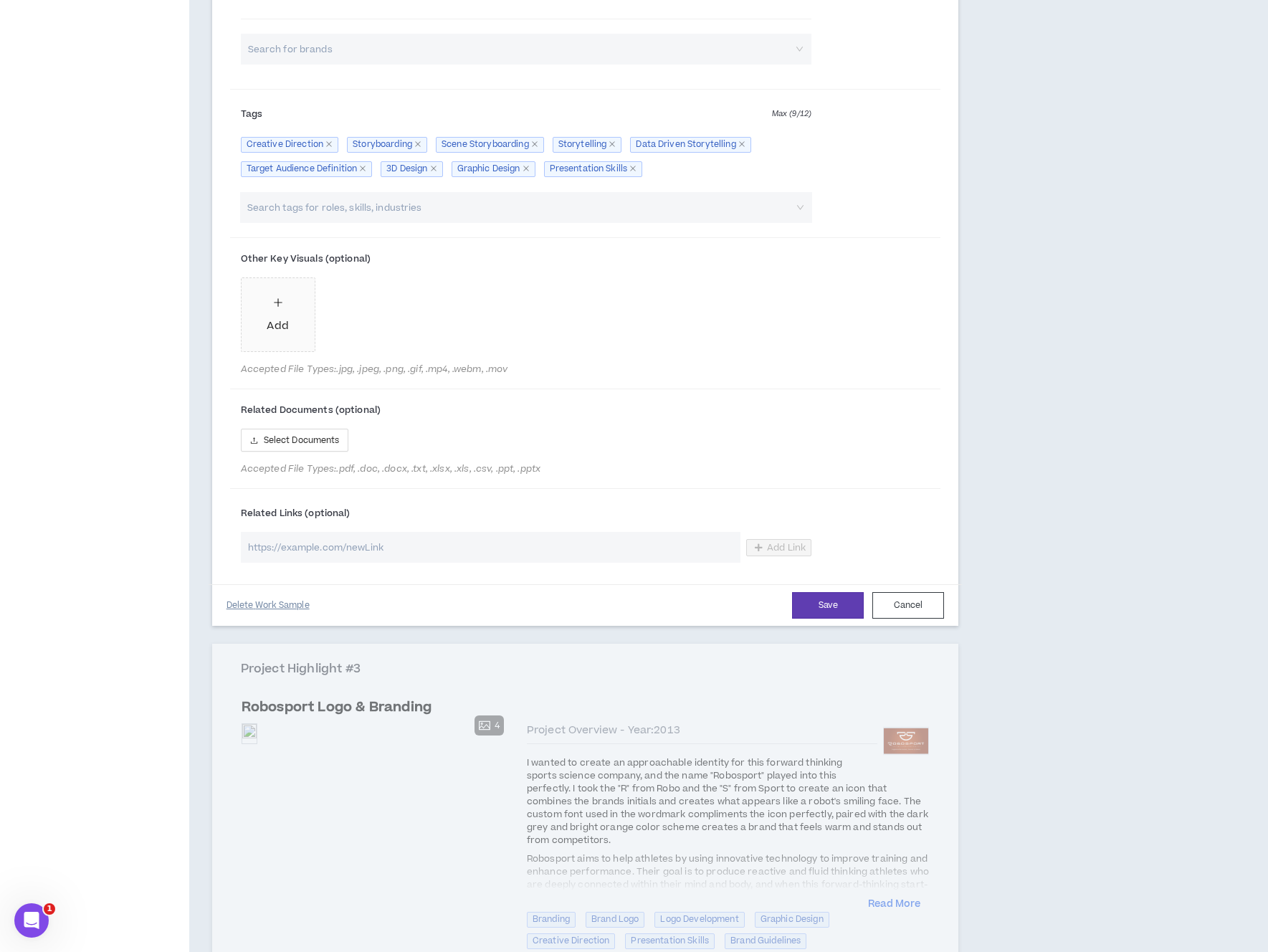
click at [299, 618] on button "Delete Work Sample" at bounding box center [268, 605] width 83 height 25
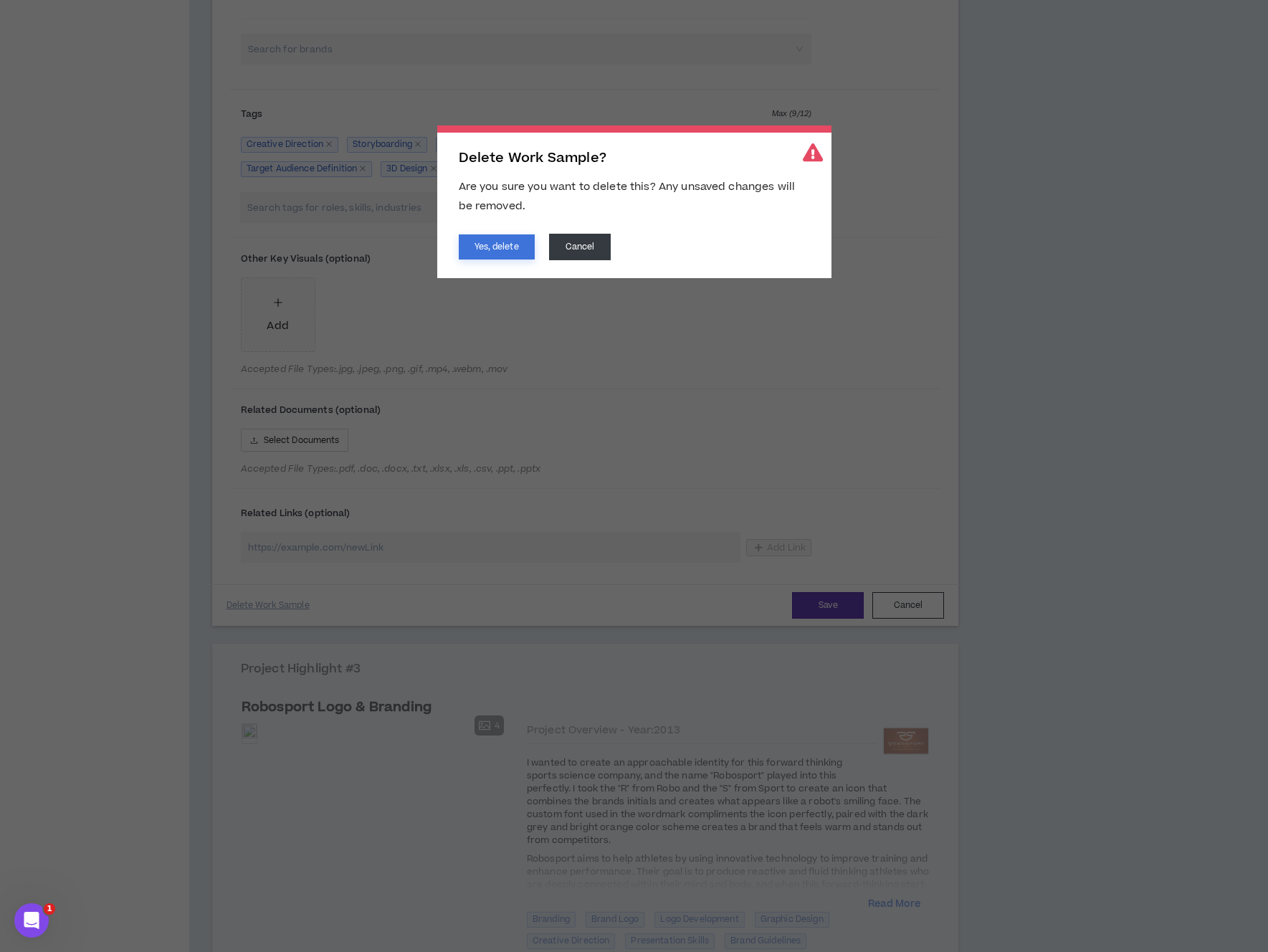
click at [512, 254] on button "Yes, delete" at bounding box center [497, 247] width 76 height 25
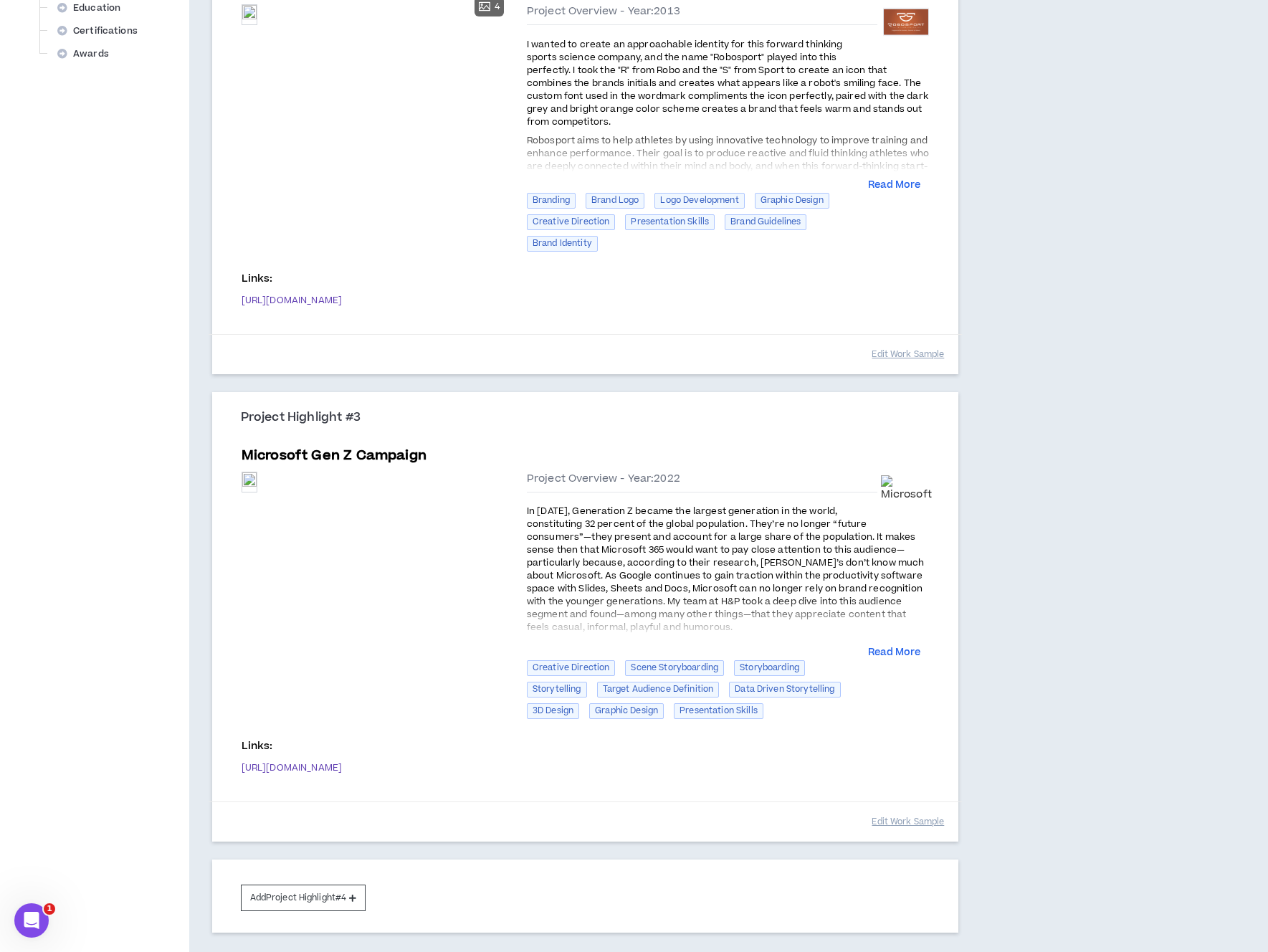
scroll to position [736, 0]
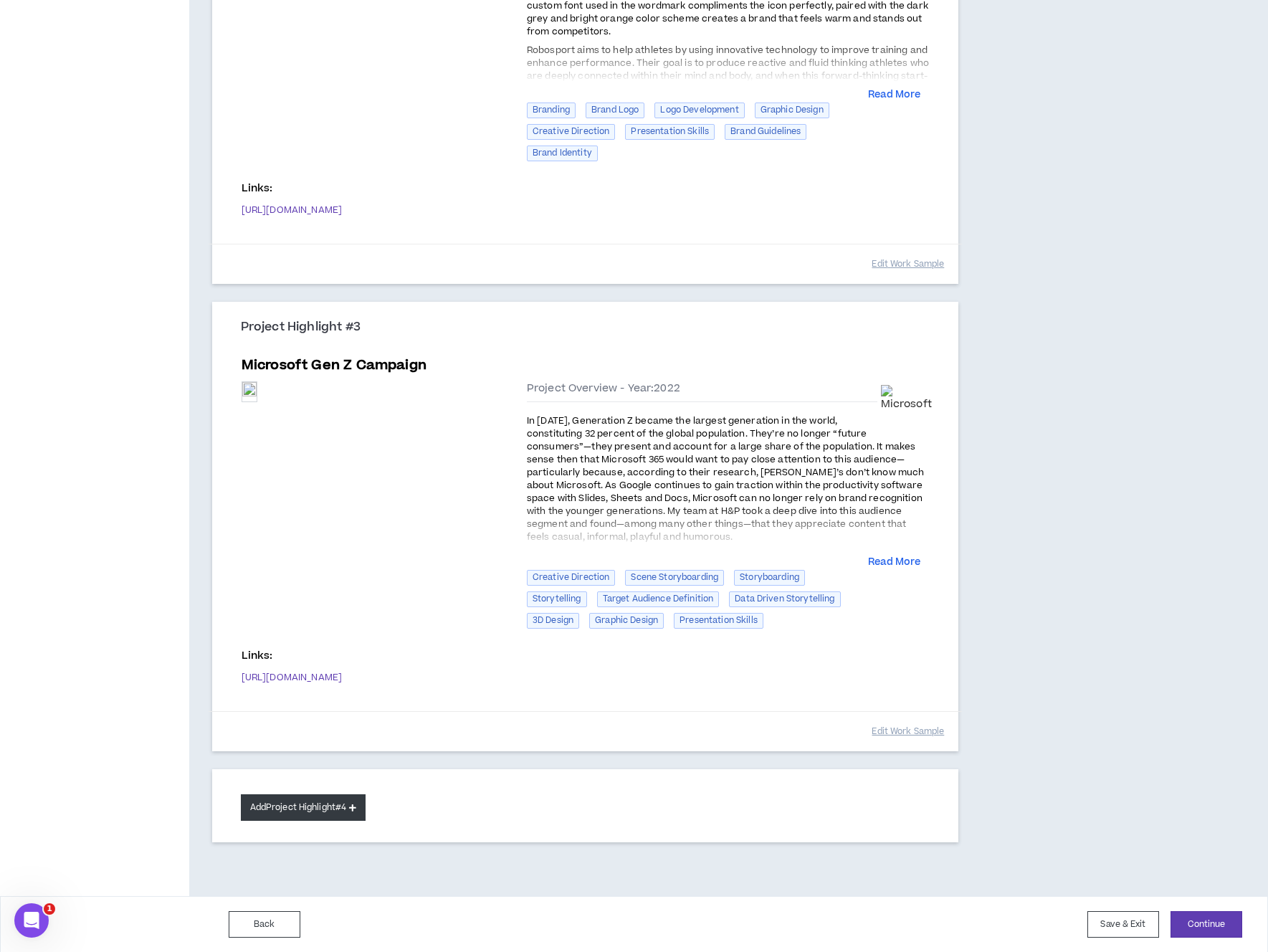
click at [329, 809] on button "Add Project Highlight #4" at bounding box center [303, 808] width 126 height 27
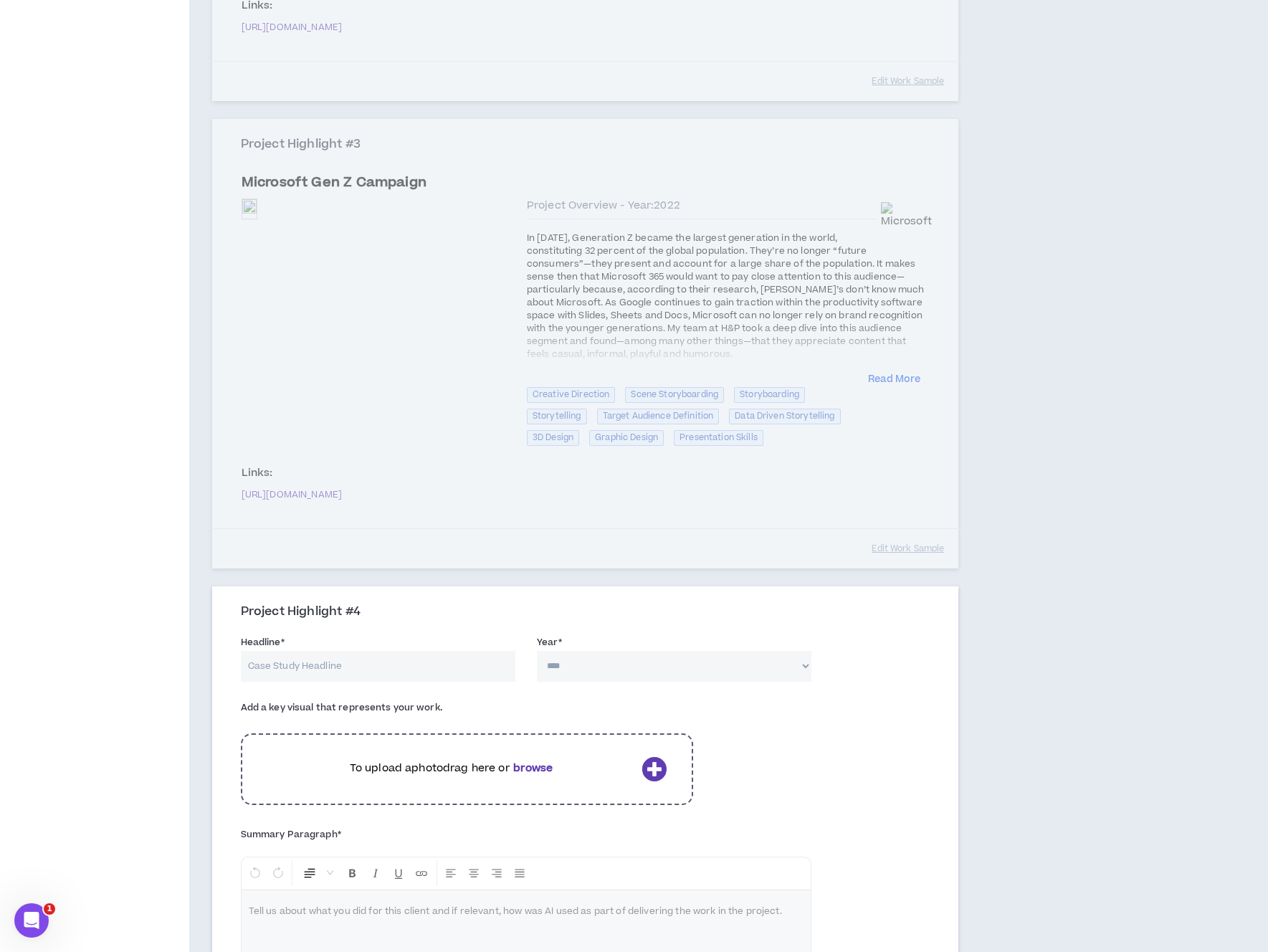
scroll to position [1081, 0]
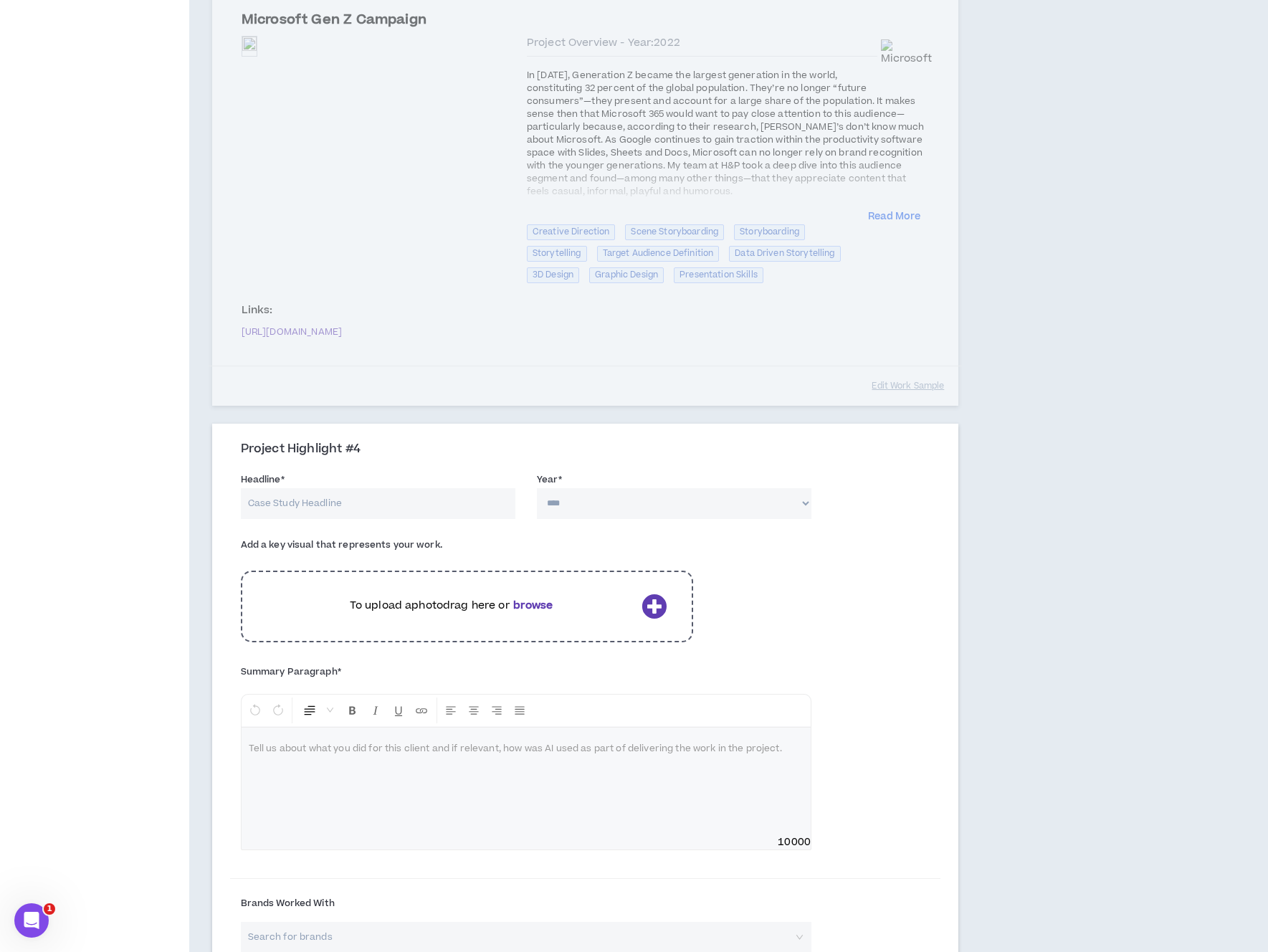
click at [332, 509] on input "Headline *" at bounding box center [378, 503] width 274 height 30
type input "Capital One Student Bank Campaign"
click at [589, 508] on select "**** **** **** **** **** **** **** **** **** **** **** **** **** **** **** ****…" at bounding box center [674, 503] width 274 height 30
select select "****"
click at [537, 488] on select "**** **** **** **** **** **** **** **** **** **** **** **** **** **** **** ****…" at bounding box center [674, 503] width 274 height 30
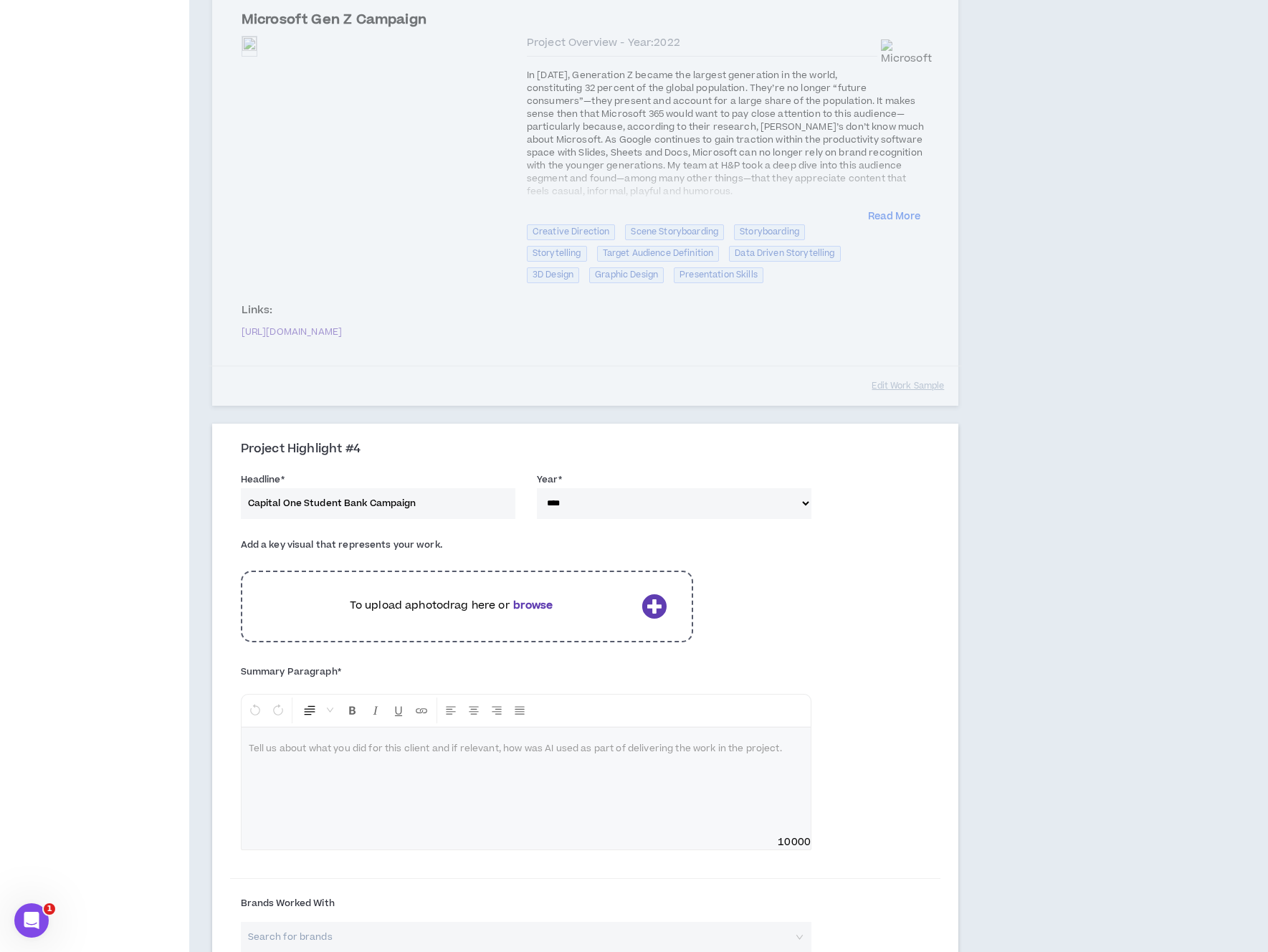
click at [661, 605] on icon at bounding box center [654, 606] width 25 height 25
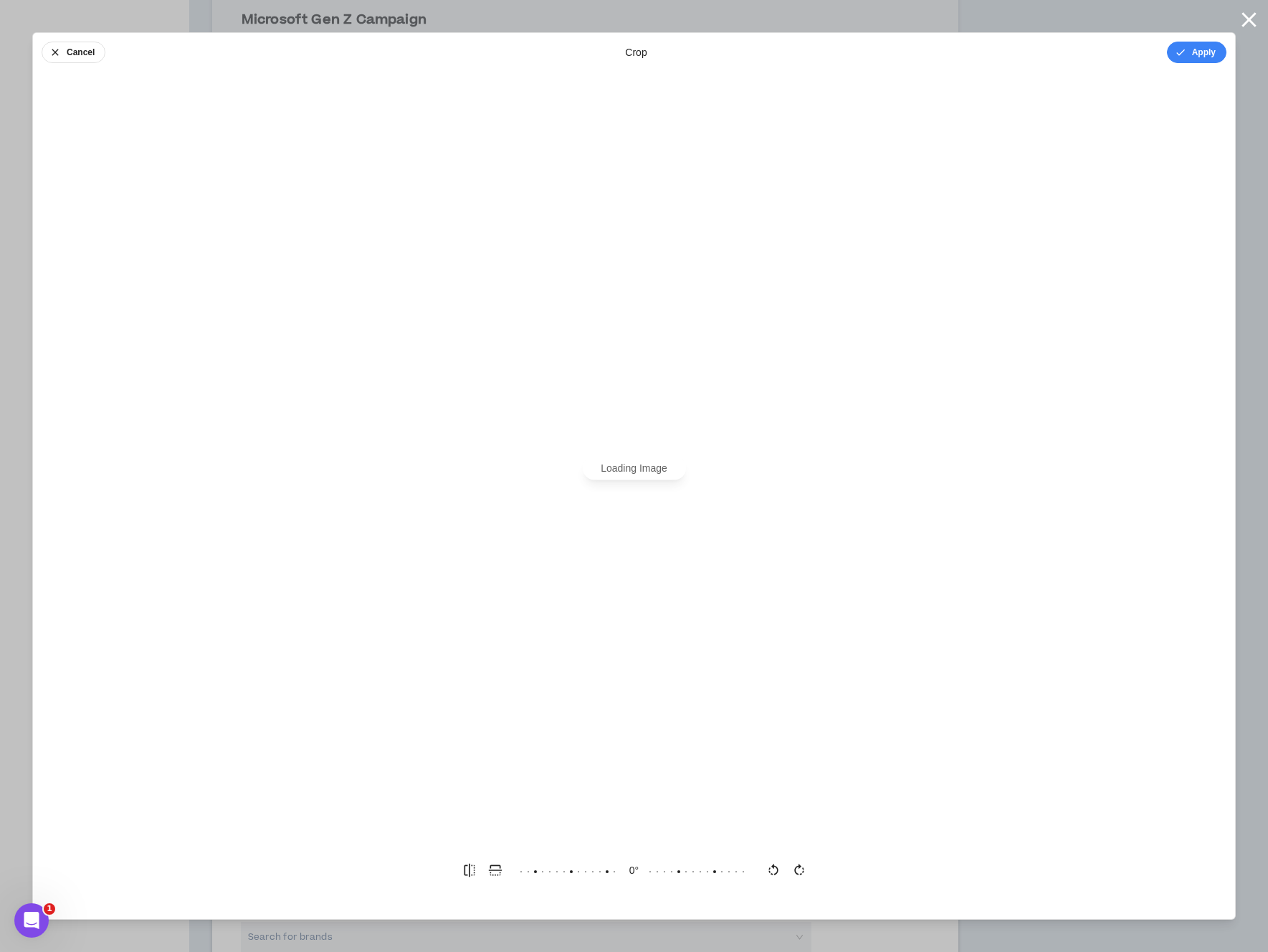
scroll to position [0, 0]
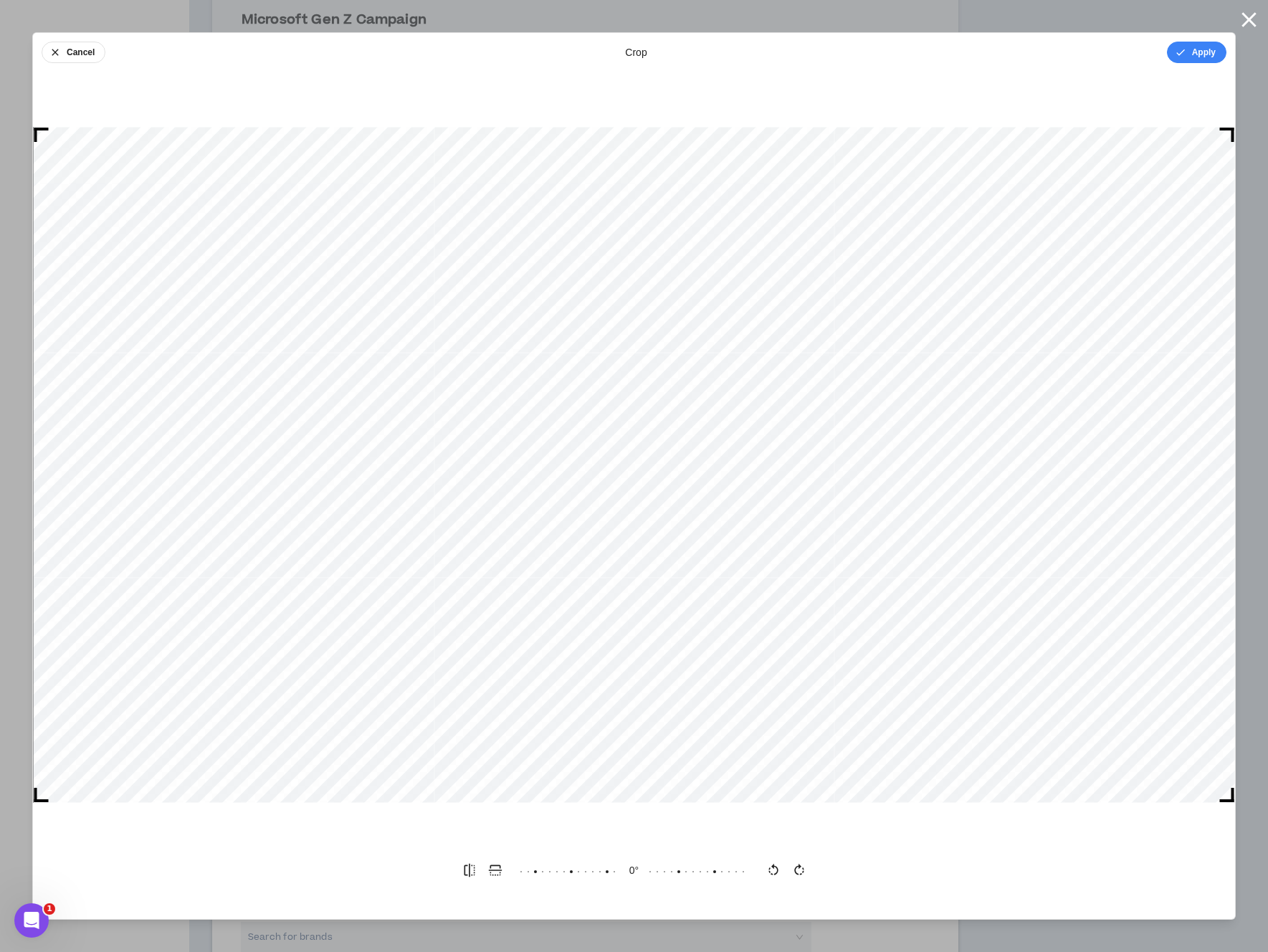
drag, startPoint x: 1212, startPoint y: 51, endPoint x: 1168, endPoint y: 100, distance: 65.9
click at [1212, 51] on button "Apply" at bounding box center [1197, 52] width 59 height 22
click at [1206, 49] on button "Done" at bounding box center [1205, 52] width 43 height 22
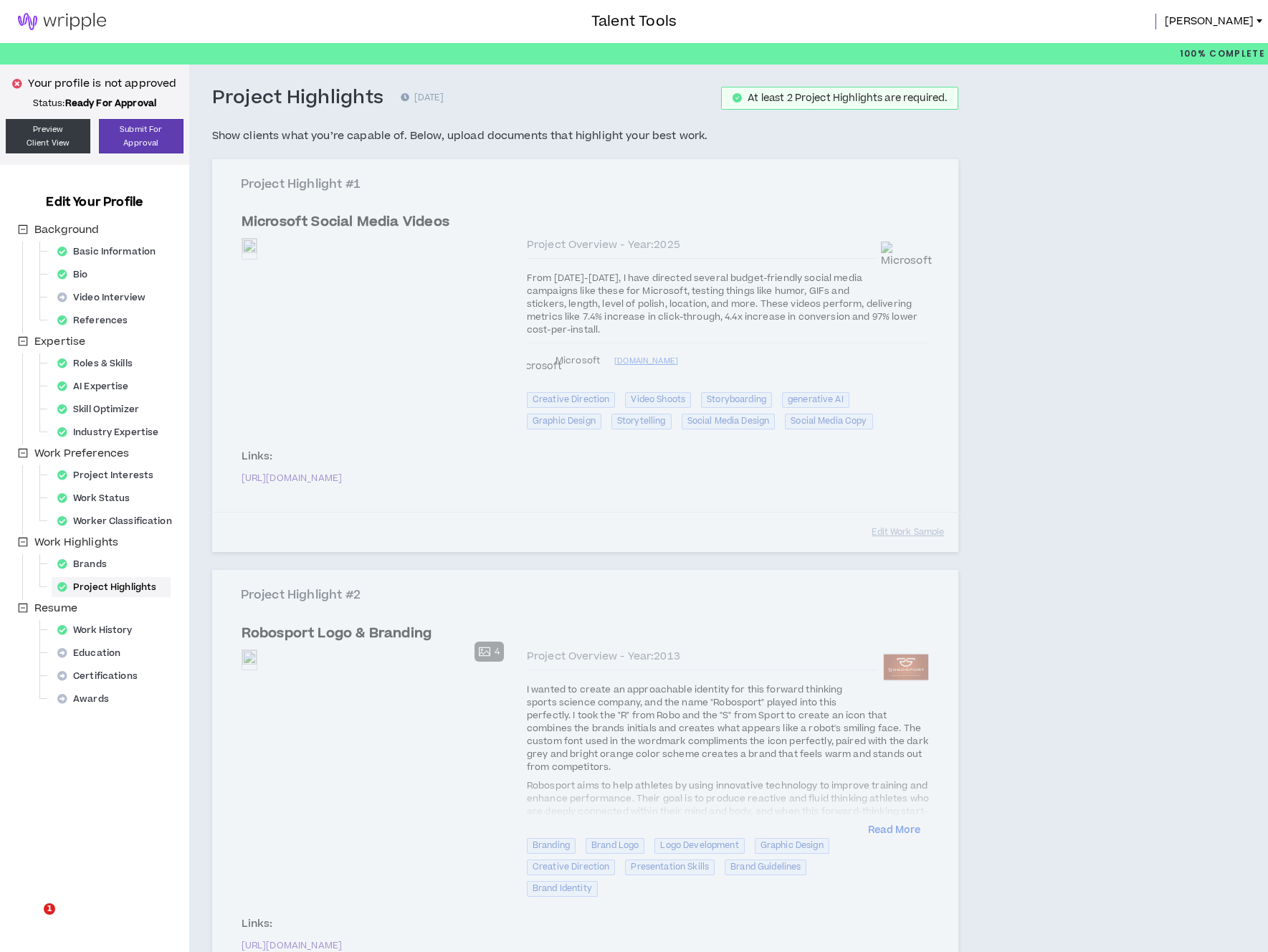
select select "****"
